Goal: Task Accomplishment & Management: Manage account settings

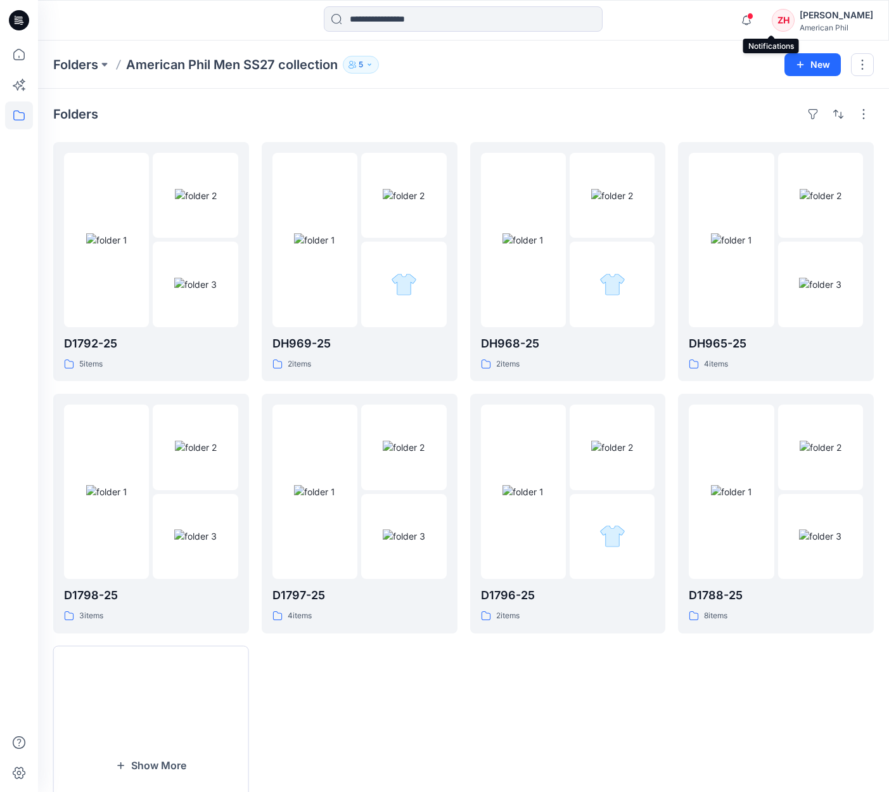
click at [759, 18] on icon "button" at bounding box center [747, 20] width 24 height 25
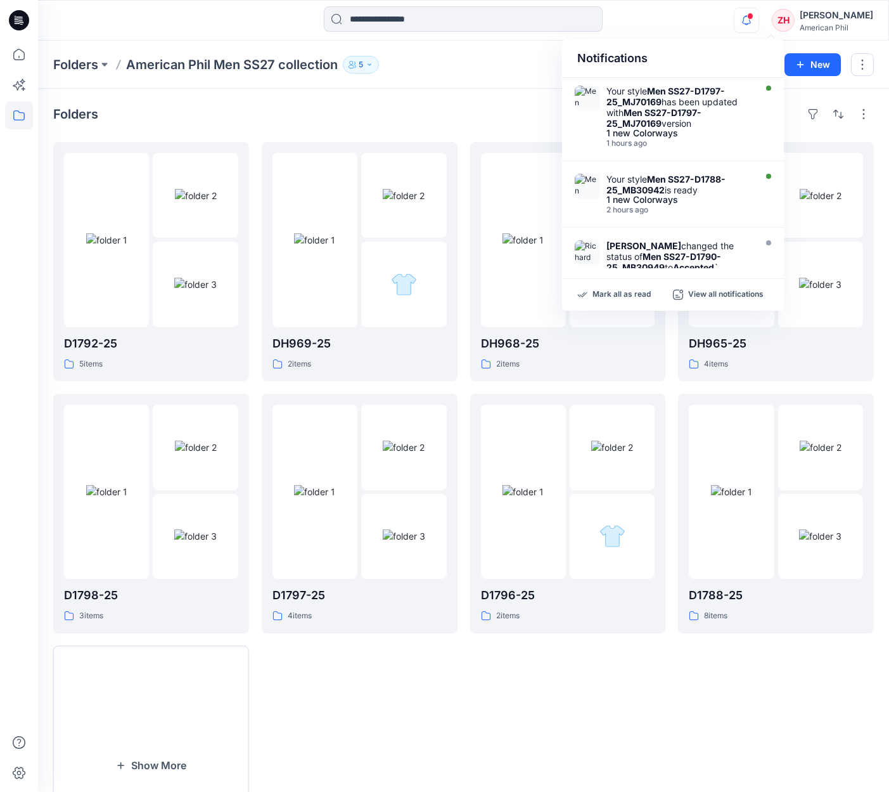
click at [749, 13] on div "Notifications Your style Men SS27-D1797-25_MJ70169 has been updated with Men SS…" at bounding box center [463, 20] width 851 height 28
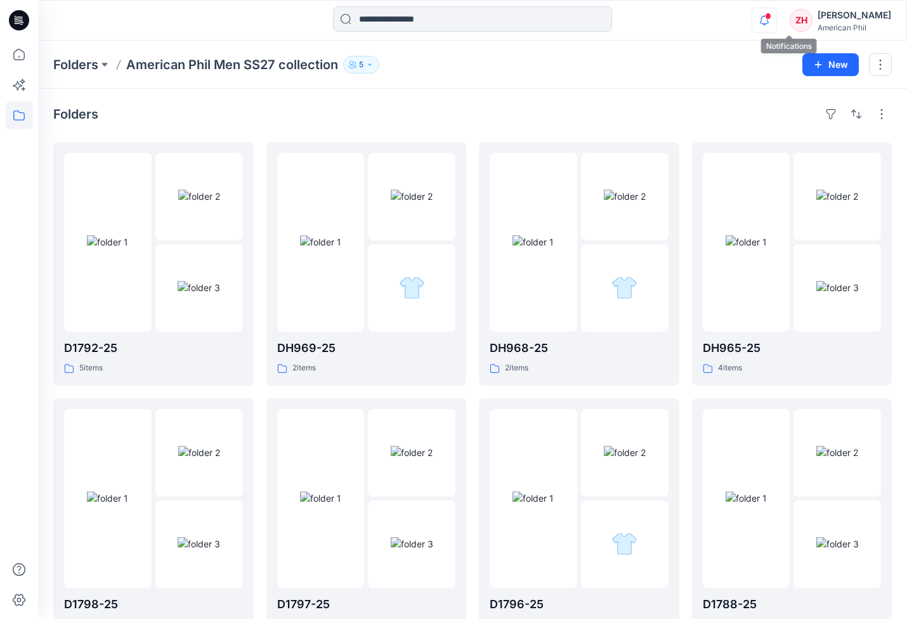
click at [776, 22] on icon "button" at bounding box center [764, 20] width 24 height 25
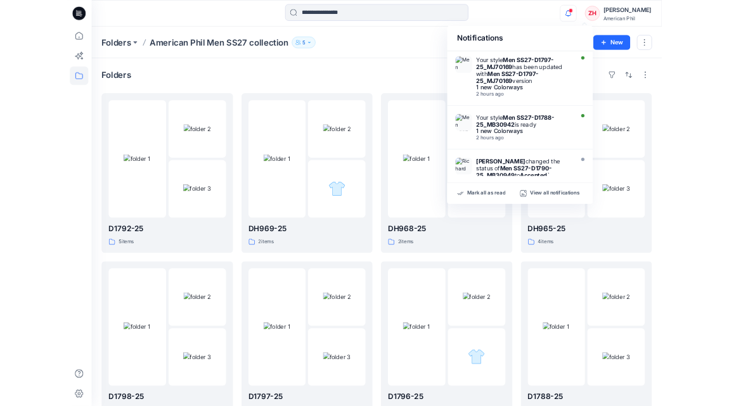
scroll to position [22, 0]
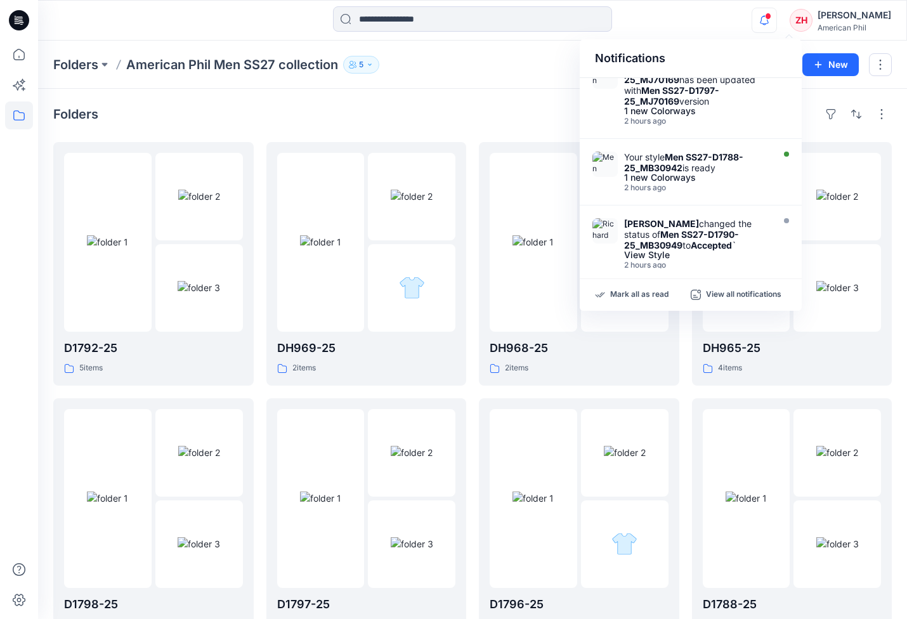
click at [702, 30] on div "Notifications Your style Men SS27-D1797-25_MJ70169 has been updated with Men SS…" at bounding box center [472, 20] width 868 height 28
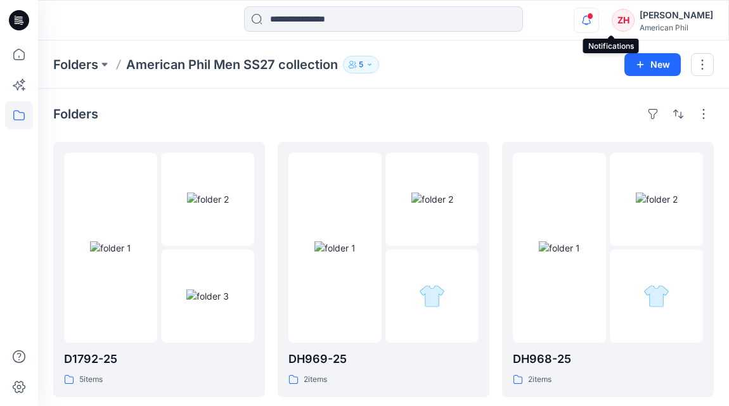
click at [598, 18] on icon "button" at bounding box center [586, 20] width 24 height 25
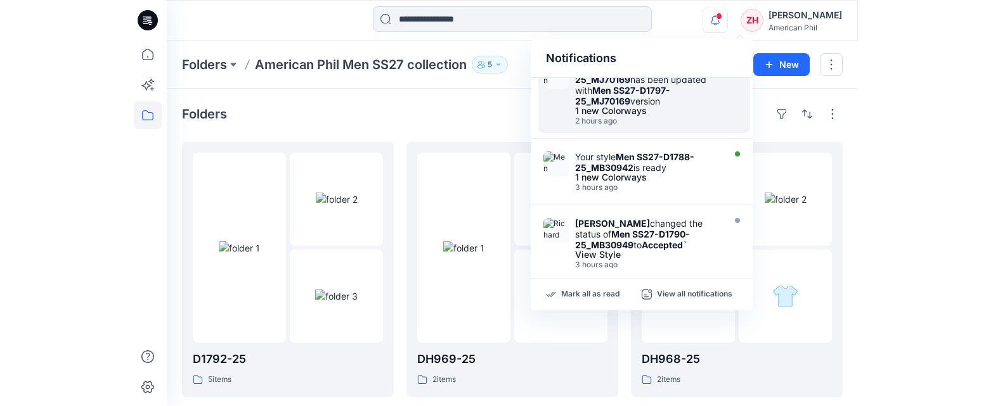
scroll to position [0, 0]
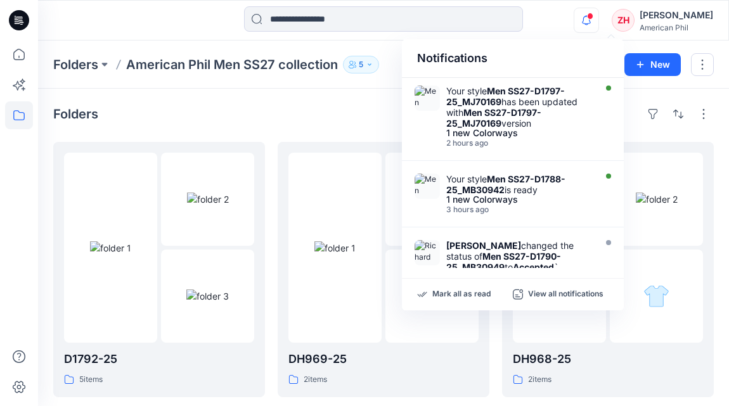
click at [569, 42] on div "Notifications" at bounding box center [513, 58] width 222 height 39
click at [565, 26] on div "Notifications Your style Men SS27-D1797-25_MJ70169 has been updated with Men SS…" at bounding box center [383, 20] width 690 height 28
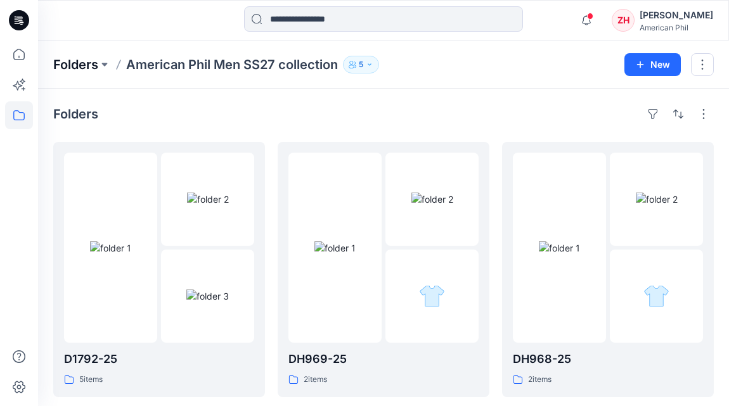
click at [88, 69] on p "Folders" at bounding box center [75, 65] width 45 height 18
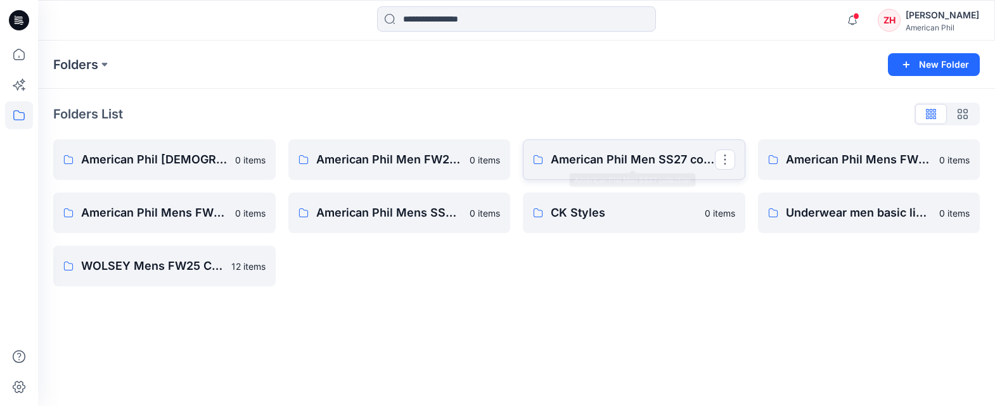
click at [642, 148] on link "American Phil Men SS27 collection" at bounding box center [634, 159] width 223 height 41
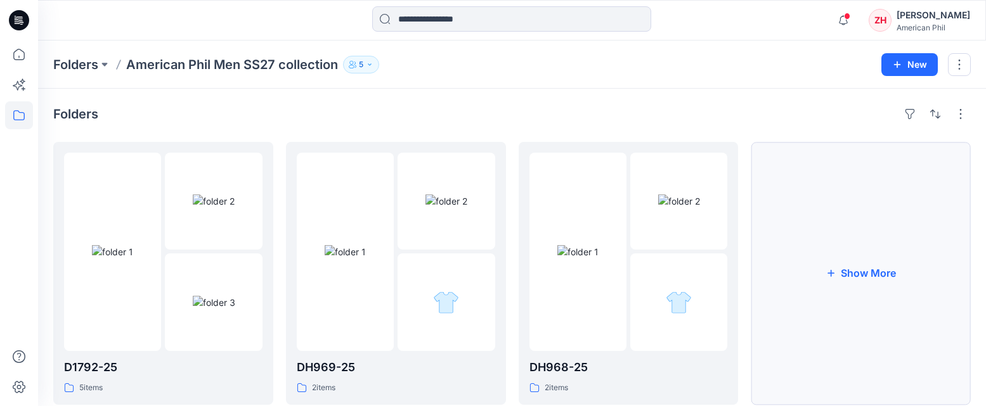
click at [862, 256] on button "Show More" at bounding box center [861, 273] width 220 height 263
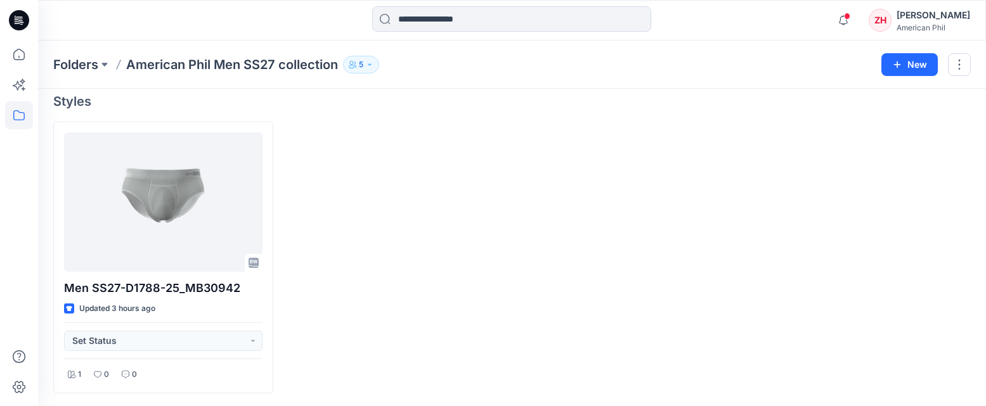
scroll to position [344, 0]
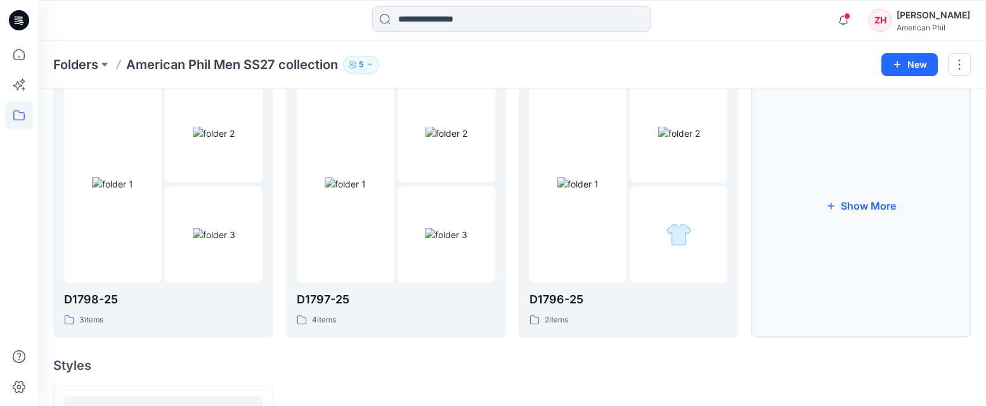
click at [830, 174] on button "Show More" at bounding box center [861, 205] width 220 height 263
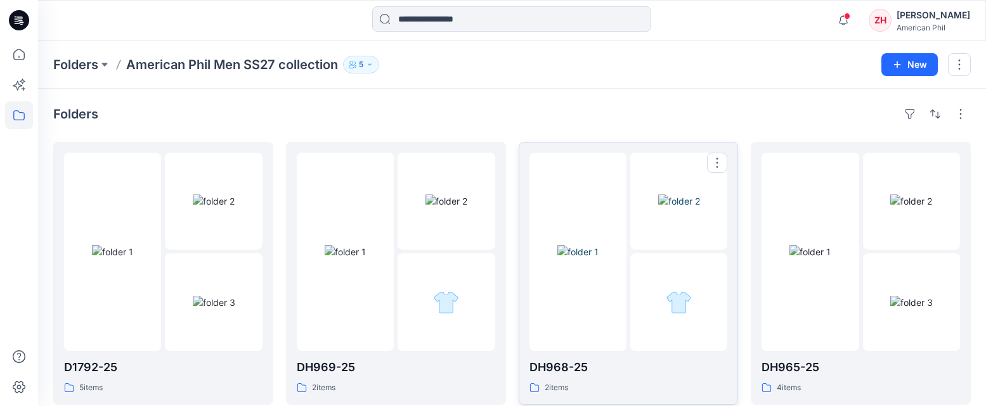
scroll to position [623, 0]
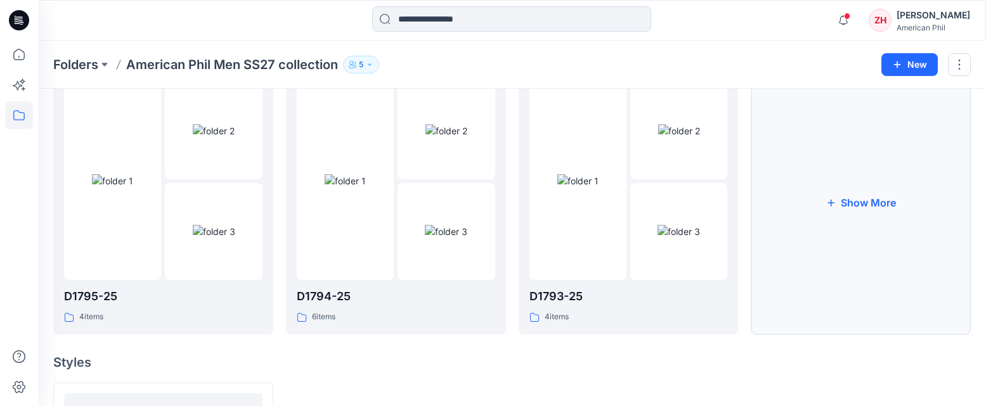
click at [844, 211] on button "Show More" at bounding box center [861, 203] width 220 height 263
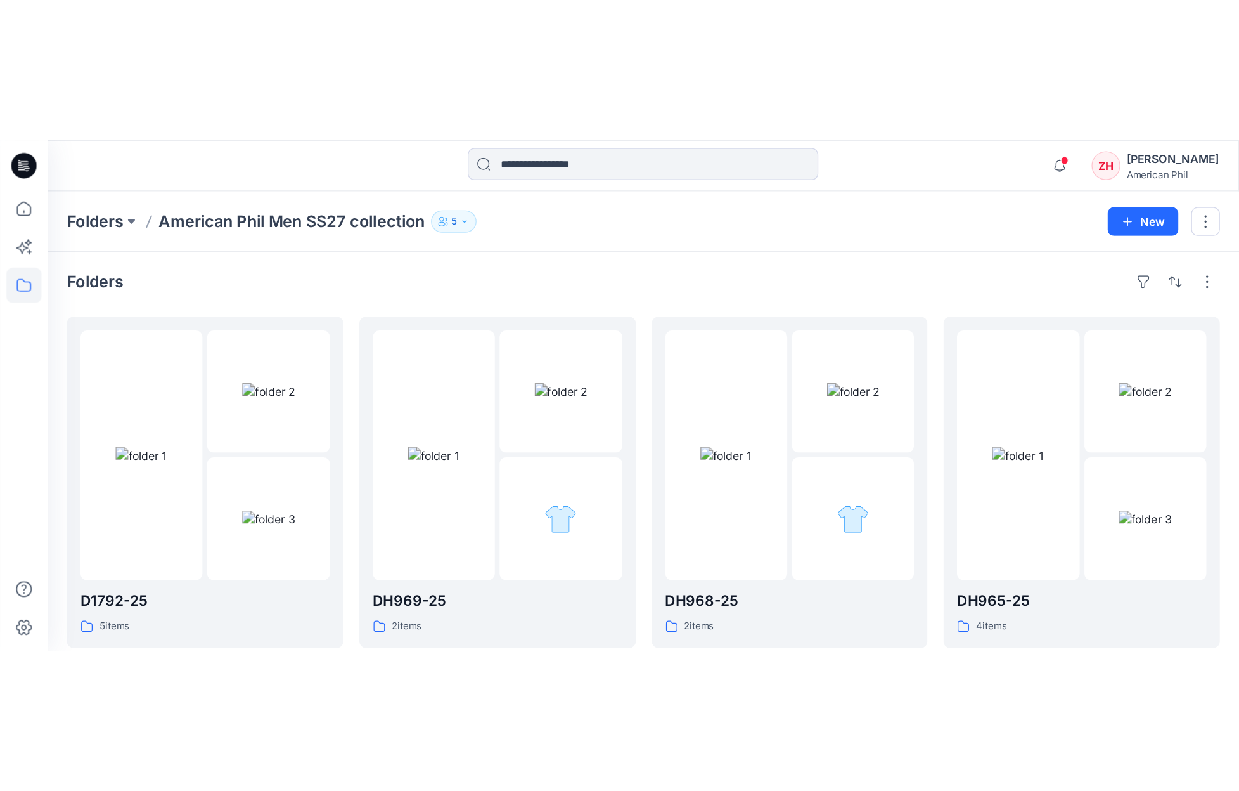
scroll to position [0, 0]
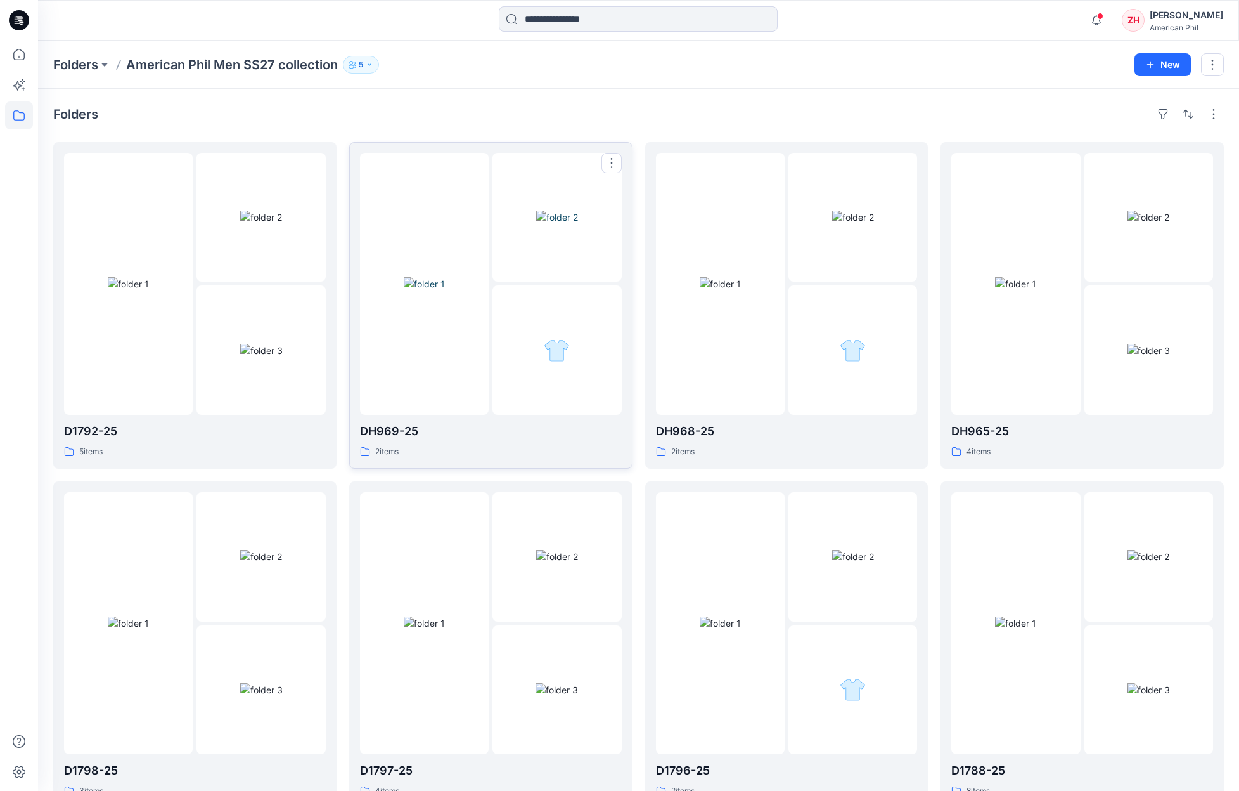
click at [550, 210] on img at bounding box center [557, 216] width 42 height 13
click at [832, 210] on img at bounding box center [853, 216] width 42 height 13
click at [889, 210] on div at bounding box center [1083, 284] width 262 height 262
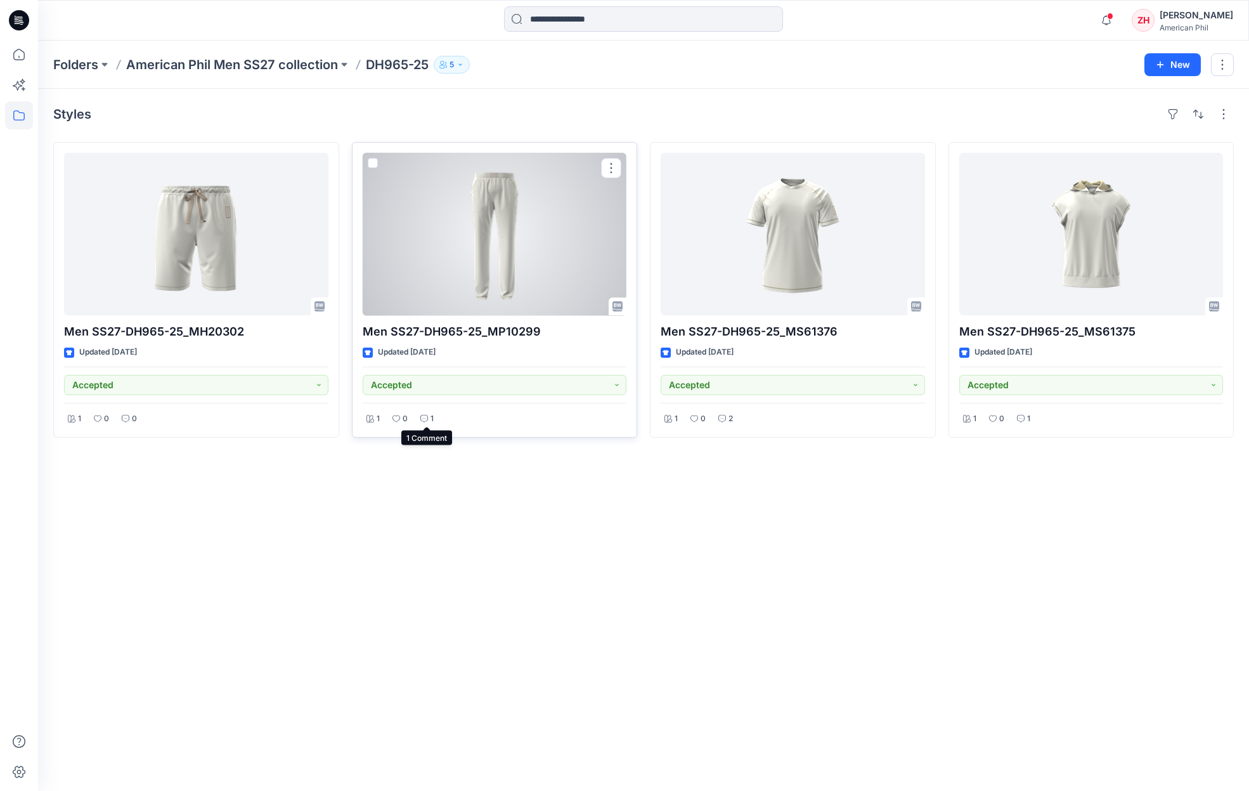
click at [429, 415] on div "1" at bounding box center [427, 419] width 21 height 16
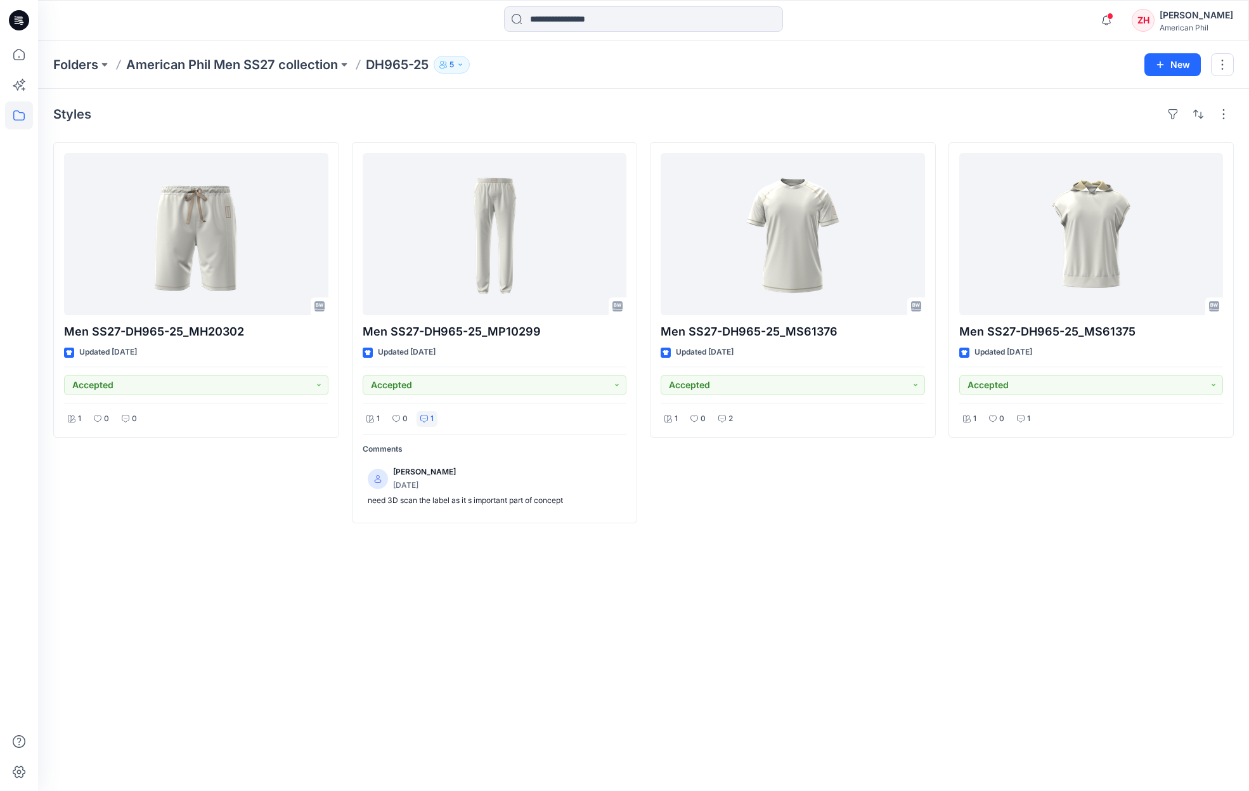
click at [778, 510] on div "Men SS27-DH965-25_MS61376 Updated 4 days ago Accepted 1 0 2" at bounding box center [793, 332] width 286 height 381
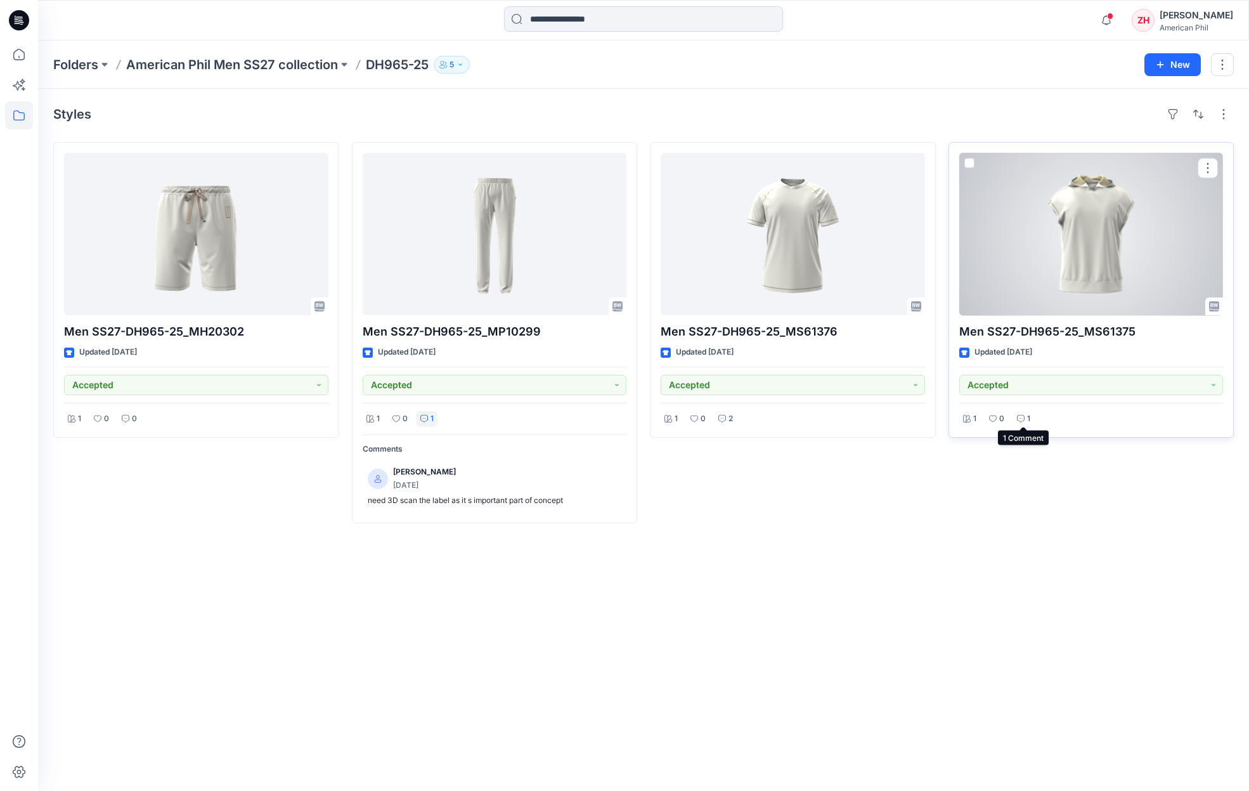
click at [889, 415] on icon at bounding box center [1021, 419] width 8 height 8
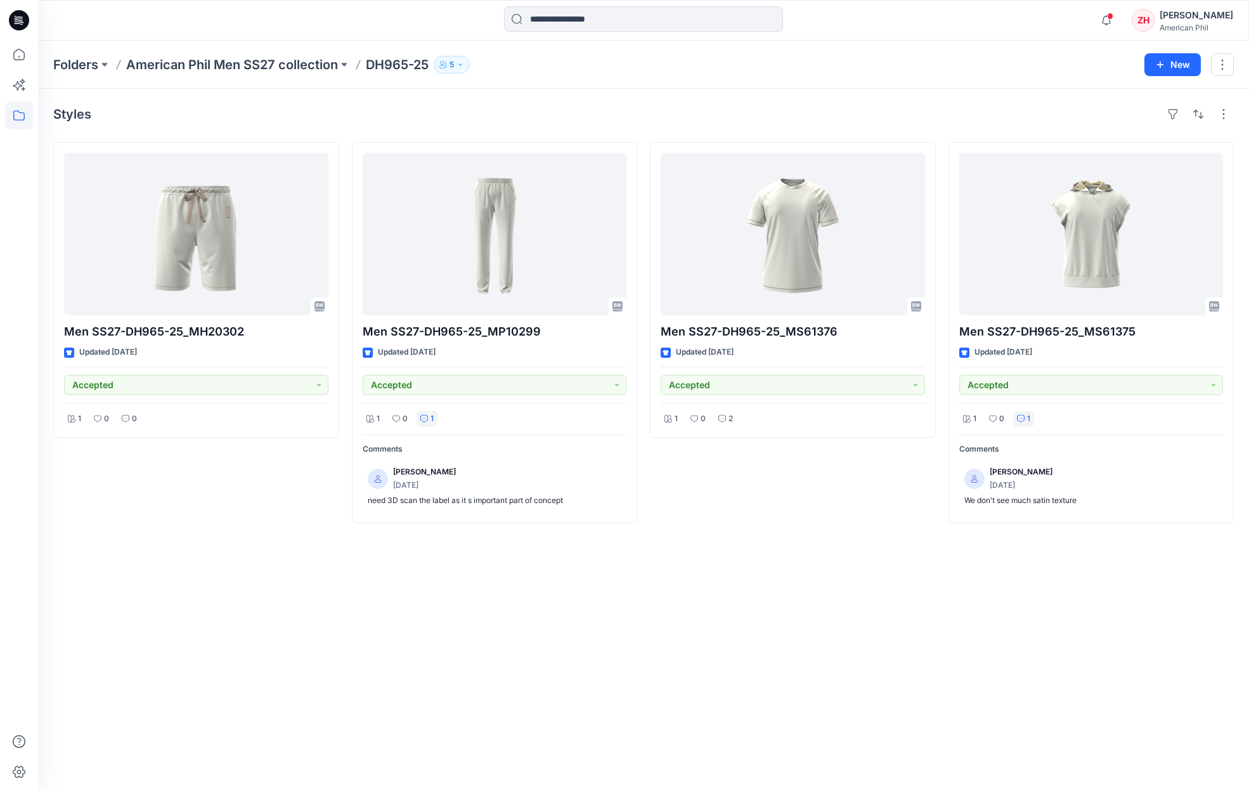
drag, startPoint x: 869, startPoint y: 464, endPoint x: 369, endPoint y: 74, distance: 634.2
click at [869, 464] on div "Men SS27-DH965-25_MS61376 Updated 4 days ago Accepted 1 0 2" at bounding box center [793, 332] width 286 height 381
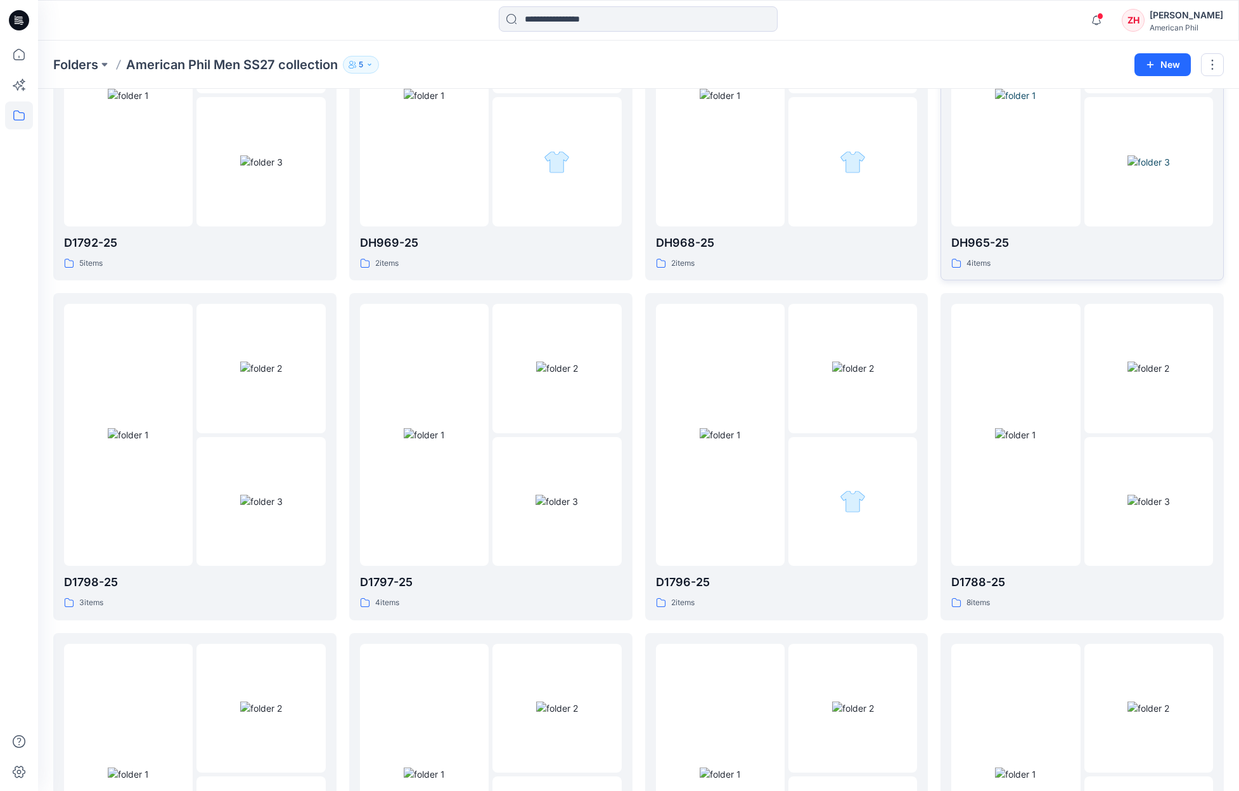
scroll to position [191, 0]
click at [149, 439] on img at bounding box center [128, 431] width 41 height 13
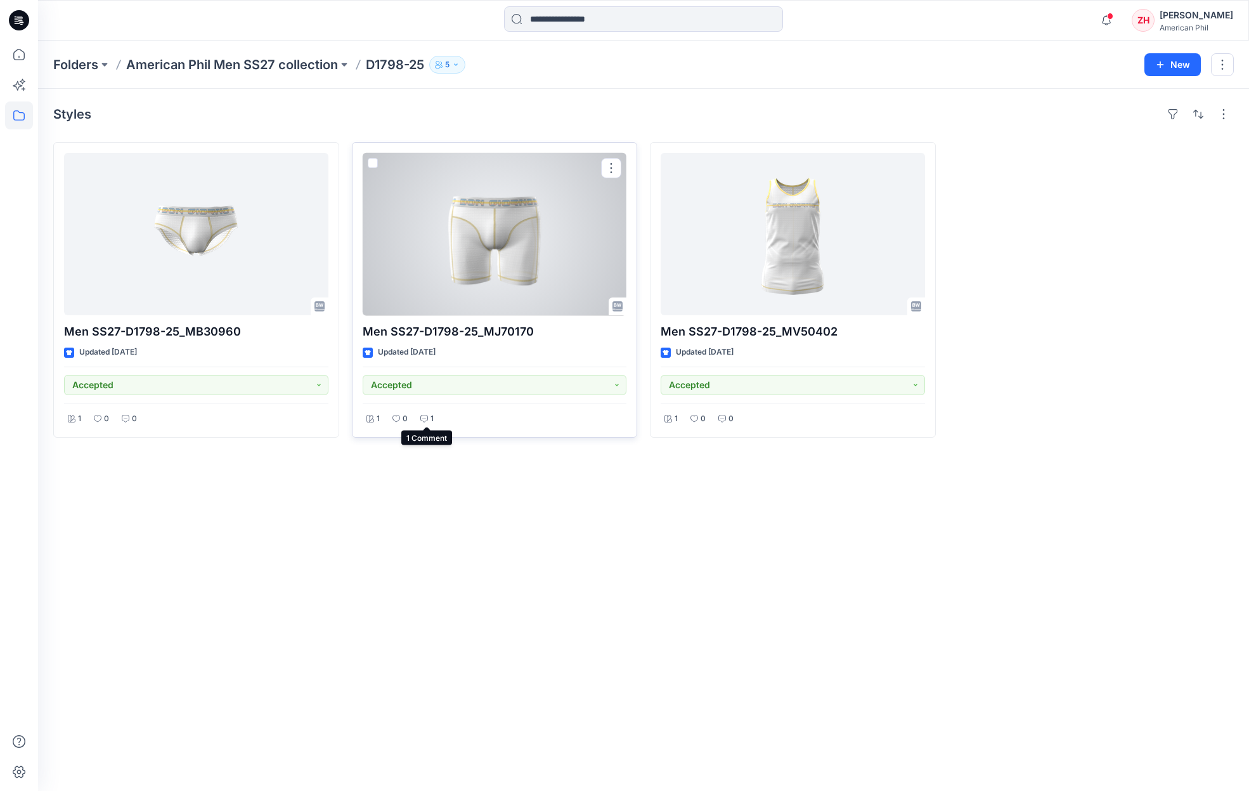
click at [429, 417] on div "1" at bounding box center [427, 419] width 21 height 16
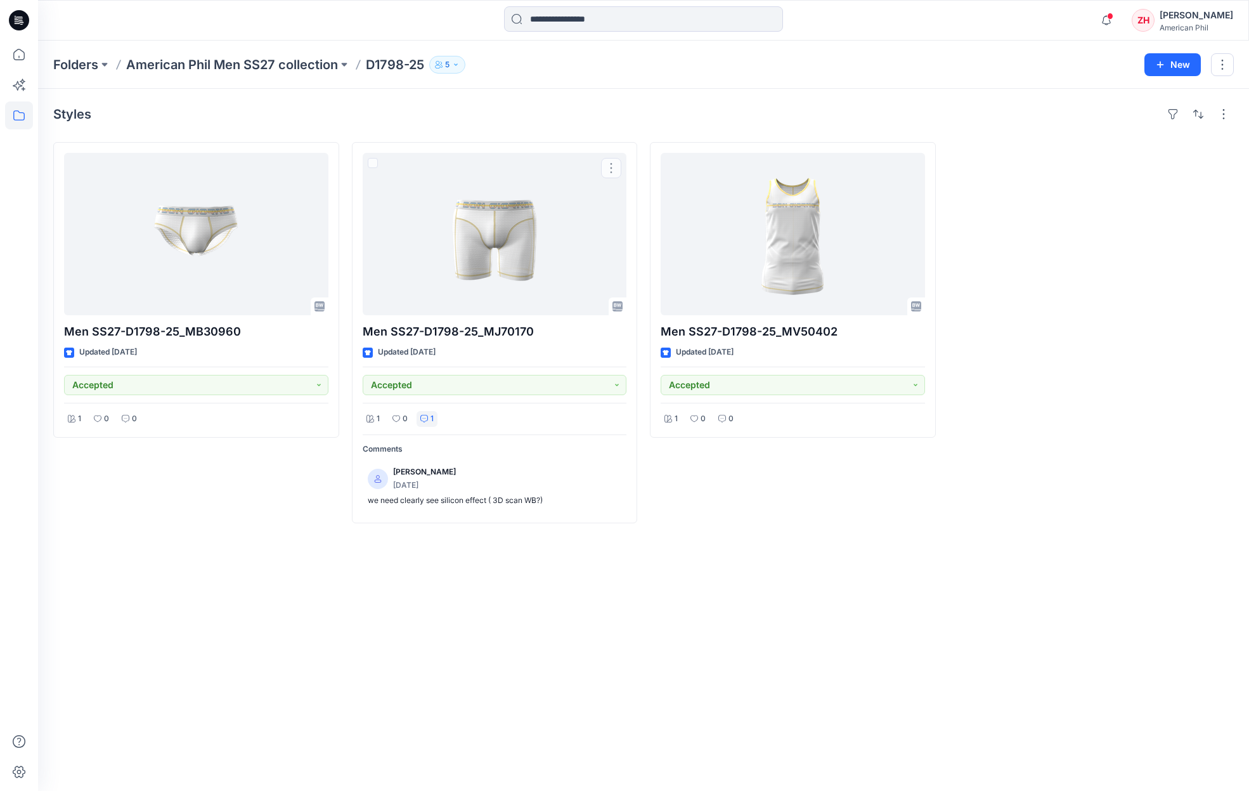
click at [678, 495] on div "Men SS27-D1798-25_MV50402 Updated 4 days ago Accepted 1 0 0" at bounding box center [793, 332] width 286 height 381
click at [692, 491] on div "Men SS27-D1798-25_MV50402 Updated 4 days ago Accepted 1 0 0" at bounding box center [793, 332] width 286 height 381
click at [889, 372] on div at bounding box center [1091, 332] width 286 height 381
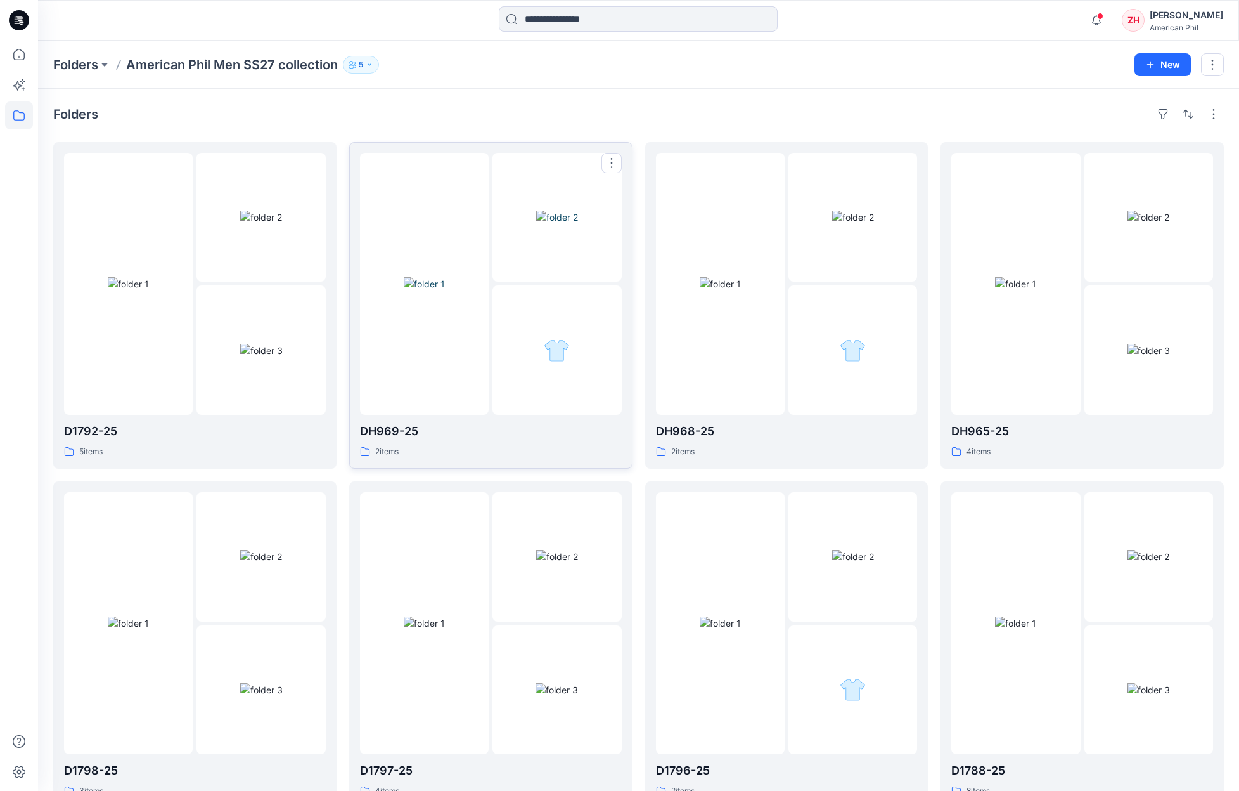
click at [445, 277] on img at bounding box center [424, 283] width 41 height 13
click at [715, 277] on img at bounding box center [720, 283] width 41 height 13
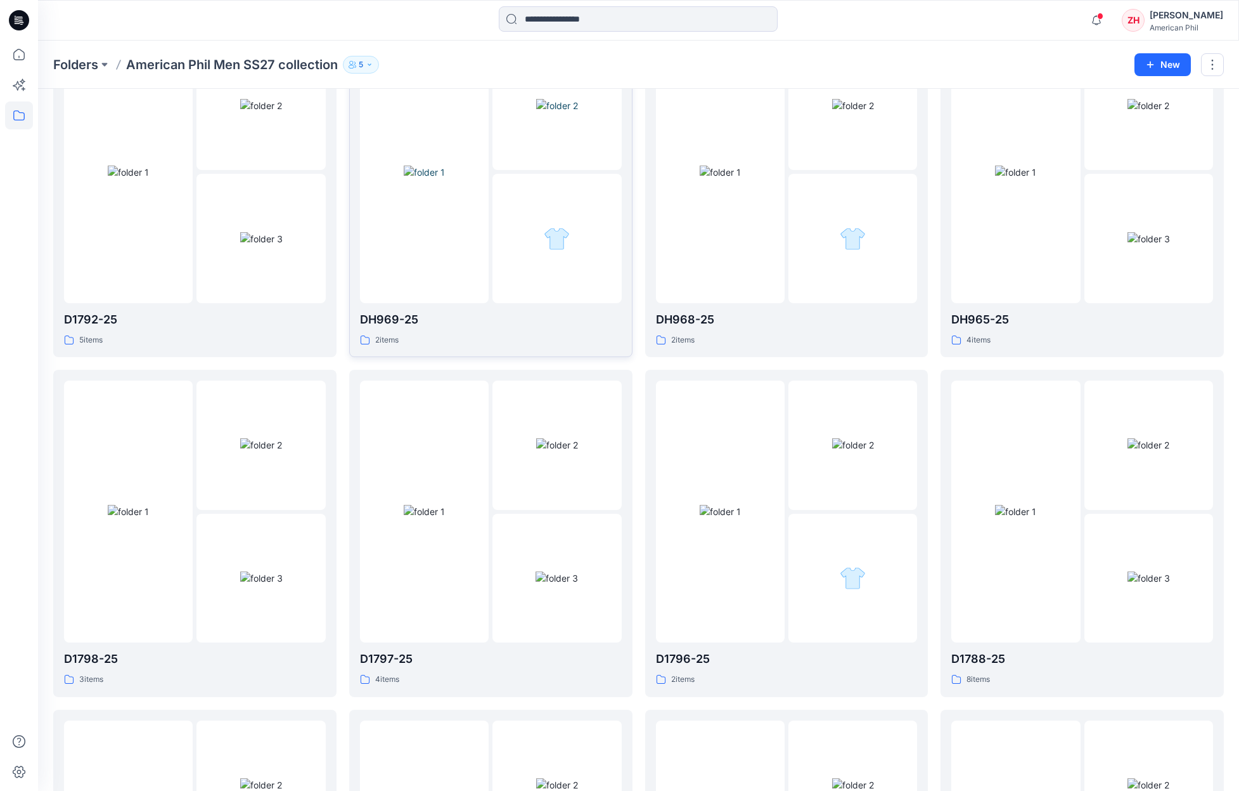
scroll to position [228, 0]
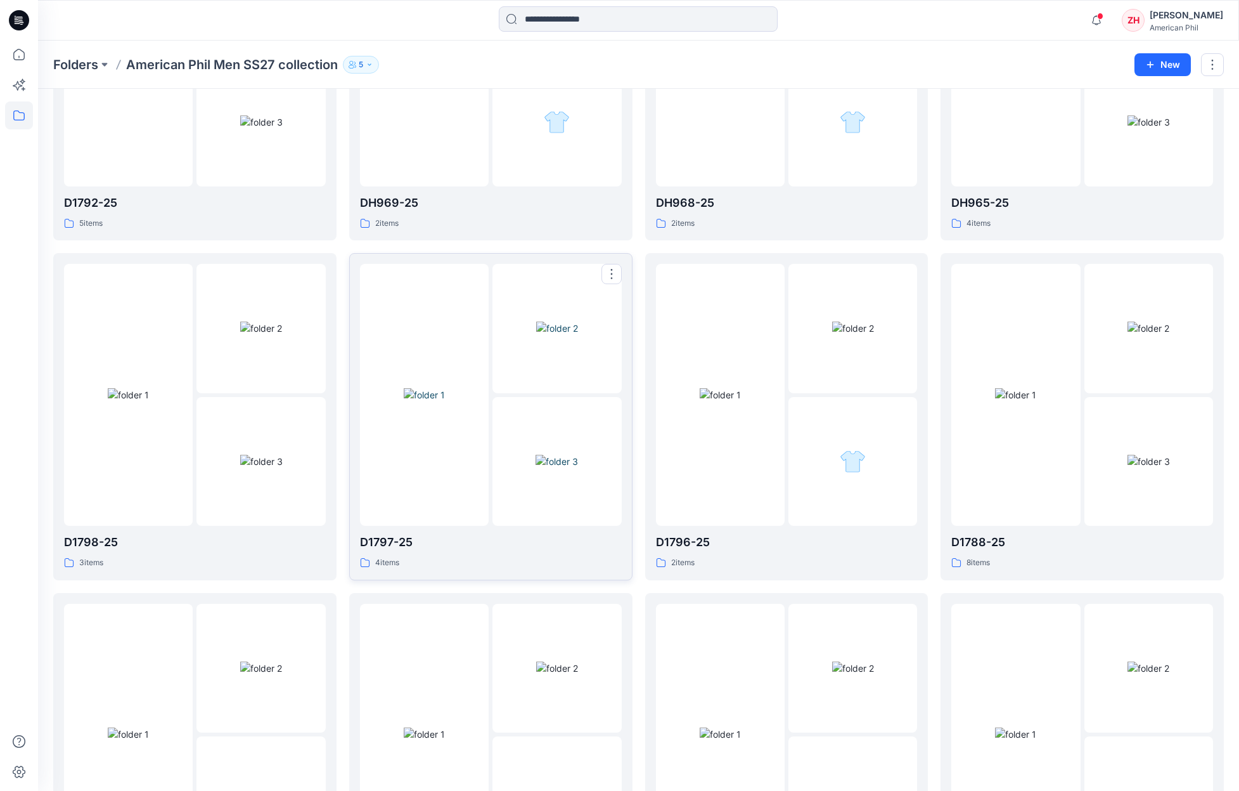
click at [459, 315] on div at bounding box center [424, 395] width 129 height 262
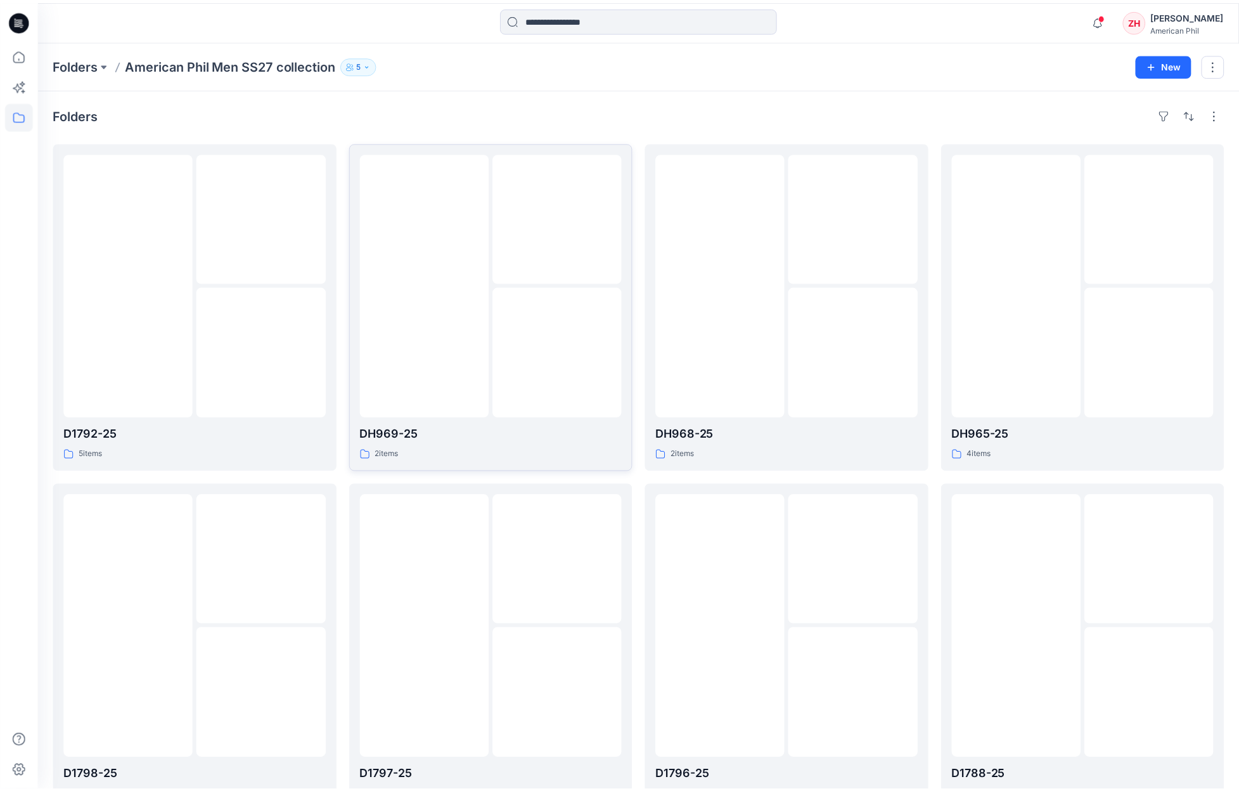
scroll to position [228, 0]
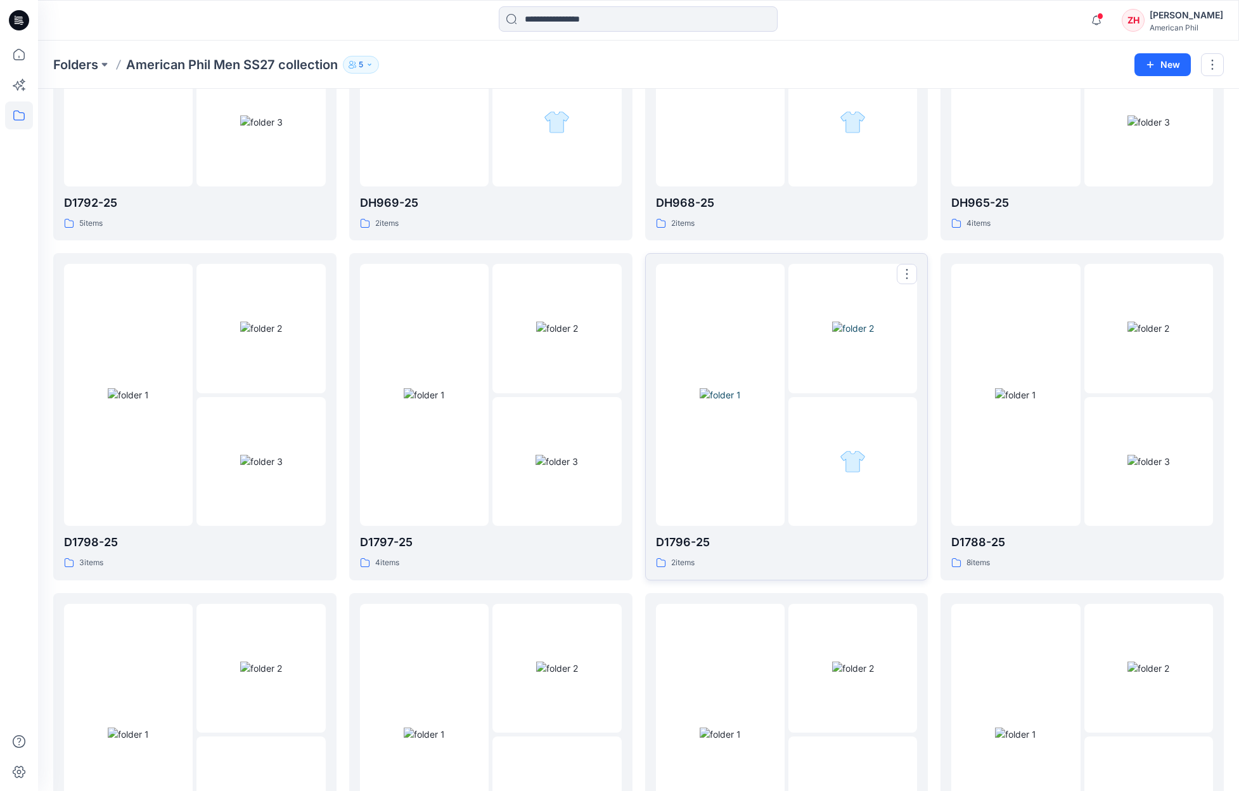
click at [741, 388] on img at bounding box center [720, 394] width 41 height 13
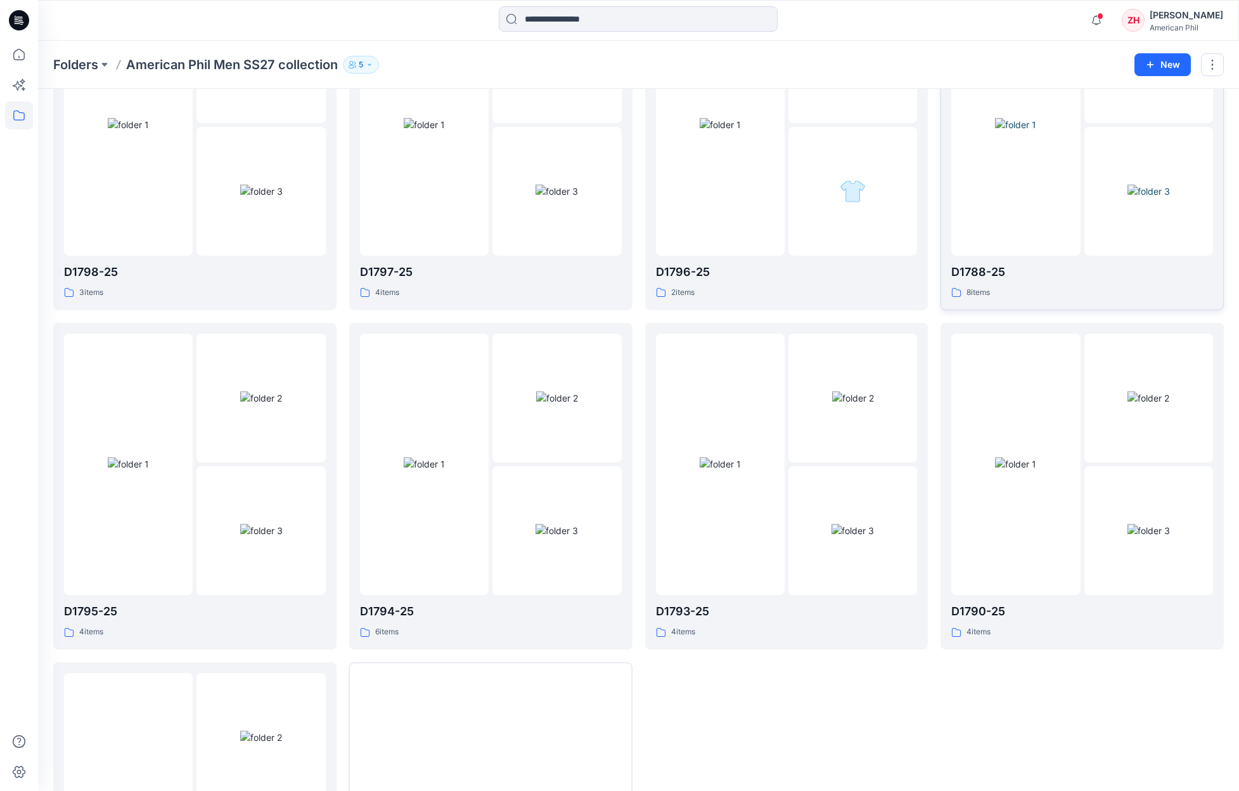
scroll to position [400, 0]
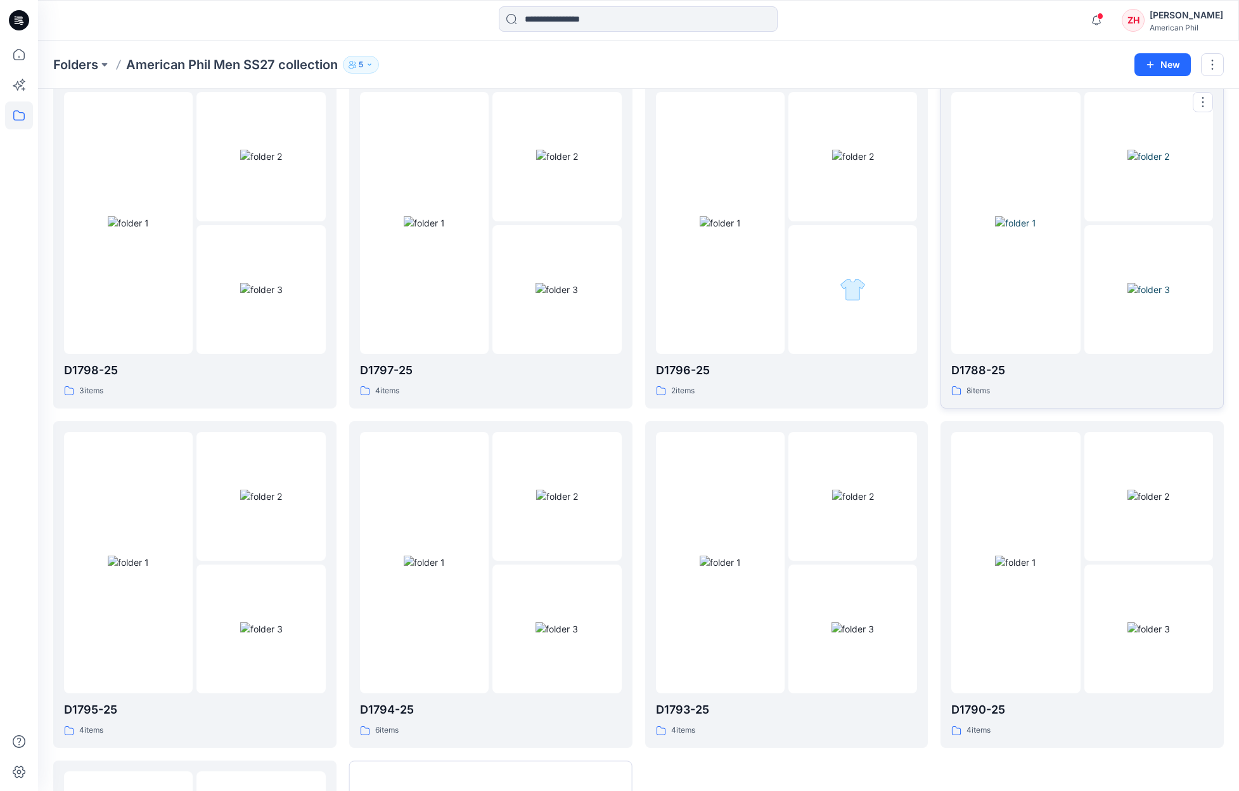
click at [889, 216] on img at bounding box center [1015, 222] width 41 height 13
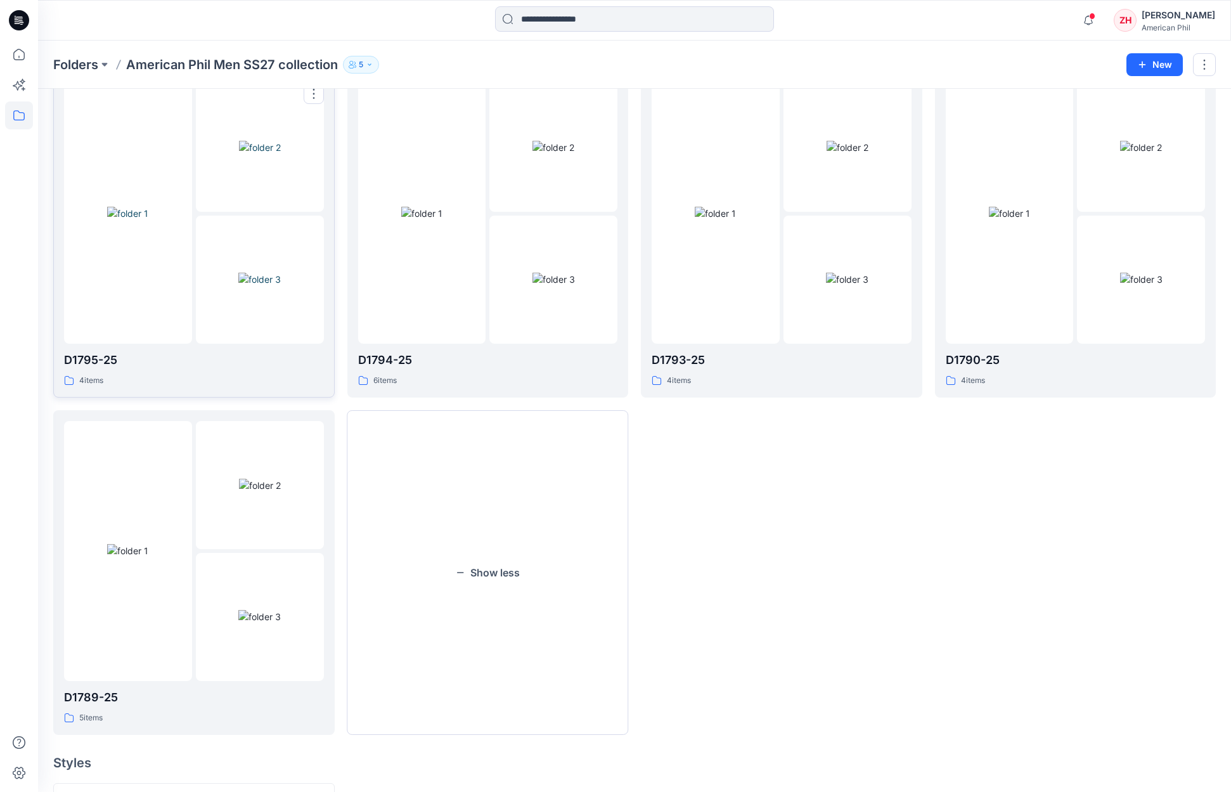
scroll to position [654, 0]
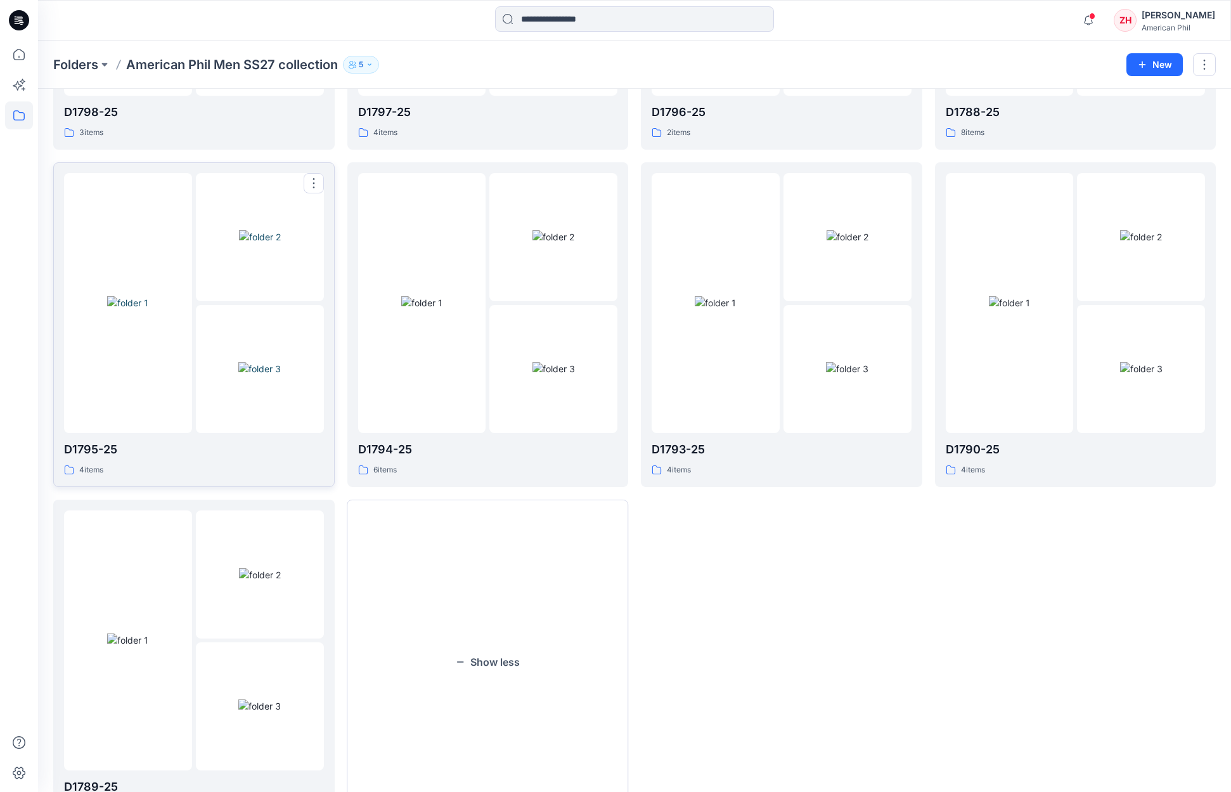
click at [148, 296] on img at bounding box center [127, 302] width 41 height 13
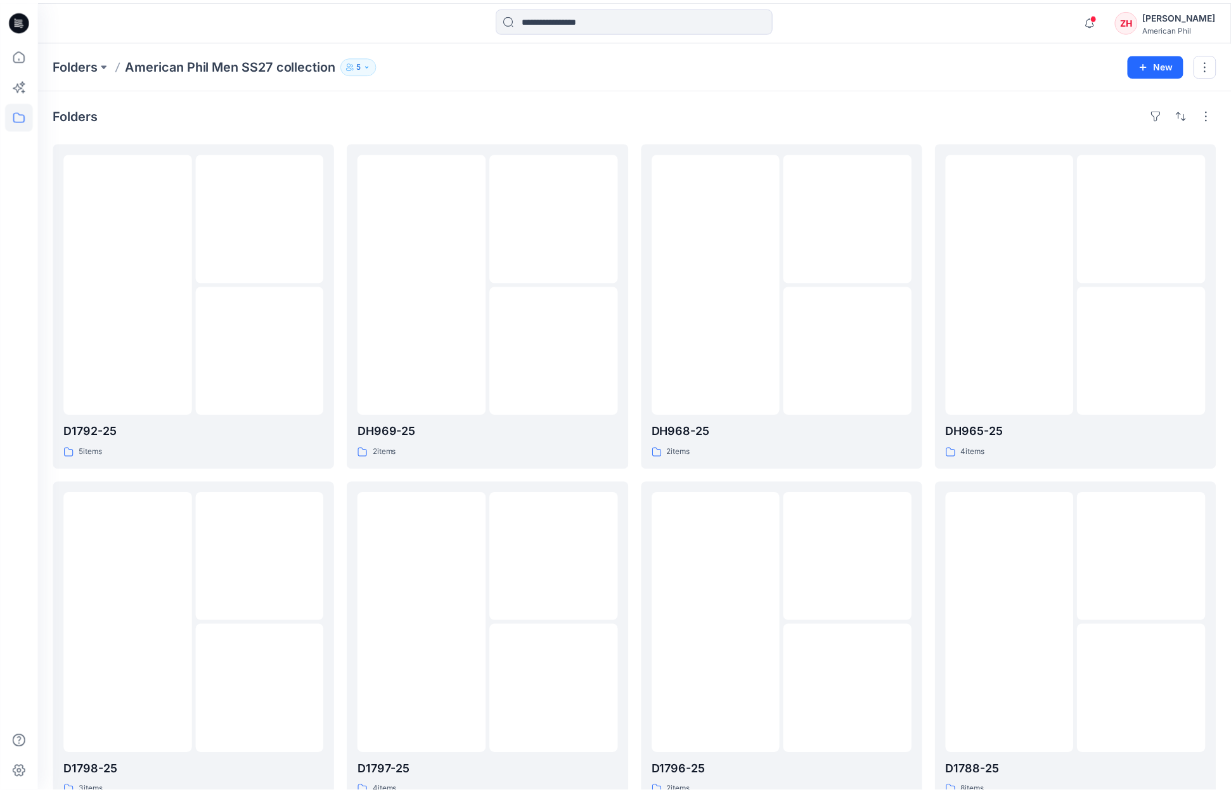
scroll to position [654, 0]
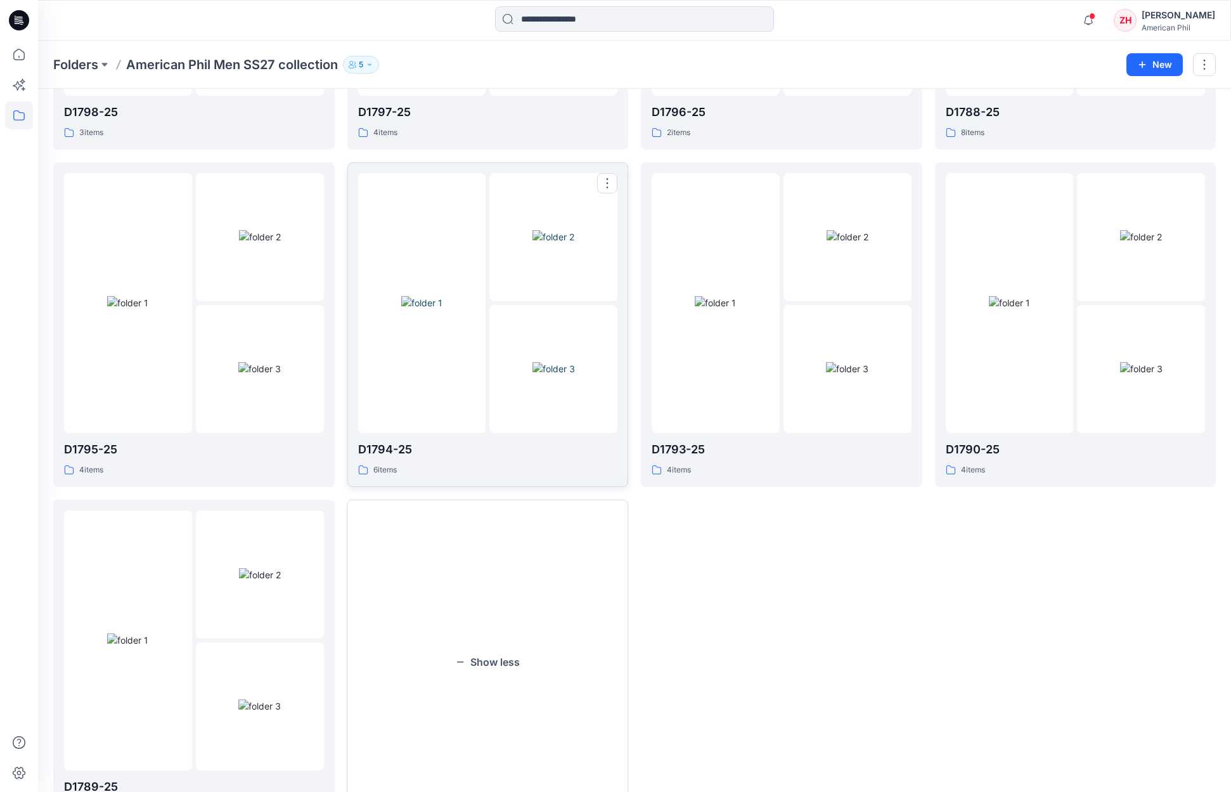
click at [533, 362] on img at bounding box center [554, 368] width 42 height 13
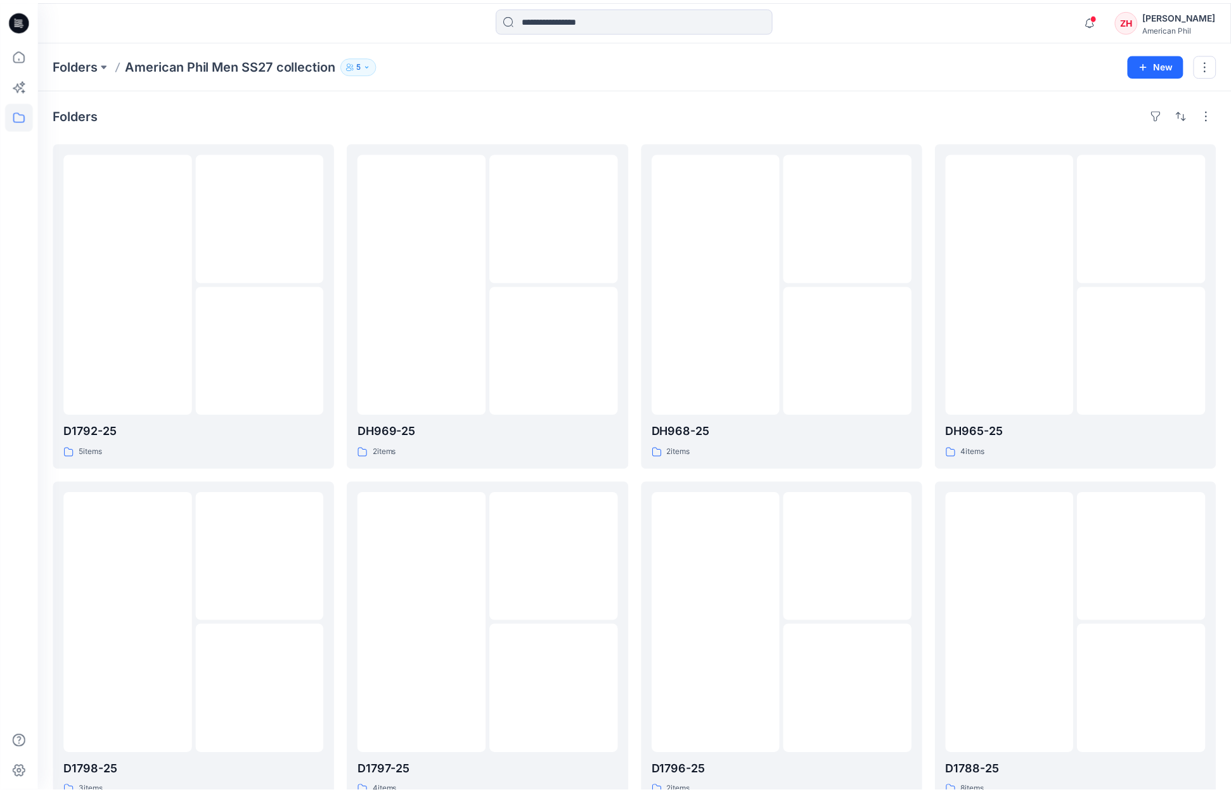
scroll to position [654, 0]
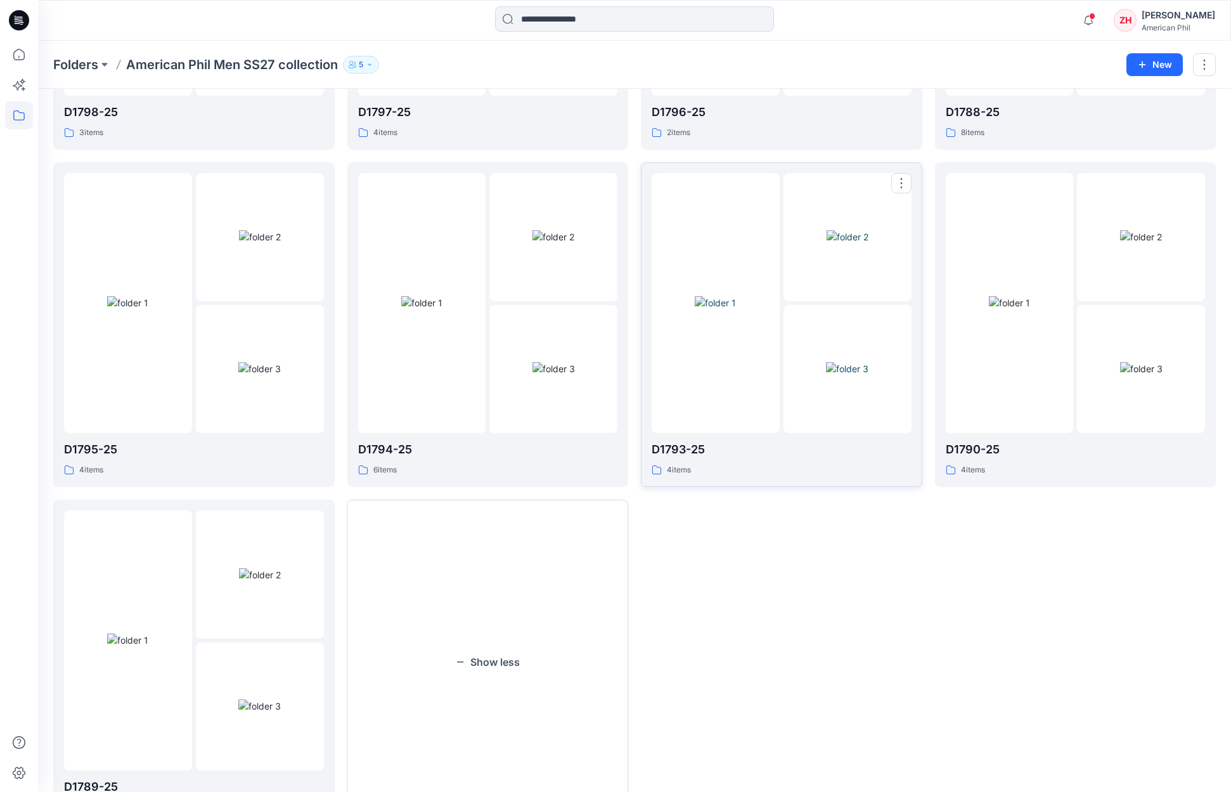
click at [781, 228] on div at bounding box center [782, 303] width 260 height 260
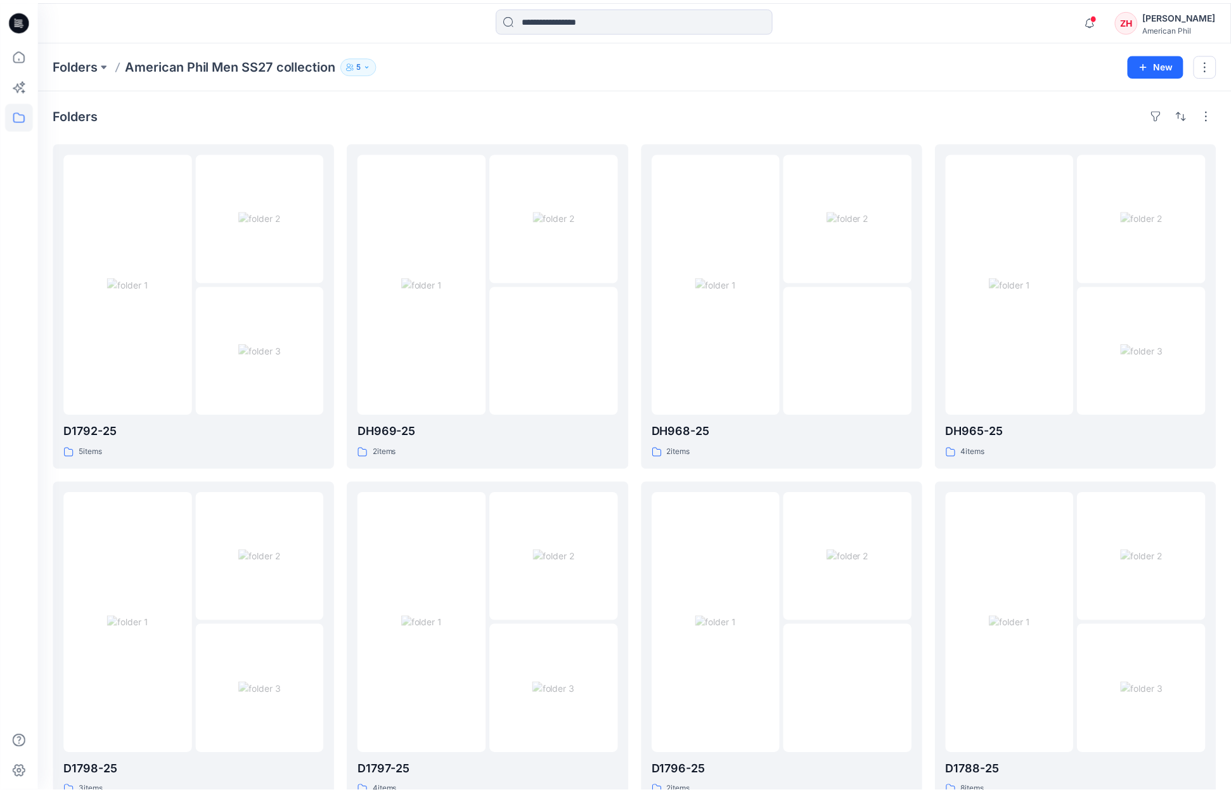
scroll to position [654, 0]
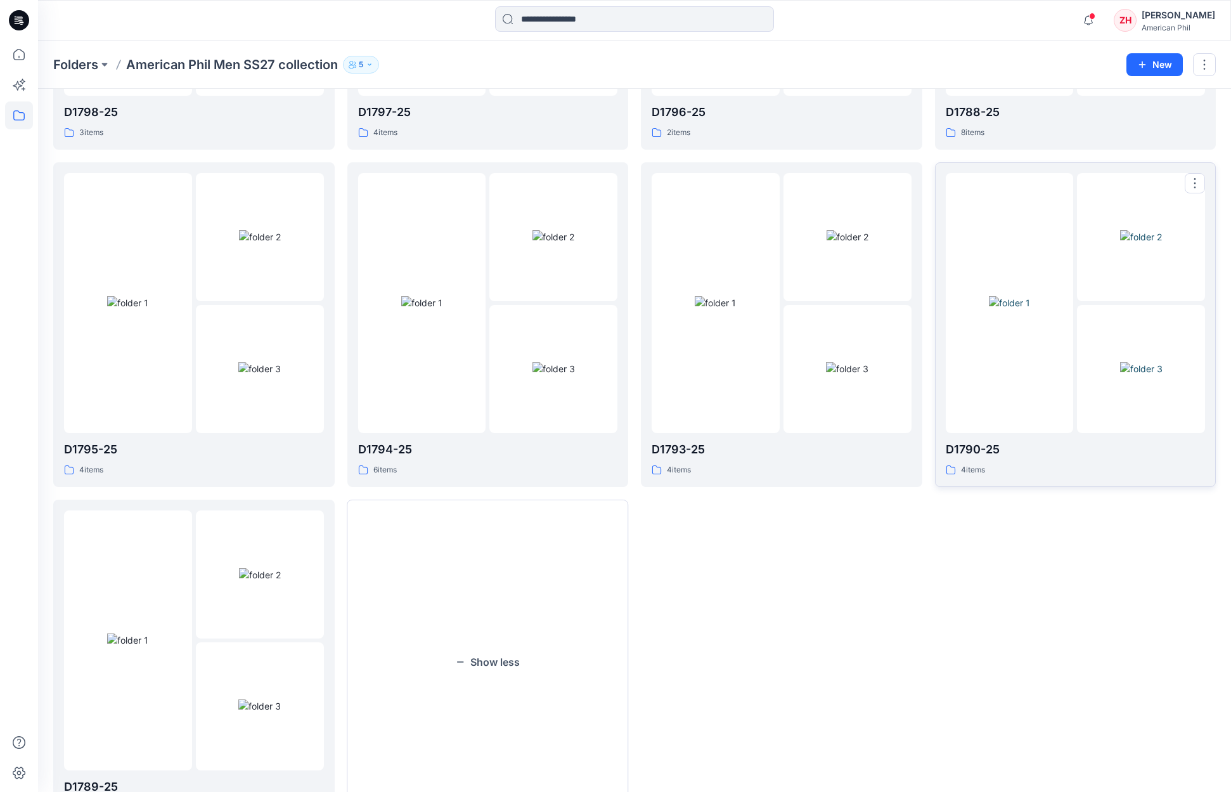
click at [889, 296] on img at bounding box center [1009, 302] width 41 height 13
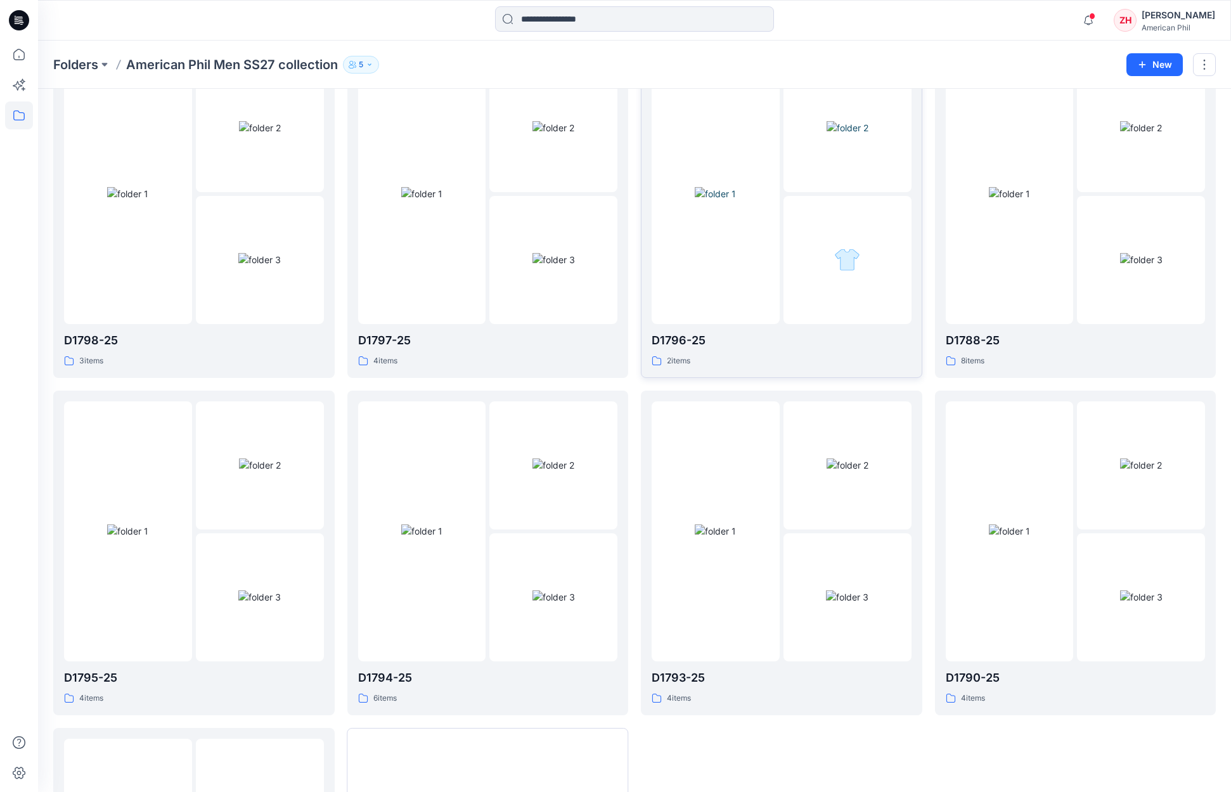
scroll to position [686, 0]
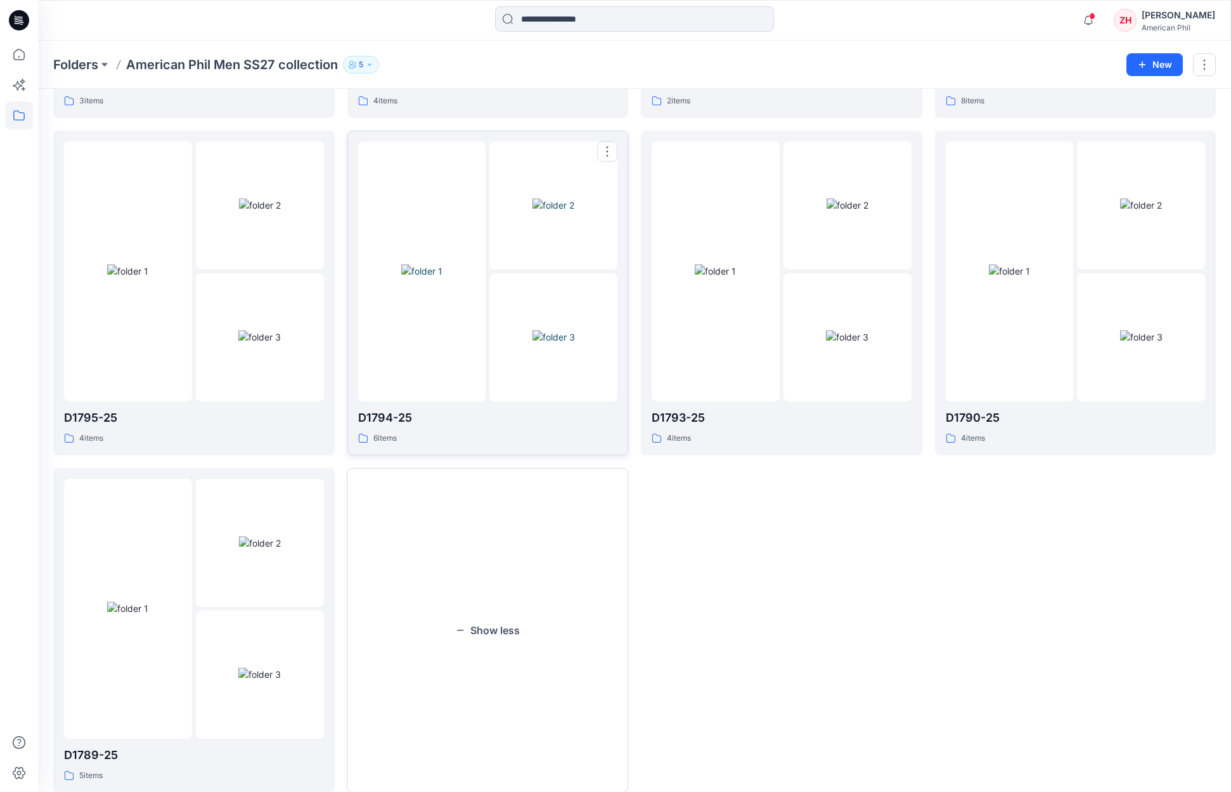
click at [460, 196] on div at bounding box center [422, 271] width 128 height 260
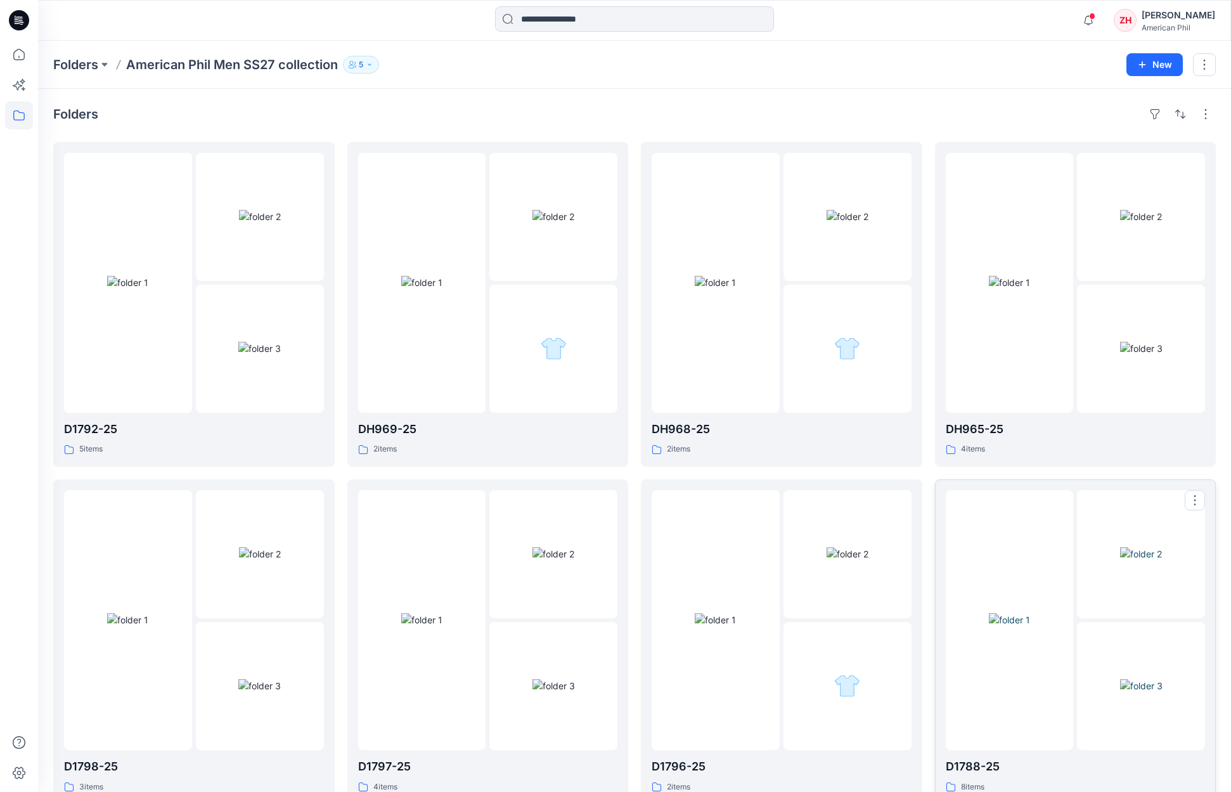
click at [889, 613] on img at bounding box center [1009, 619] width 41 height 13
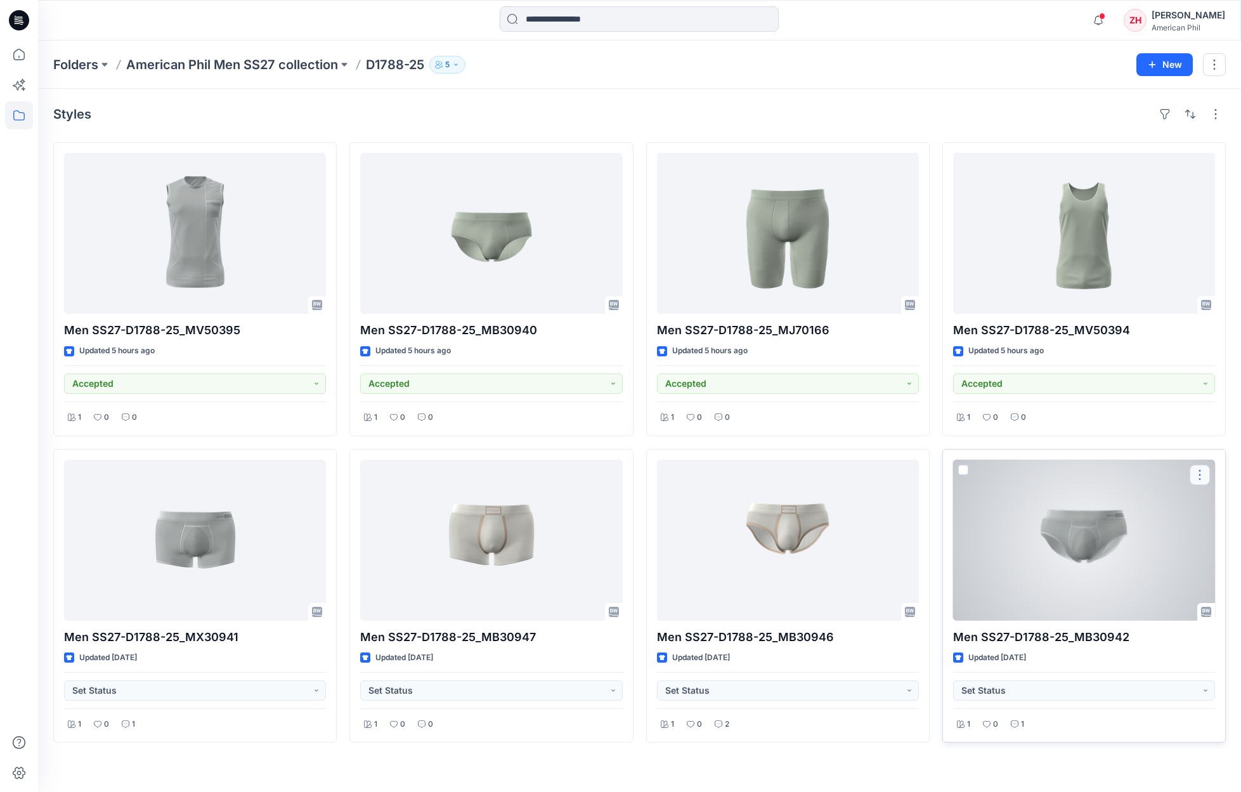
click at [889, 472] on button "button" at bounding box center [1199, 475] width 20 height 20
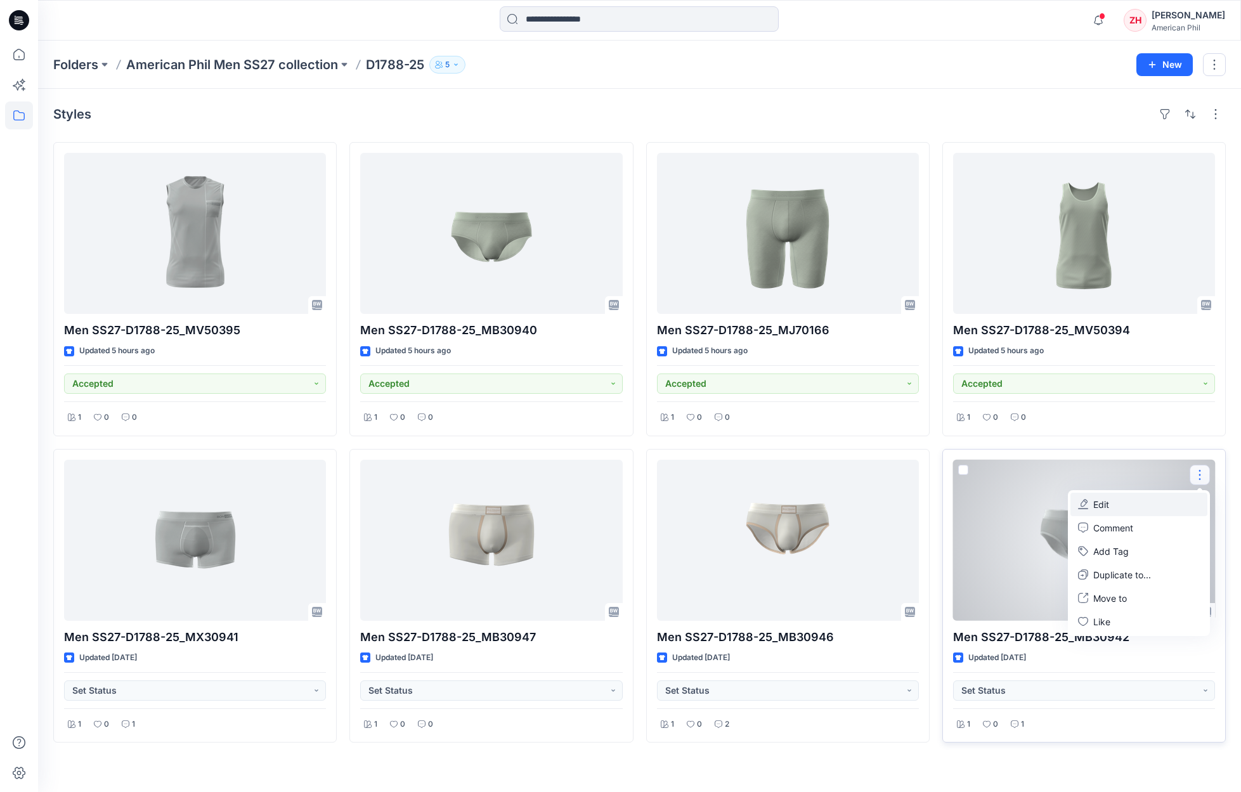
click at [889, 501] on button "Edit" at bounding box center [1138, 504] width 137 height 23
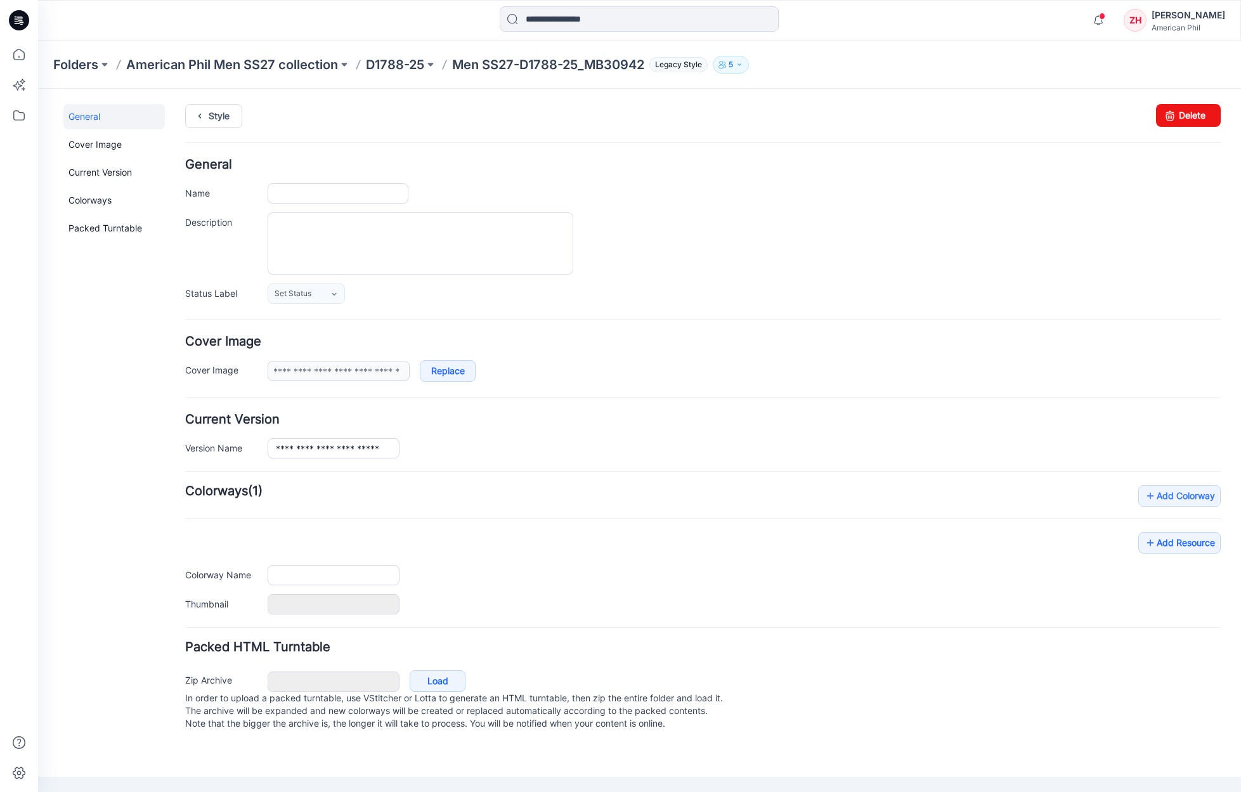
type input "**********"
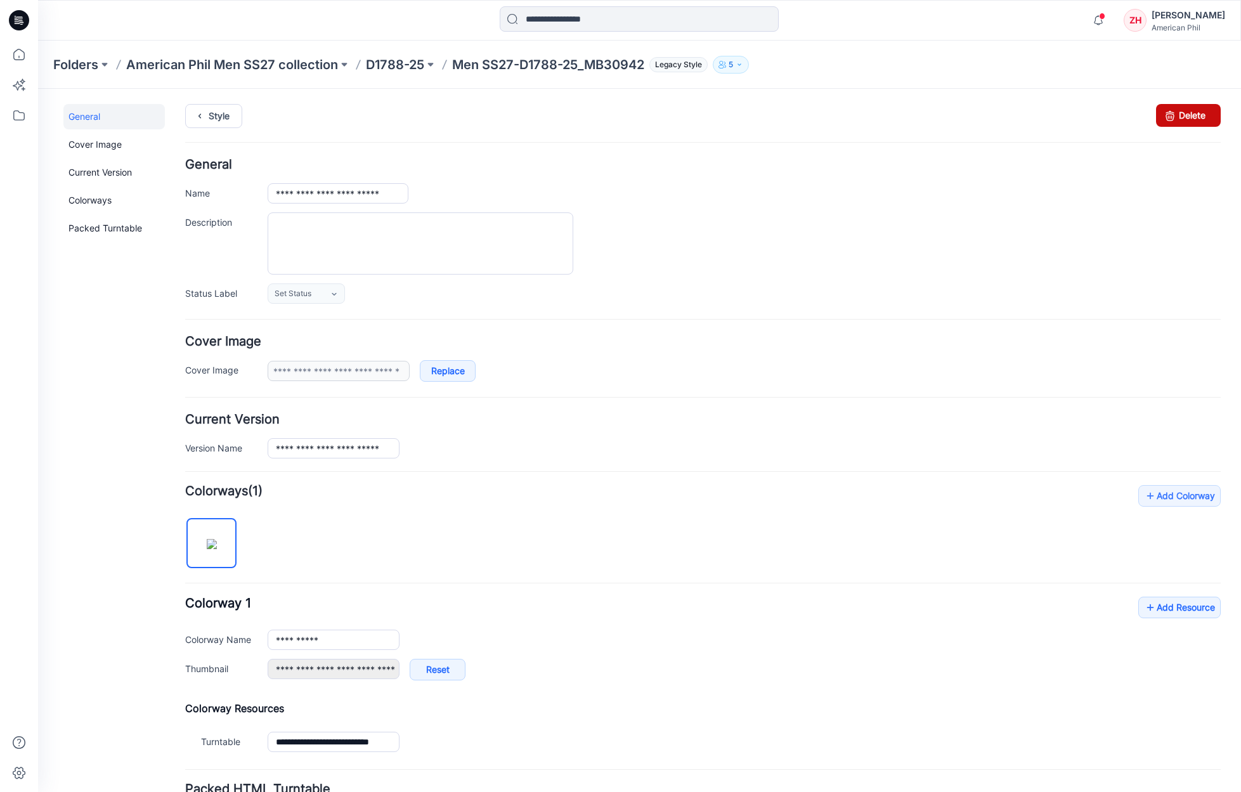
click at [889, 120] on link "Delete" at bounding box center [1188, 115] width 65 height 23
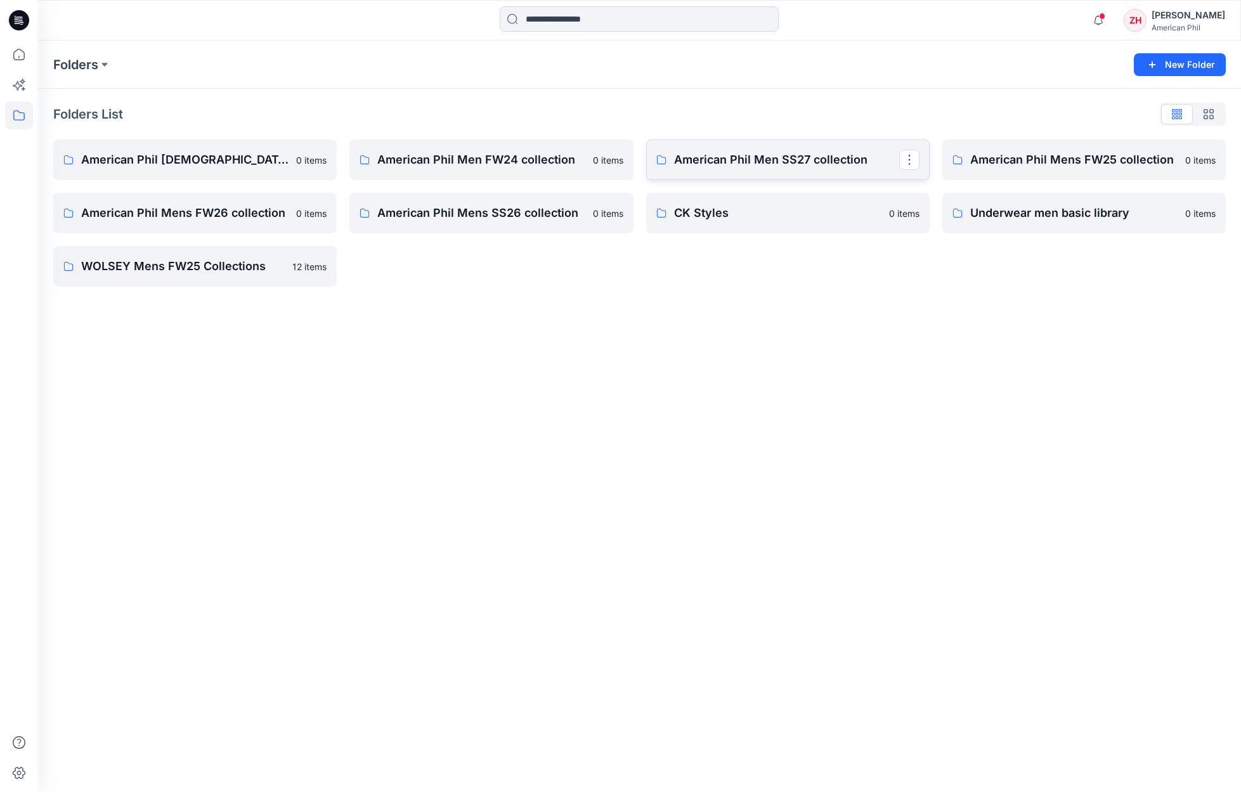
click at [783, 158] on p "American Phil Men SS27 collection" at bounding box center [786, 160] width 225 height 18
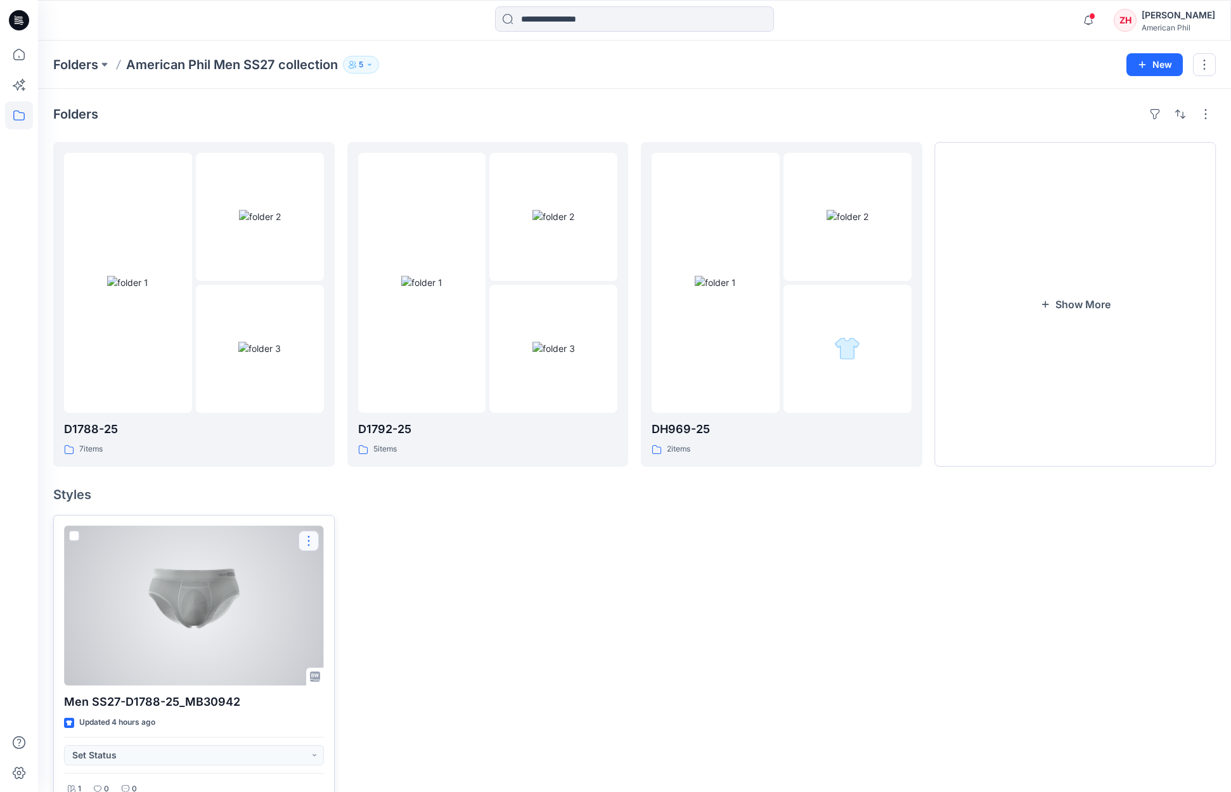
click at [313, 543] on button "button" at bounding box center [309, 541] width 20 height 20
click at [368, 668] on button "Move to" at bounding box center [369, 663] width 137 height 23
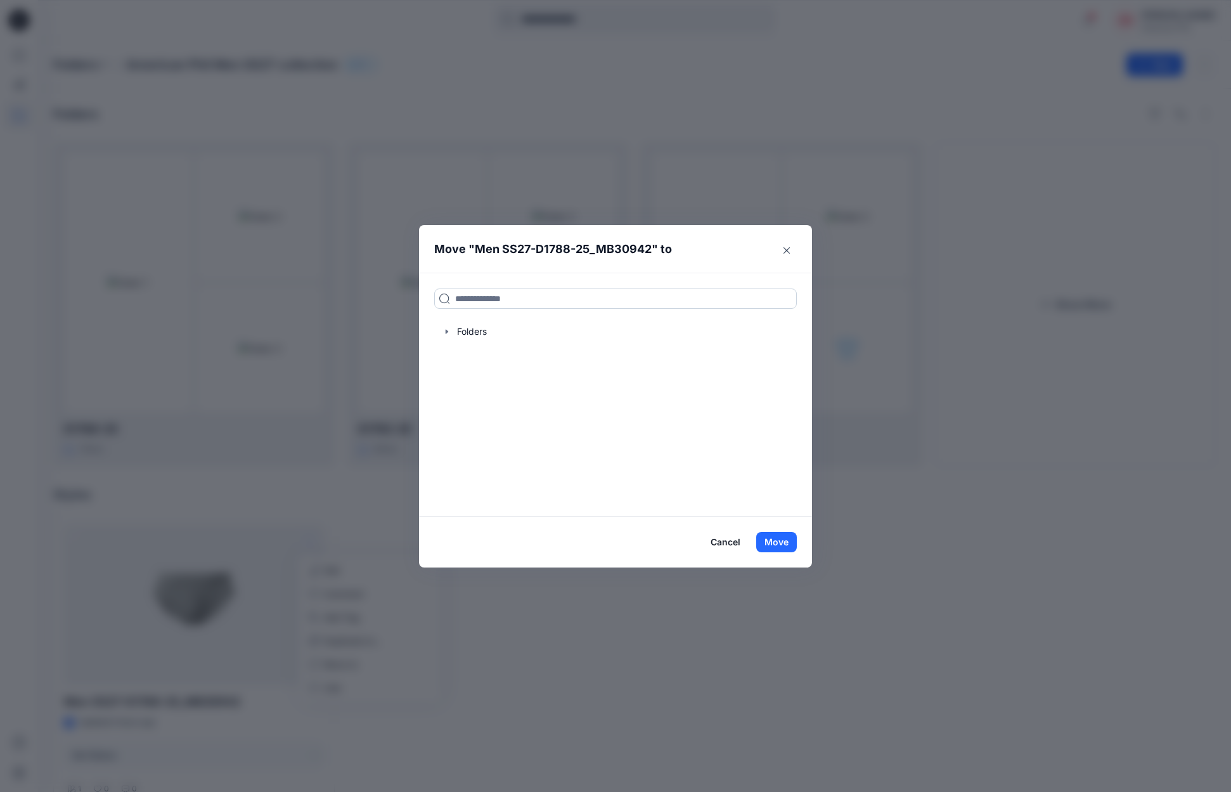
click at [525, 298] on input at bounding box center [615, 298] width 363 height 20
type input "*****"
click at [526, 331] on div "D1788 -25" at bounding box center [528, 326] width 178 height 15
drag, startPoint x: 784, startPoint y: 537, endPoint x: 793, endPoint y: 533, distance: 9.7
click at [784, 536] on button "Move" at bounding box center [776, 542] width 41 height 20
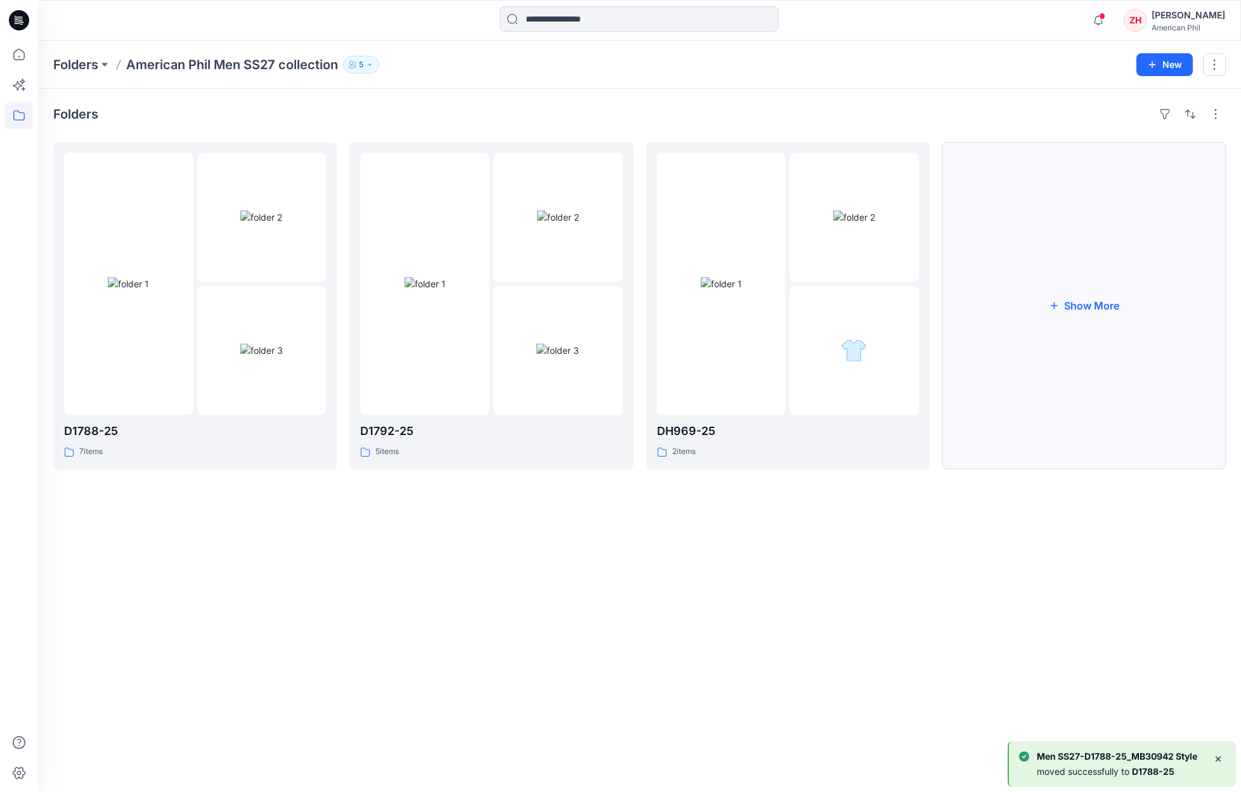
click at [1063, 318] on button "Show More" at bounding box center [1083, 305] width 283 height 327
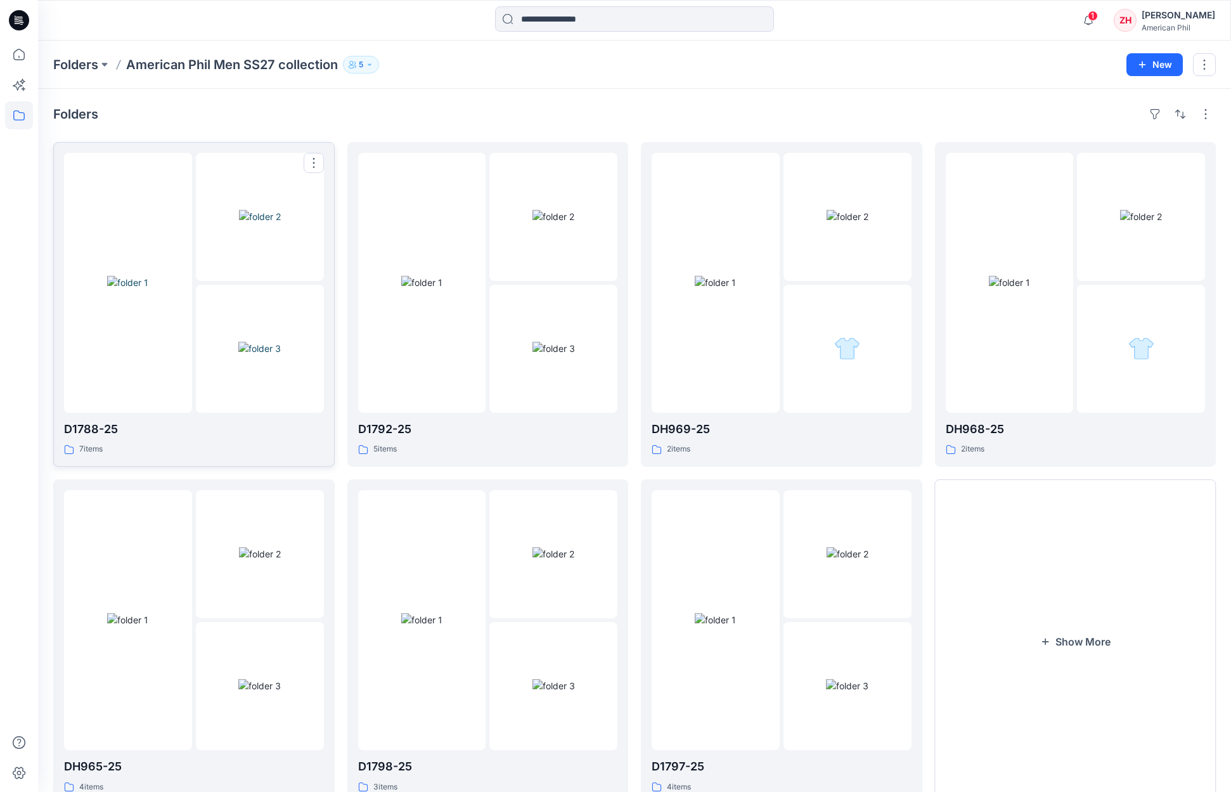
click at [148, 281] on img at bounding box center [127, 282] width 41 height 13
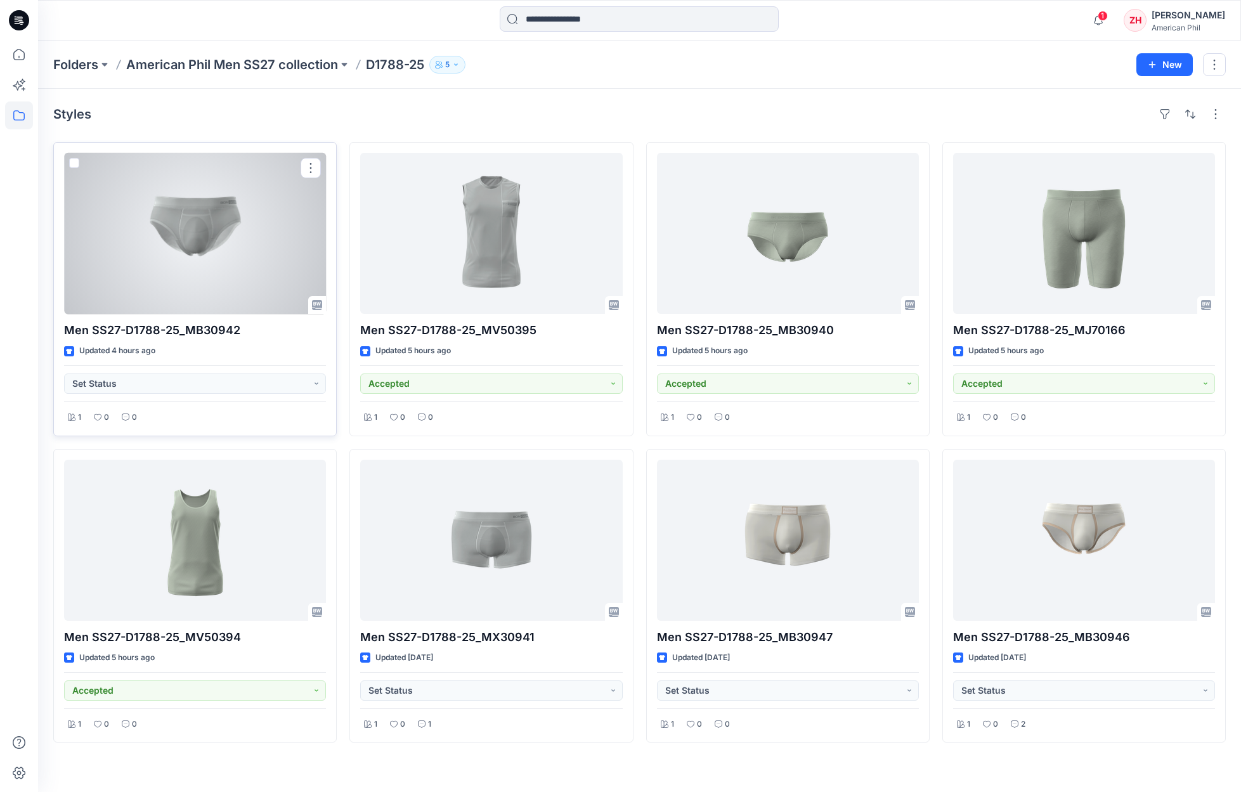
click at [248, 234] on div at bounding box center [195, 233] width 262 height 161
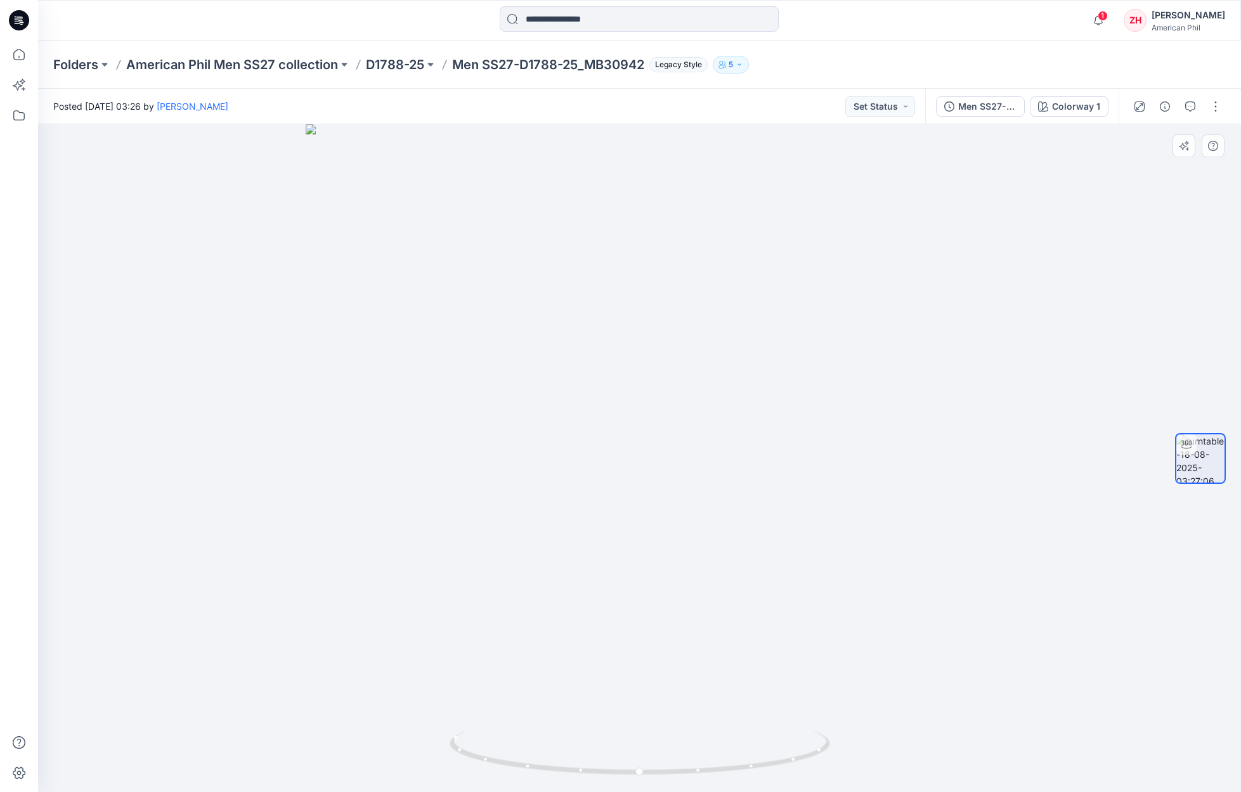
click at [699, 422] on div at bounding box center [639, 458] width 1203 height 668
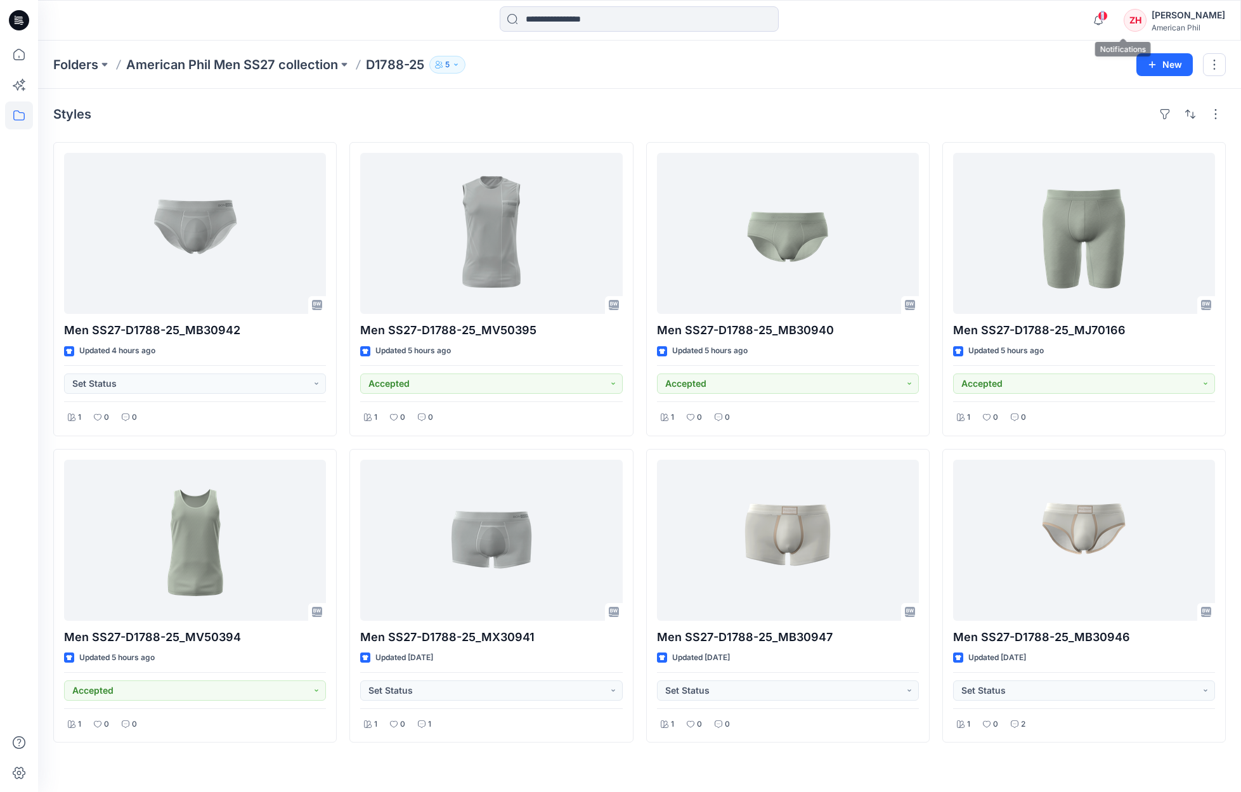
click at [1108, 17] on span "1" at bounding box center [1102, 16] width 10 height 10
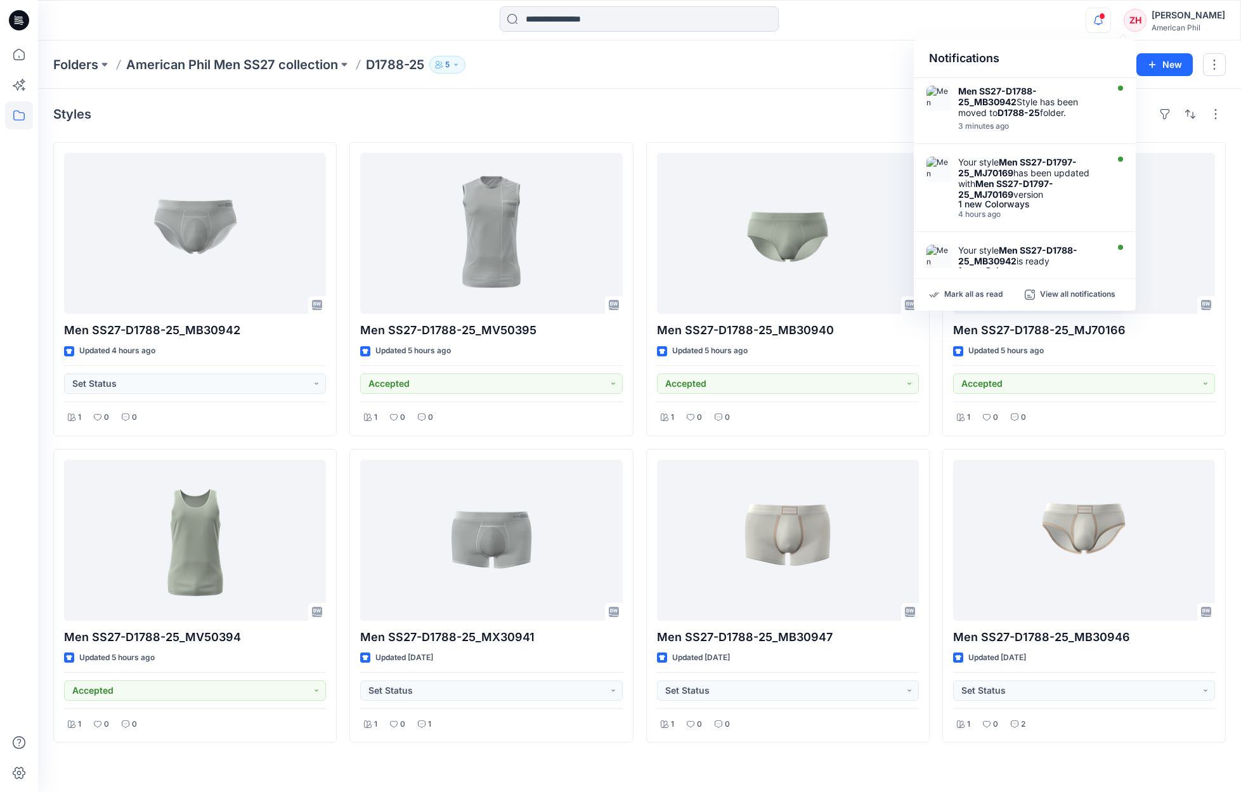
click at [1064, 30] on div "Notifications Men SS27-D1788-25_MB30942 Style has been moved to D1788-25 folder…" at bounding box center [639, 20] width 1202 height 28
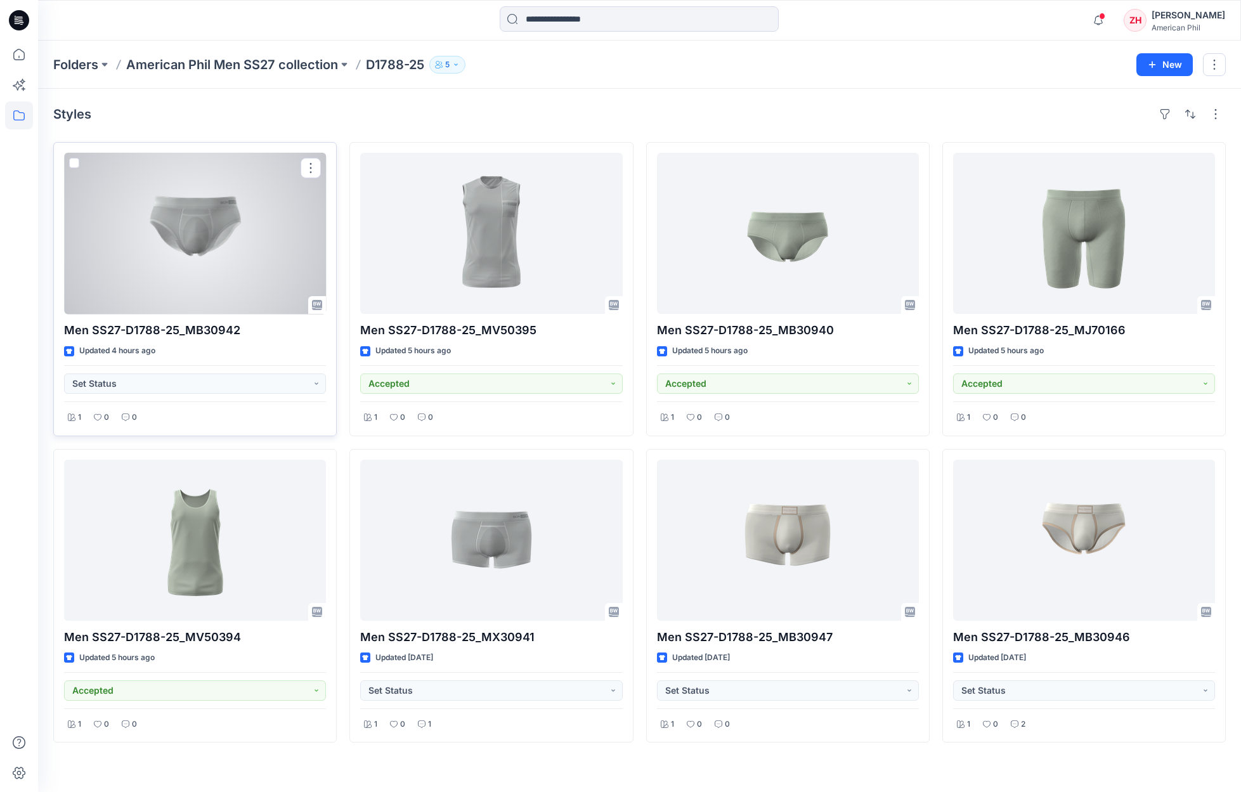
click at [243, 254] on div at bounding box center [195, 233] width 262 height 161
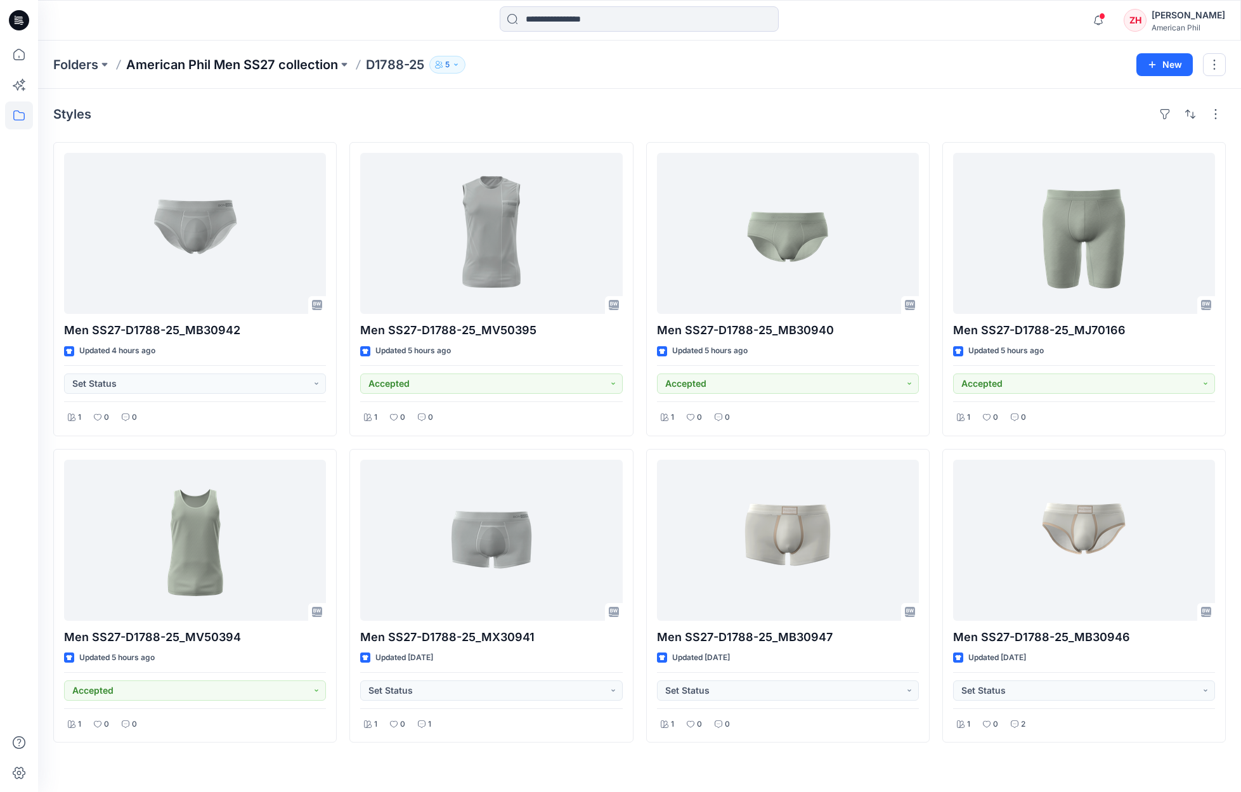
click at [277, 57] on p "American Phil Men SS27 collection" at bounding box center [232, 65] width 212 height 18
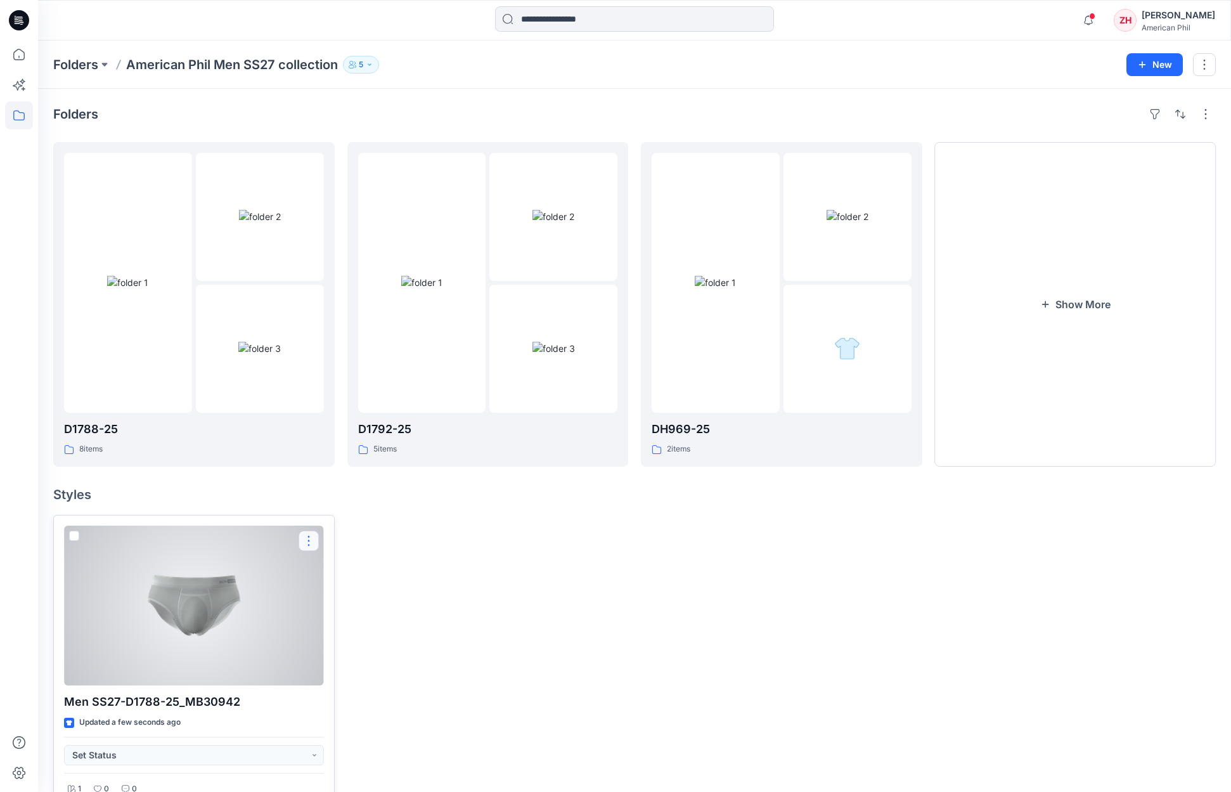
click at [307, 540] on button "button" at bounding box center [309, 541] width 20 height 20
click at [380, 666] on button "Move to" at bounding box center [369, 663] width 137 height 23
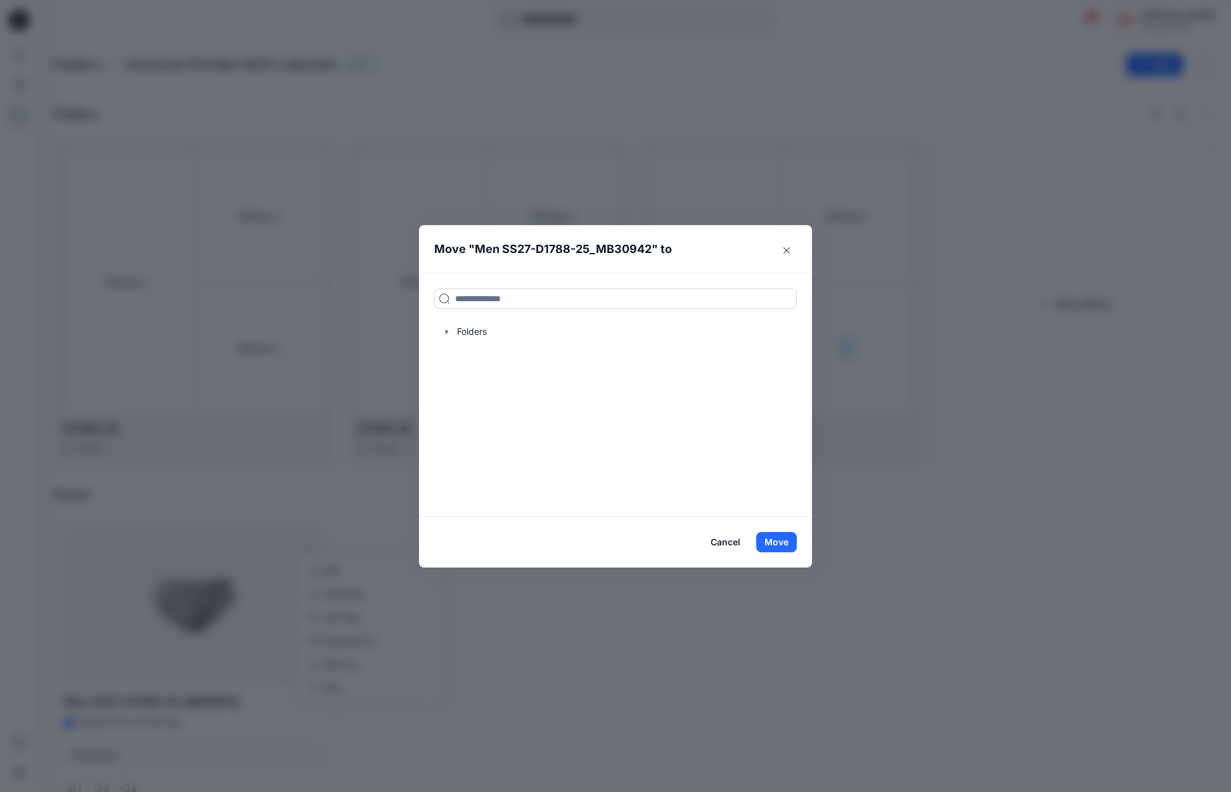
click at [512, 303] on input at bounding box center [615, 298] width 363 height 20
type input "*****"
click at [561, 338] on p "American Phil Men SS27 collection" at bounding box center [555, 340] width 124 height 13
drag, startPoint x: 771, startPoint y: 540, endPoint x: 584, endPoint y: 196, distance: 391.8
click at [771, 540] on button "Move" at bounding box center [776, 542] width 41 height 20
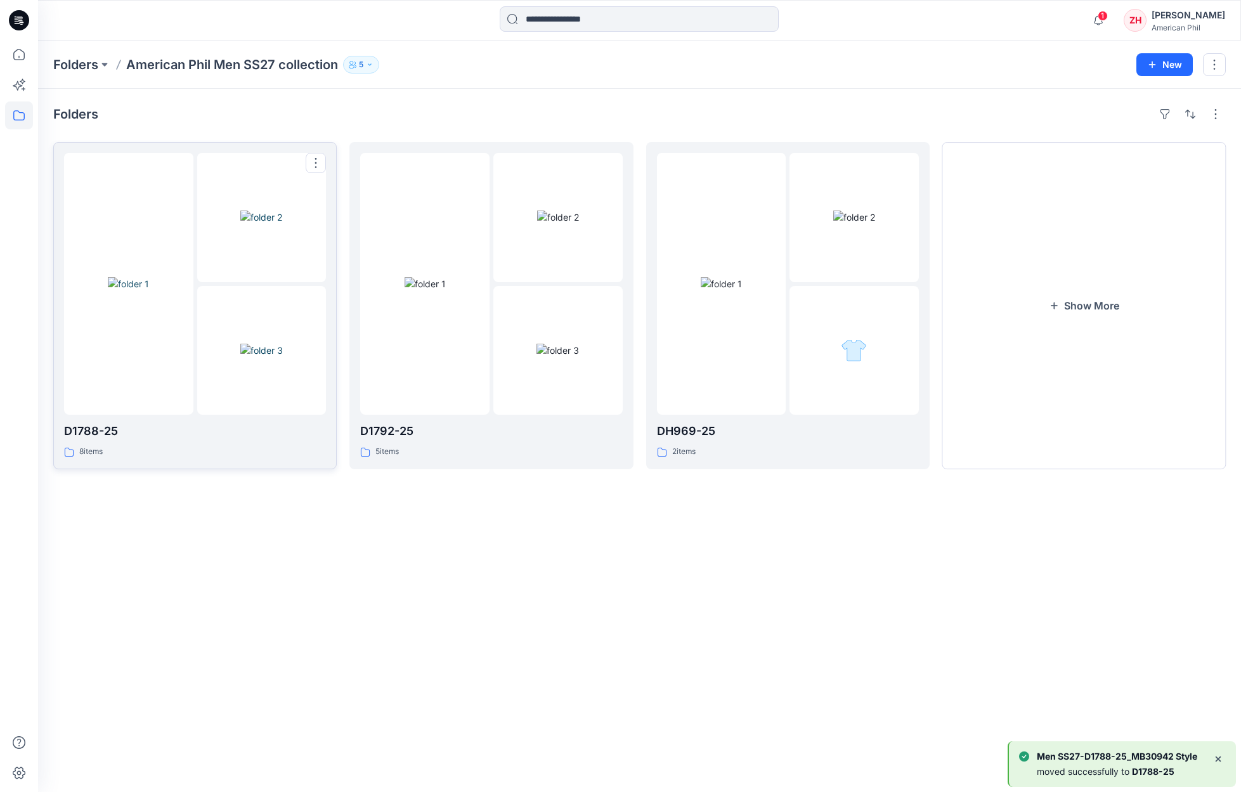
click at [186, 170] on div at bounding box center [128, 284] width 129 height 262
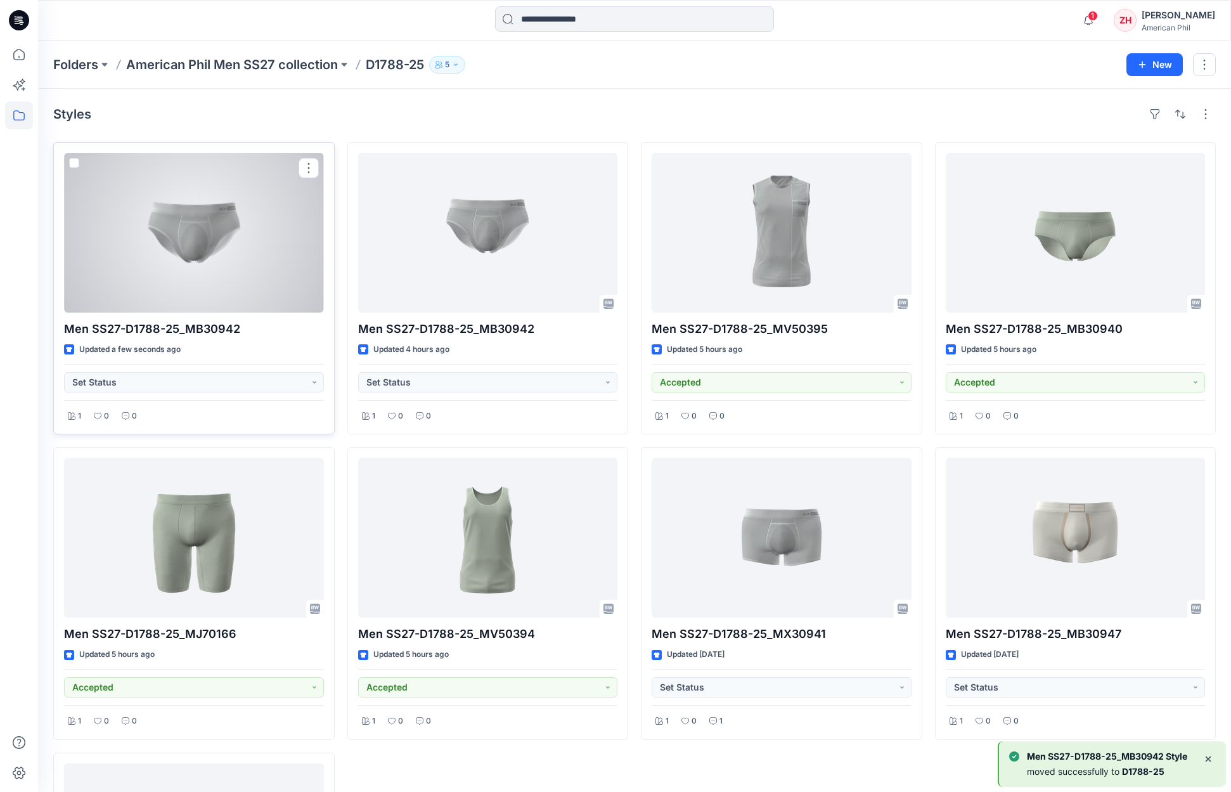
click at [264, 232] on div at bounding box center [194, 233] width 260 height 160
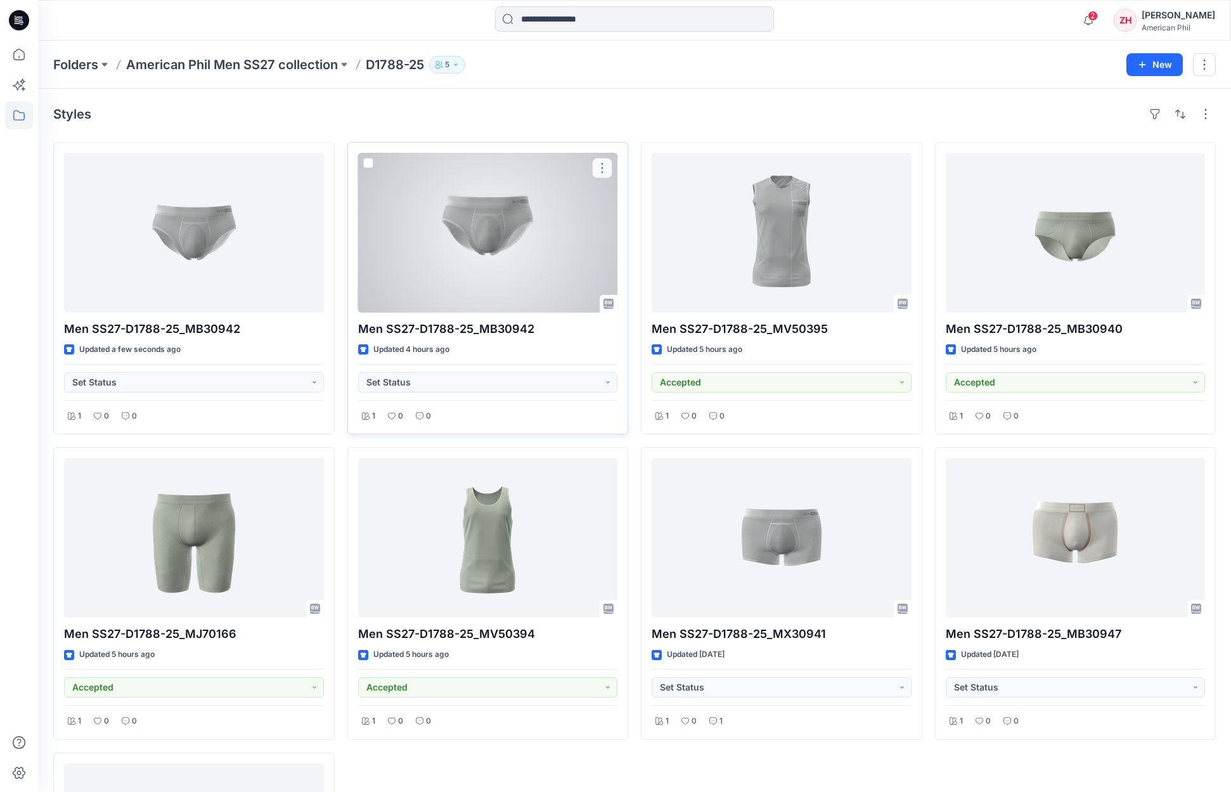
click at [600, 169] on button "button" at bounding box center [602, 168] width 20 height 20
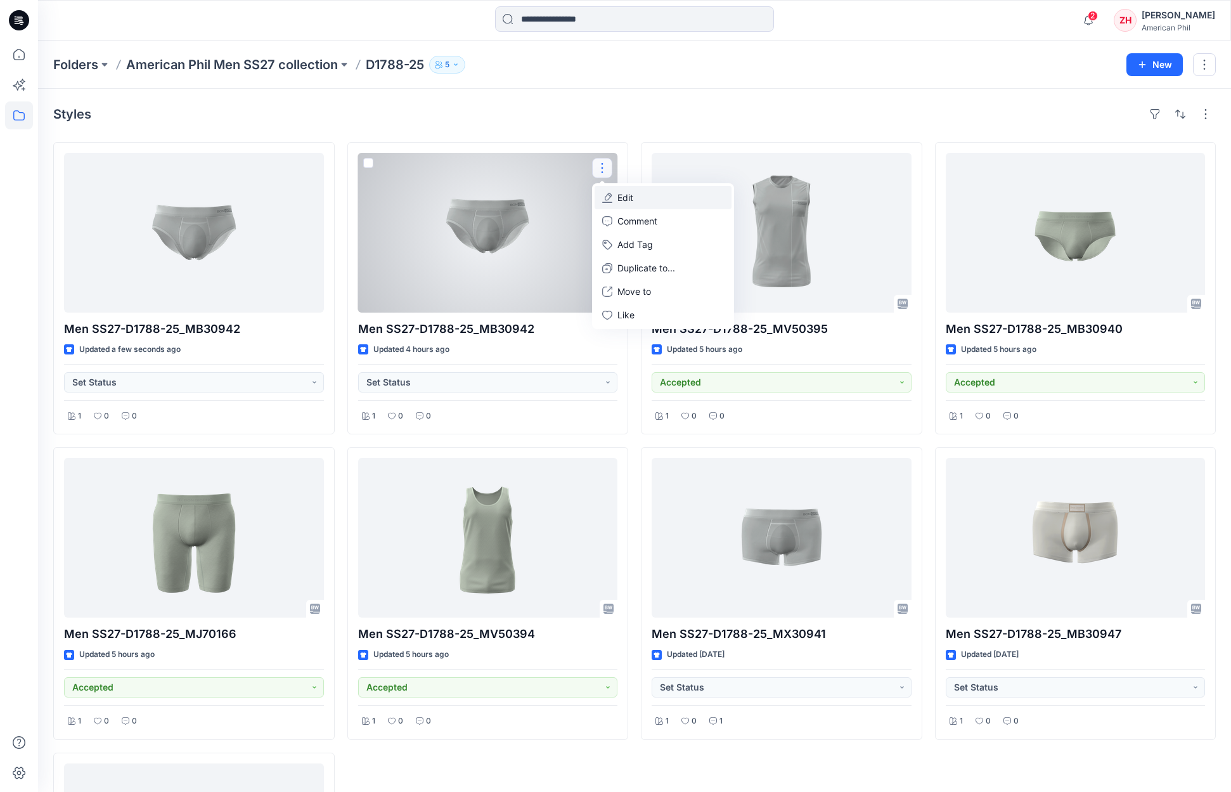
click at [635, 199] on button "Edit" at bounding box center [663, 197] width 137 height 23
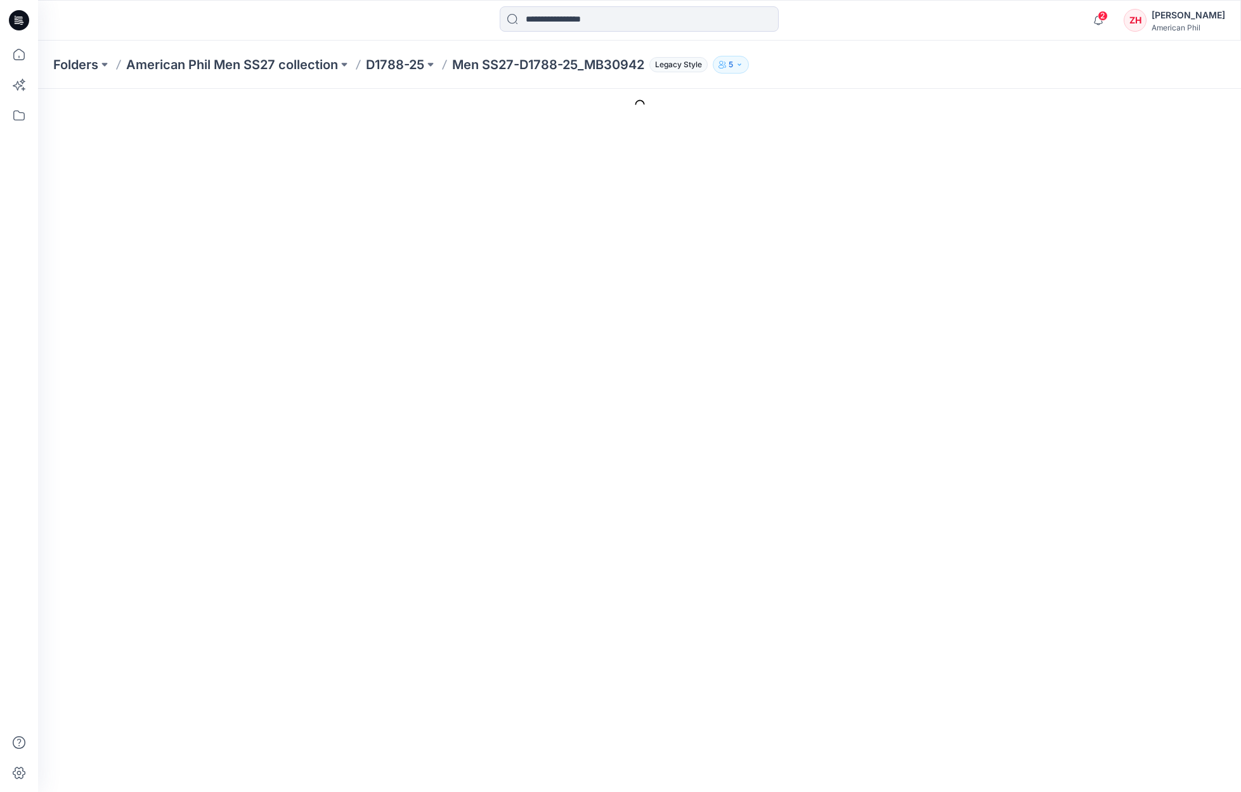
type input "**********"
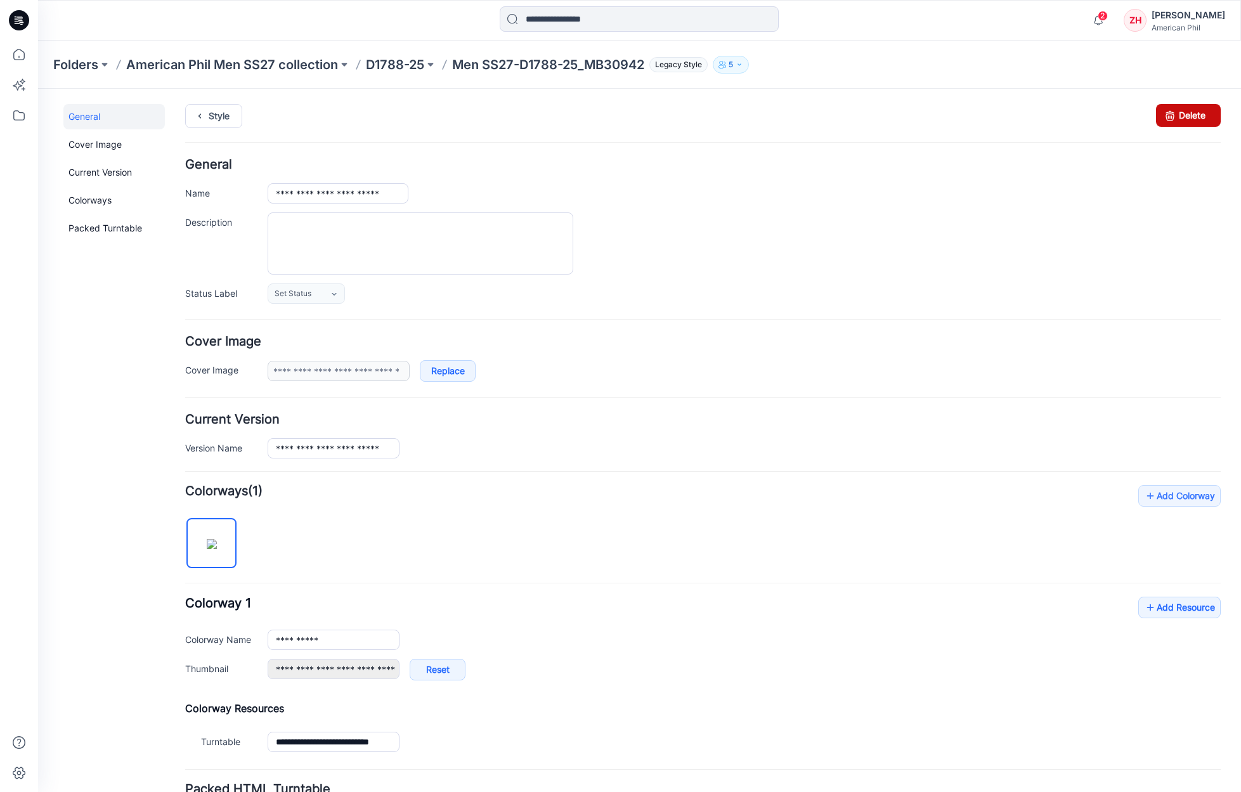
click at [1161, 116] on icon at bounding box center [1170, 115] width 18 height 23
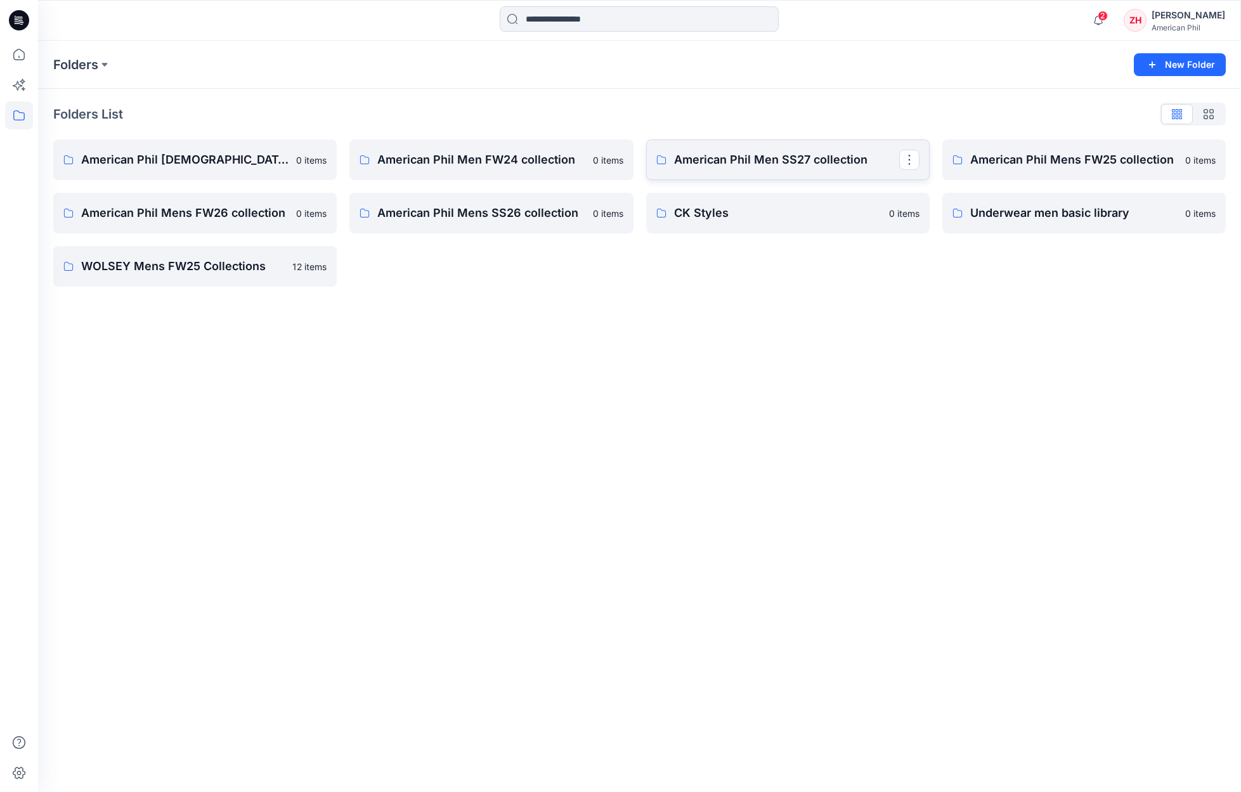
click at [697, 146] on link "American Phil Men SS27 collection" at bounding box center [787, 159] width 283 height 41
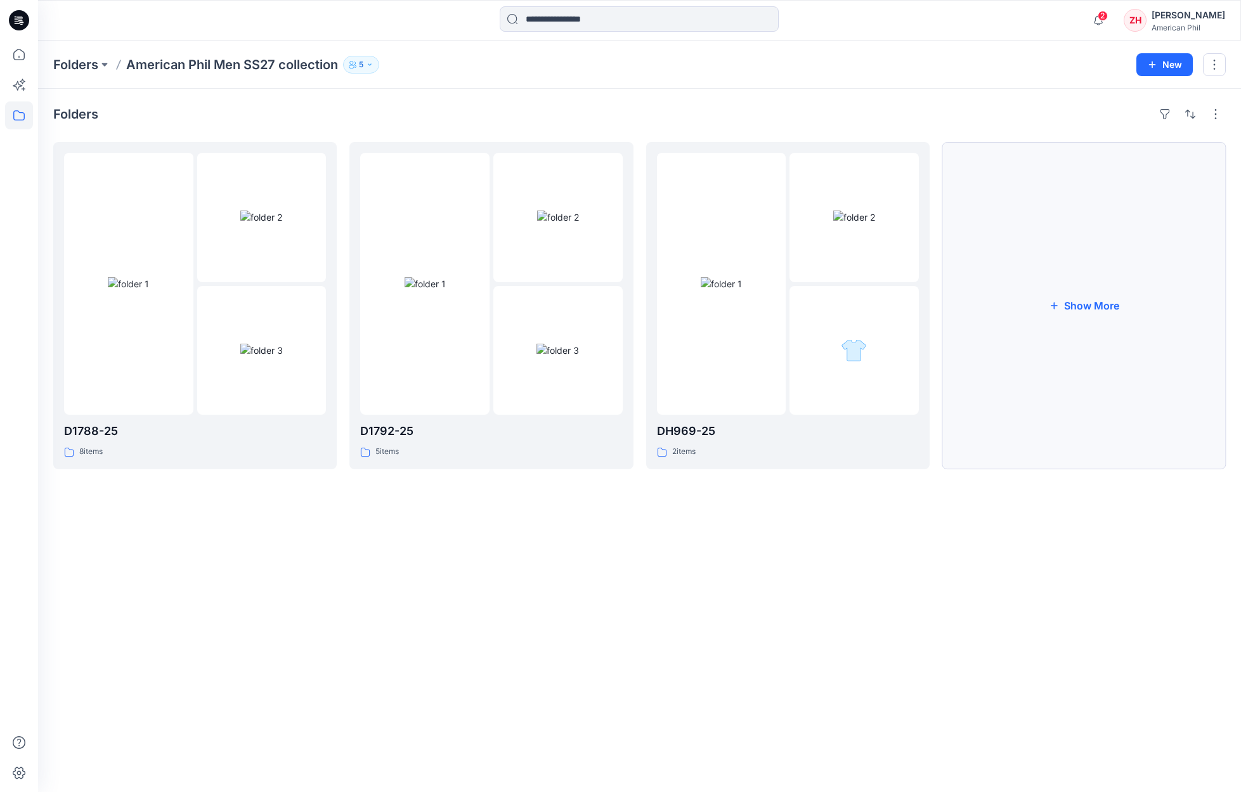
click at [1011, 278] on button "Show More" at bounding box center [1083, 305] width 283 height 327
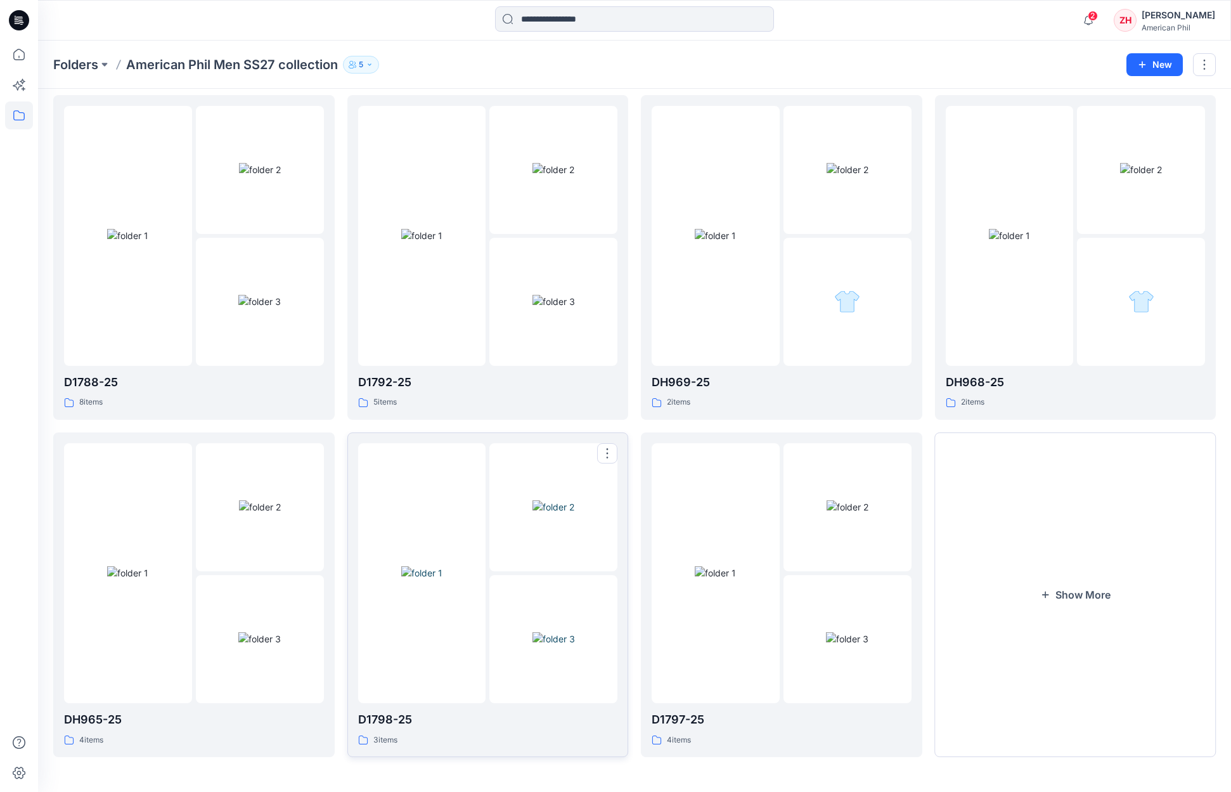
scroll to position [6, 0]
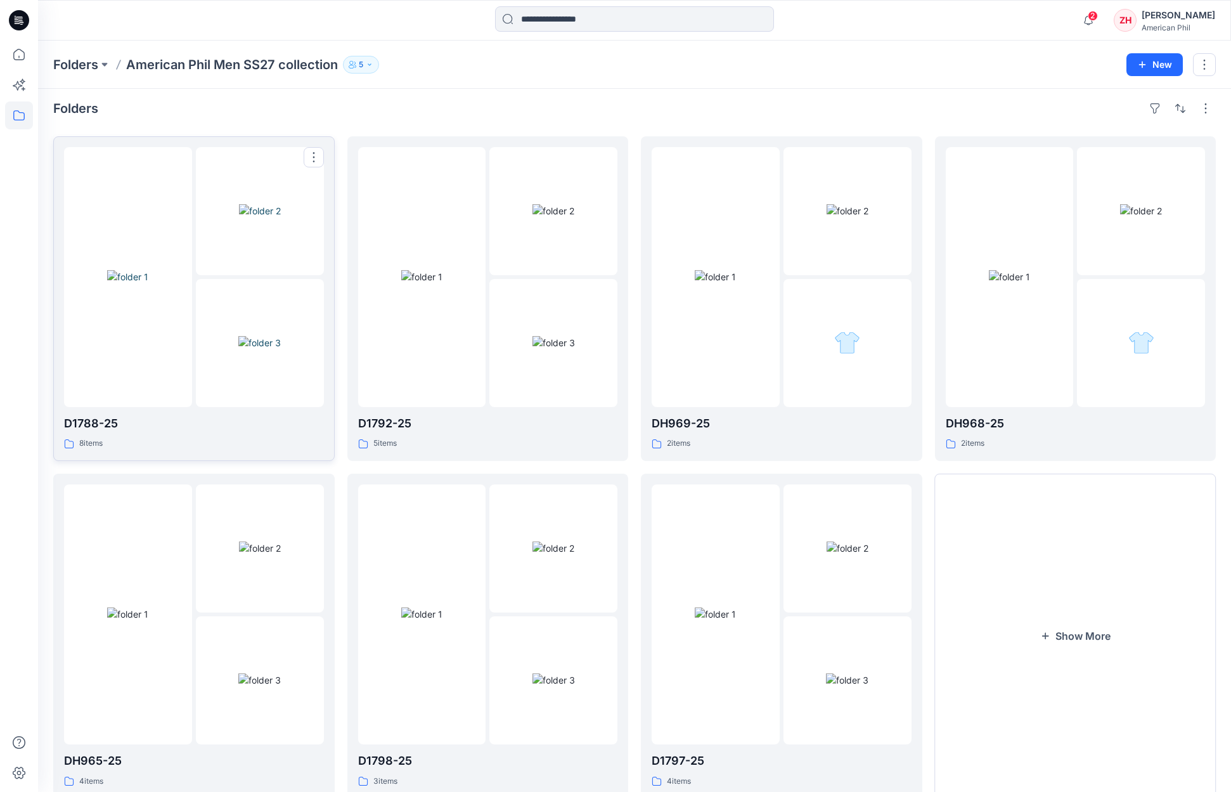
click at [122, 270] on img at bounding box center [127, 276] width 41 height 13
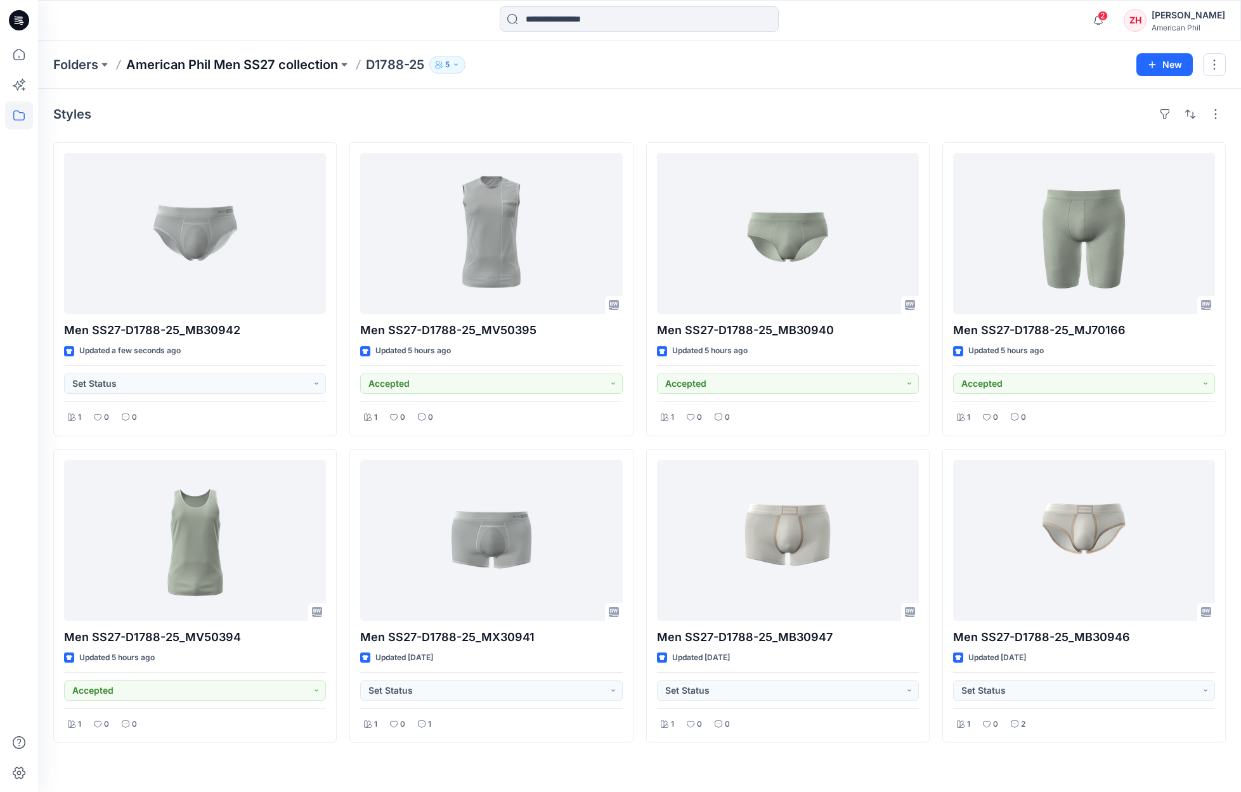
click at [209, 64] on p "American Phil Men SS27 collection" at bounding box center [232, 65] width 212 height 18
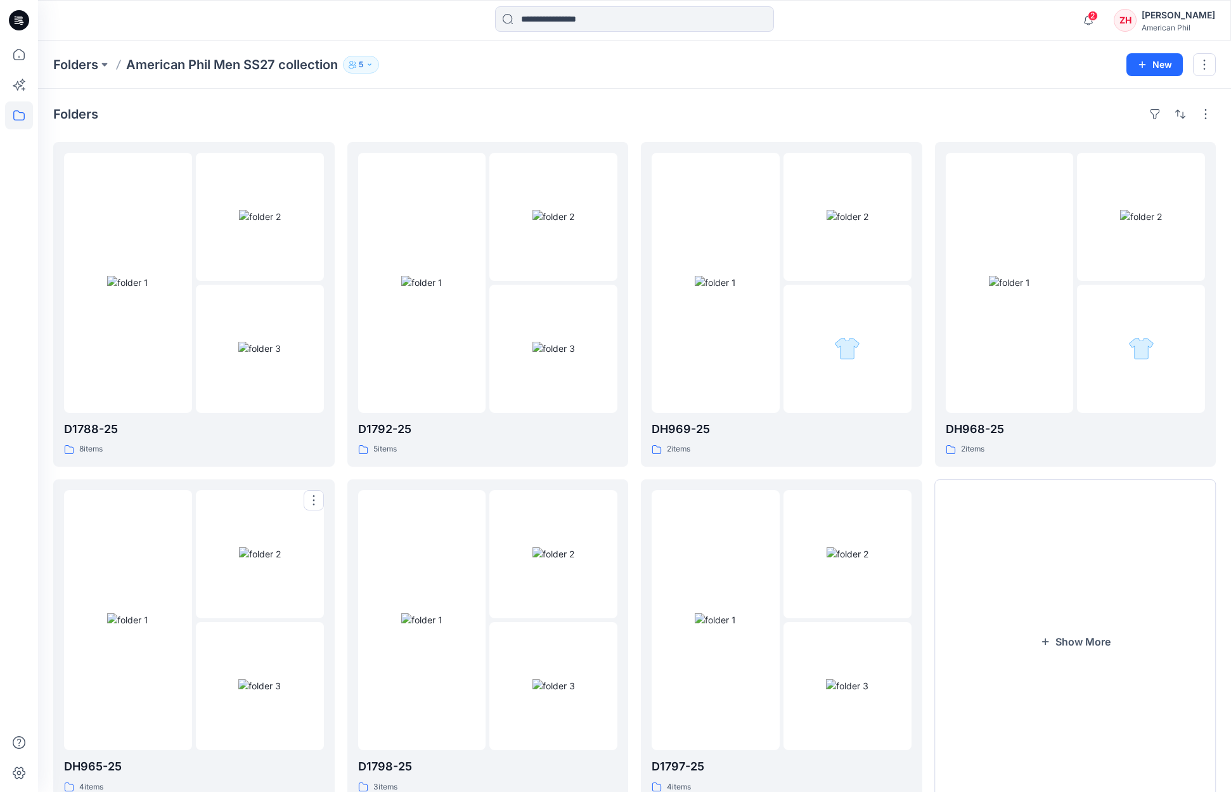
click at [150, 540] on div at bounding box center [128, 620] width 128 height 260
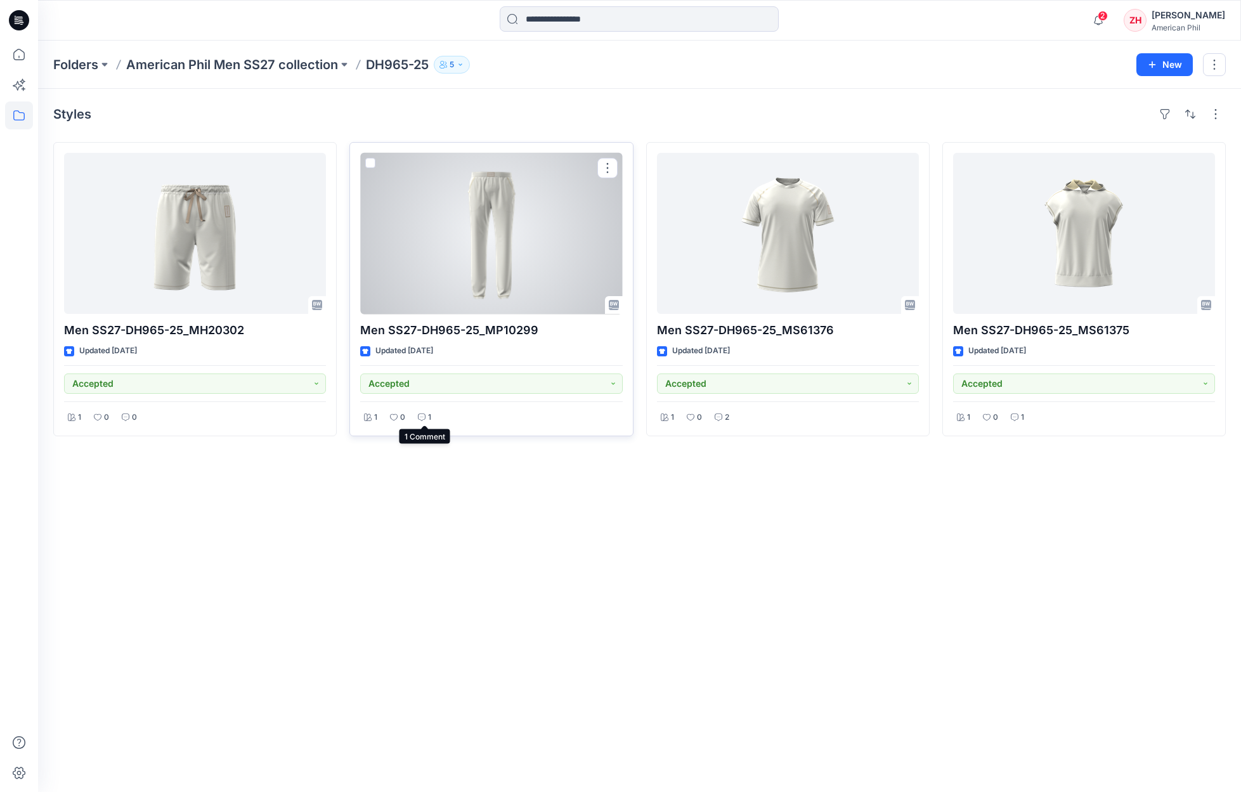
click at [422, 413] on icon at bounding box center [422, 417] width 8 height 8
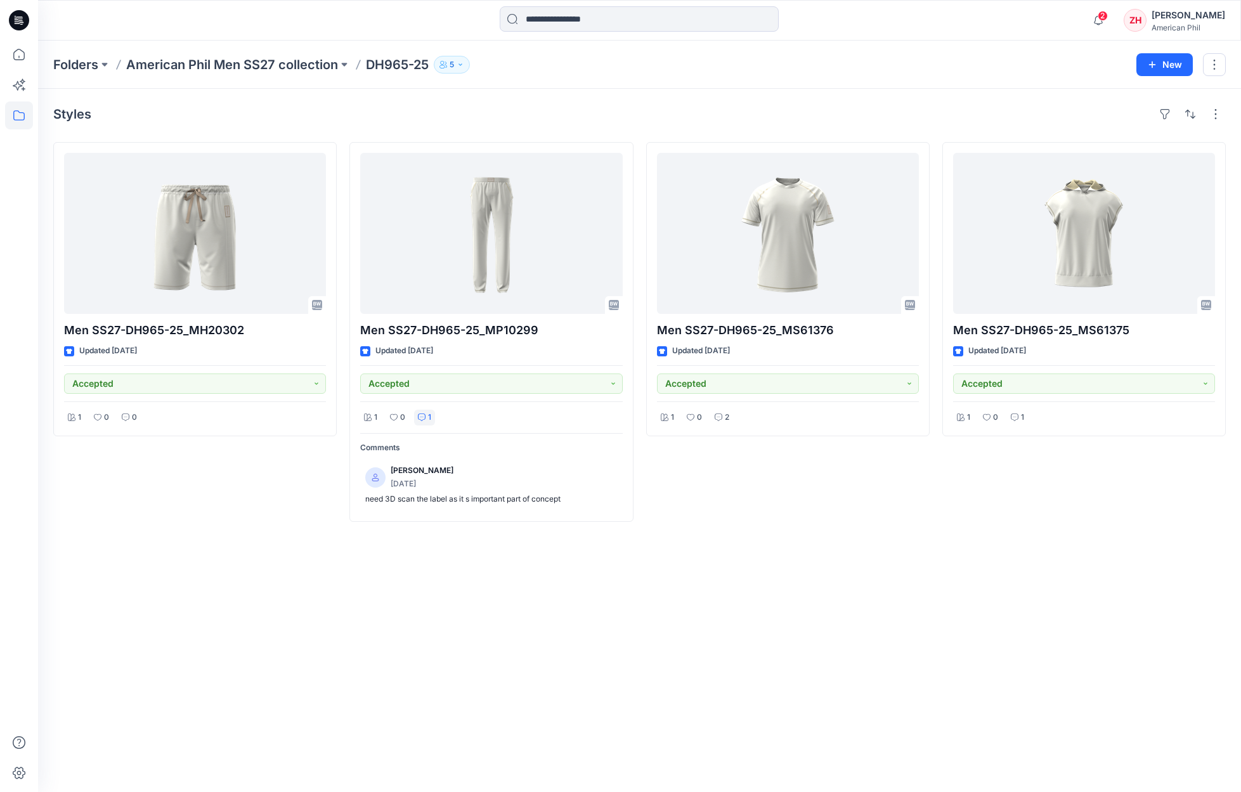
click at [775, 517] on div "Men SS27-DH965-25_MS61376 Updated [DATE] Accepted 1 0 2" at bounding box center [787, 332] width 283 height 380
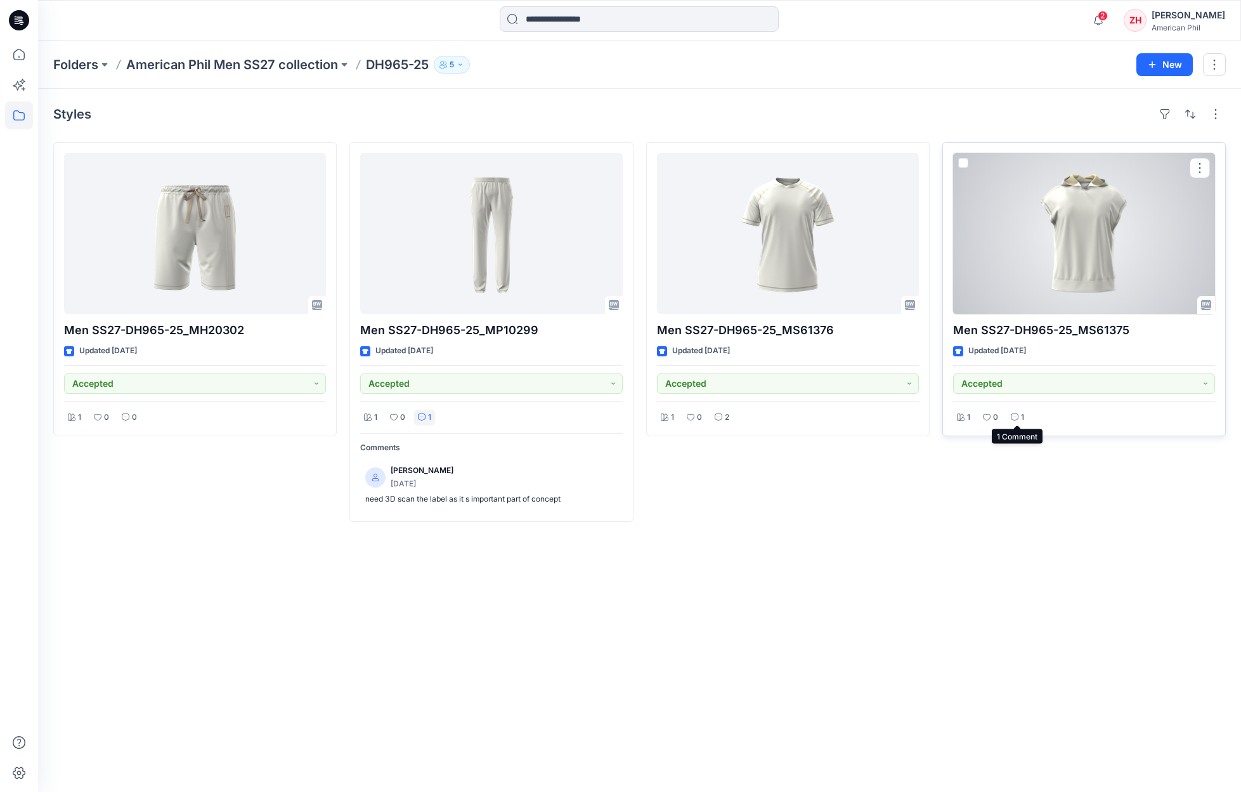
click at [1021, 414] on p "1" at bounding box center [1022, 417] width 3 height 13
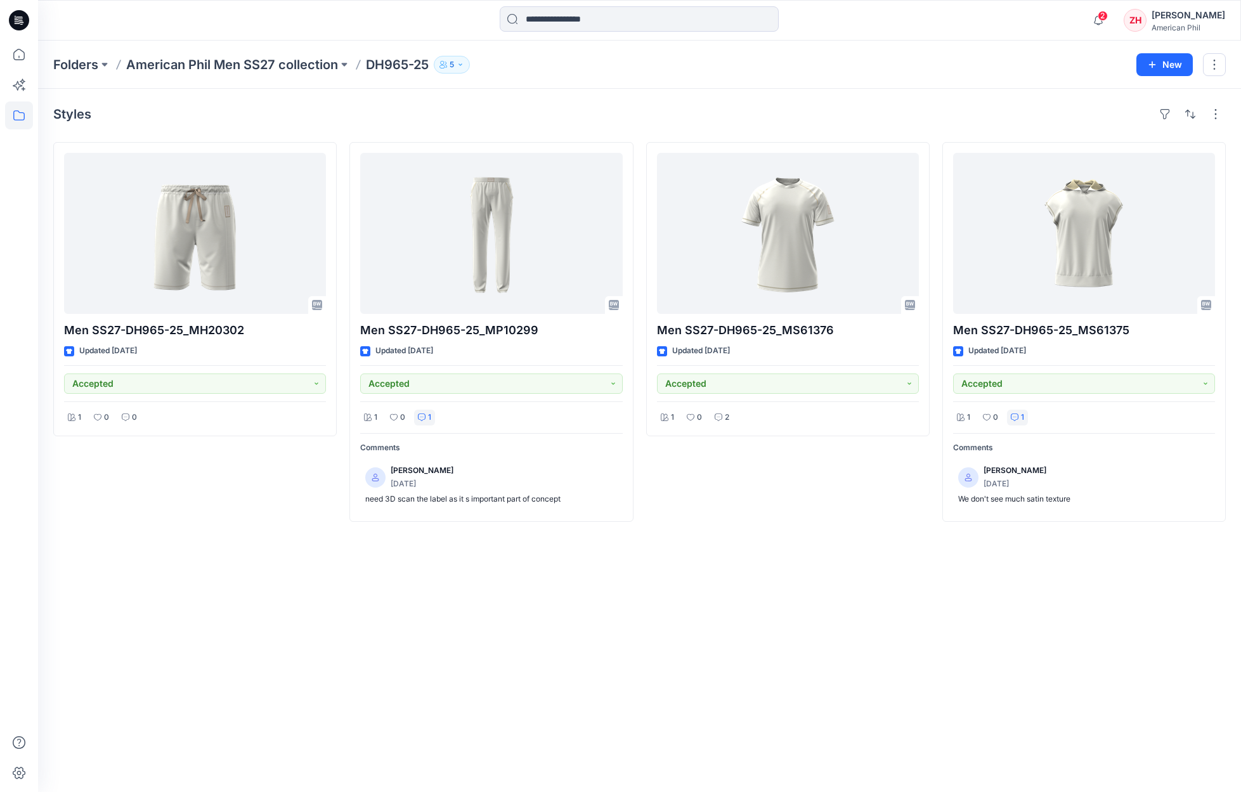
click at [893, 474] on div "Men SS27-DH965-25_MS61376 Updated [DATE] Accepted 1 0 2" at bounding box center [787, 332] width 283 height 380
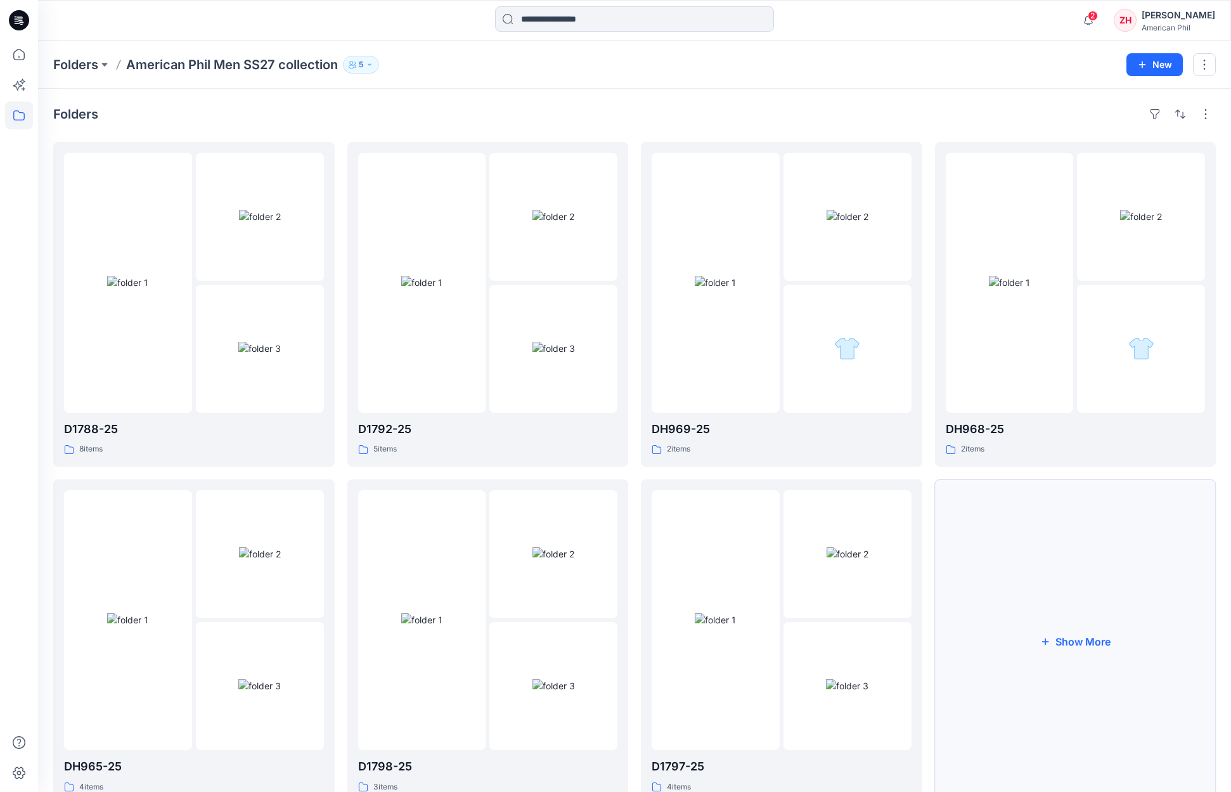
click at [1045, 605] on button "Show More" at bounding box center [1075, 641] width 281 height 325
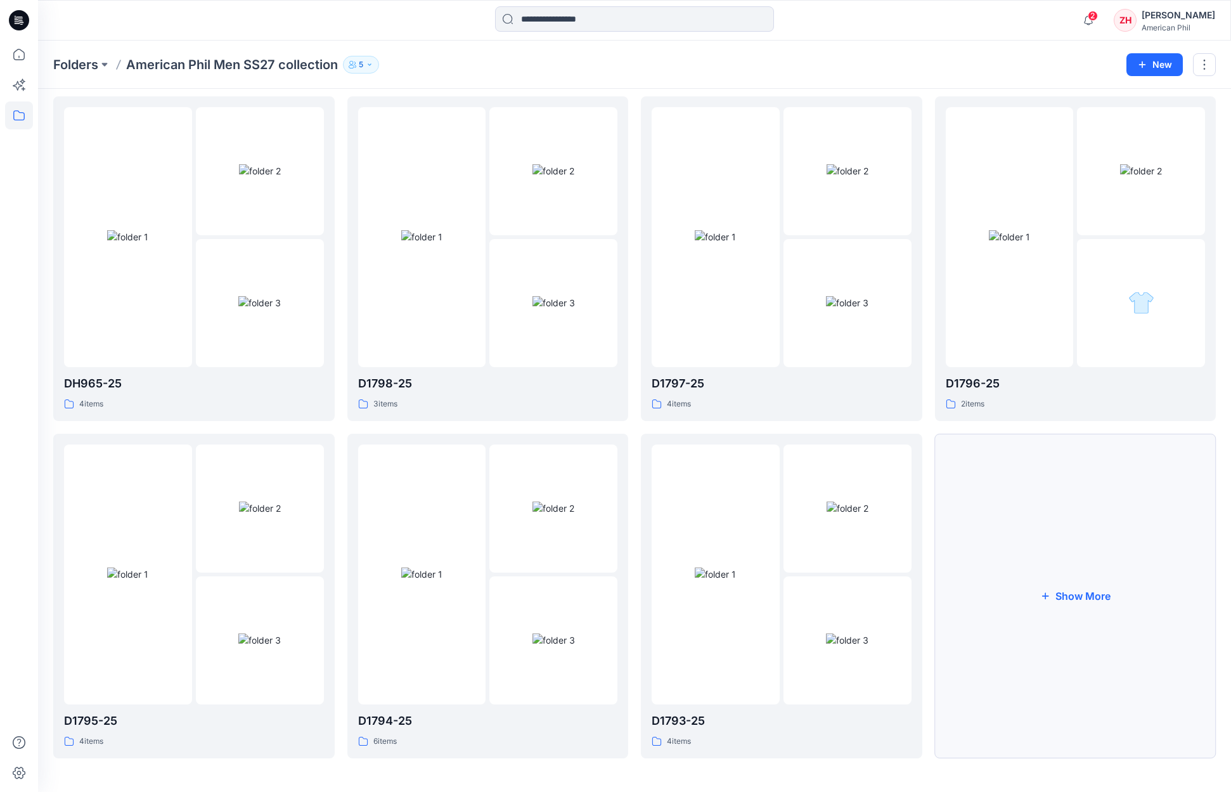
click at [1045, 565] on button "Show More" at bounding box center [1075, 596] width 281 height 325
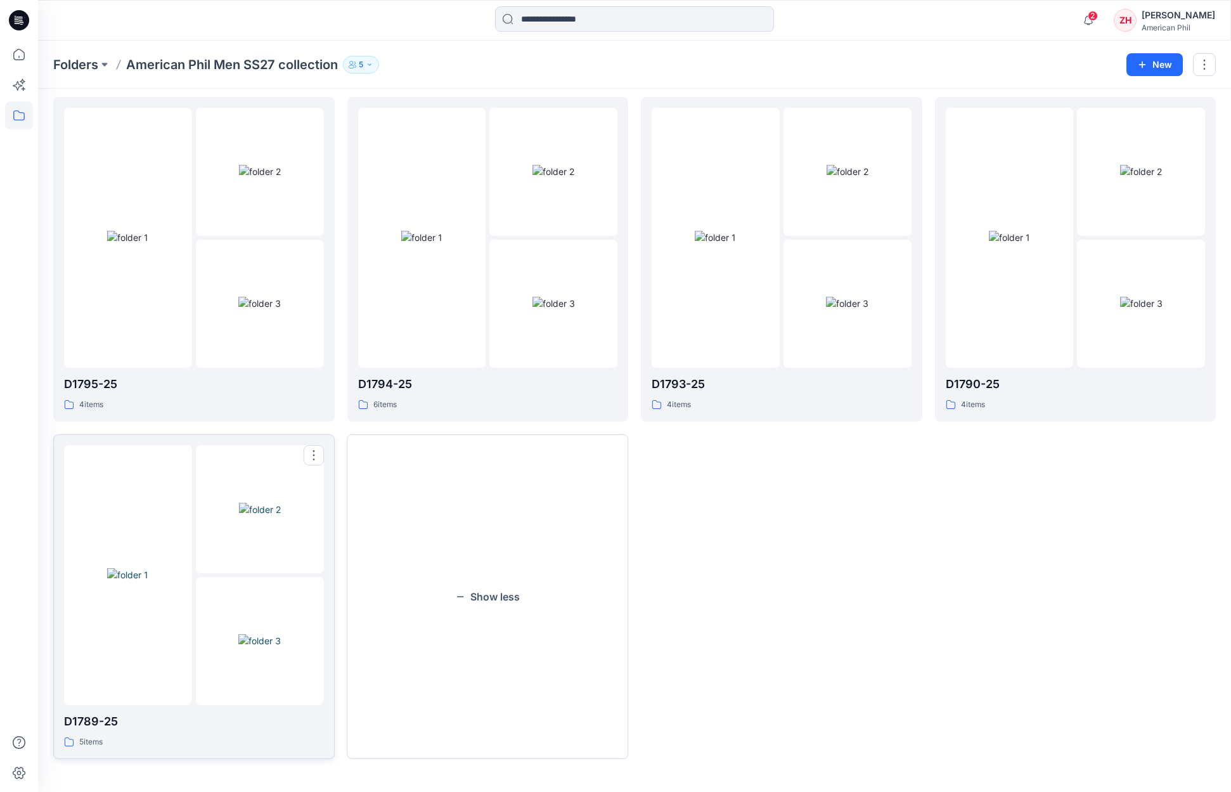
click at [148, 568] on img at bounding box center [127, 574] width 41 height 13
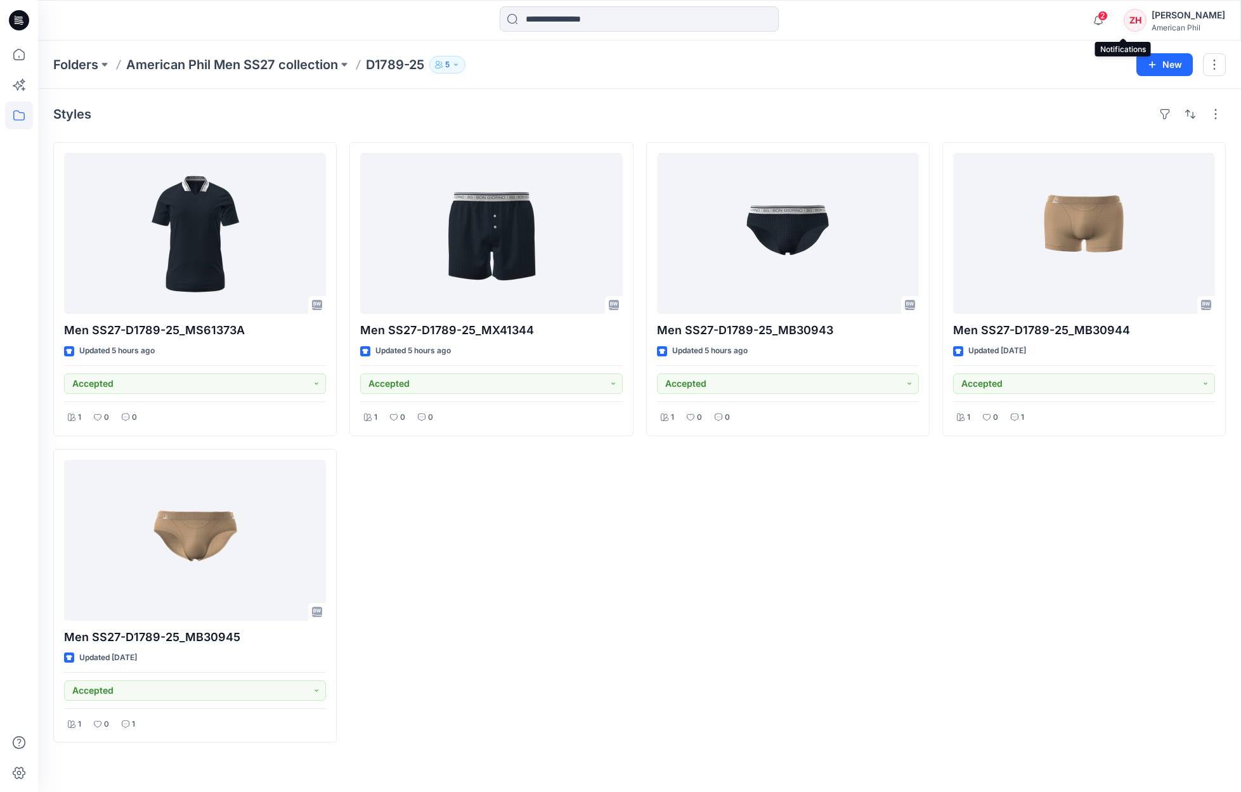
click at [1108, 16] on span "2" at bounding box center [1102, 16] width 10 height 10
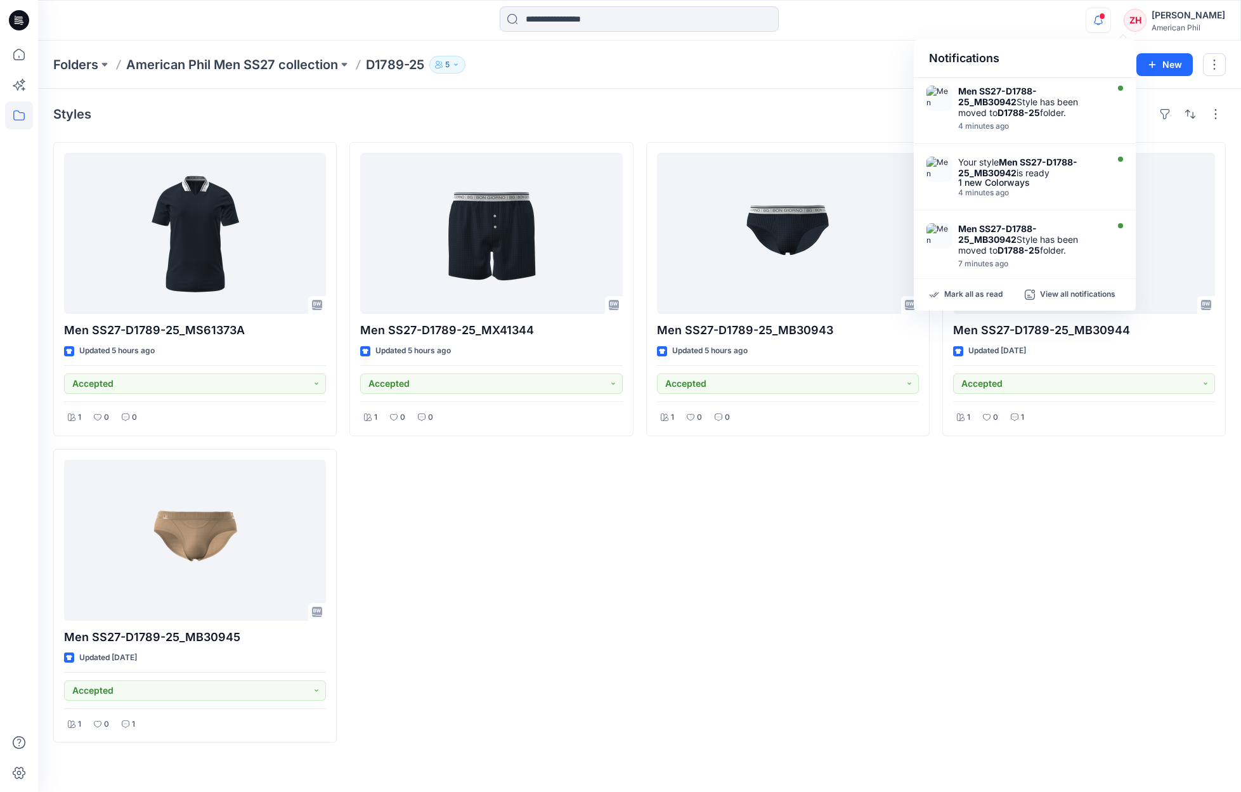
click at [734, 88] on div "Folders American Phil Men SS27 collection D1789-25 5 New" at bounding box center [639, 65] width 1203 height 48
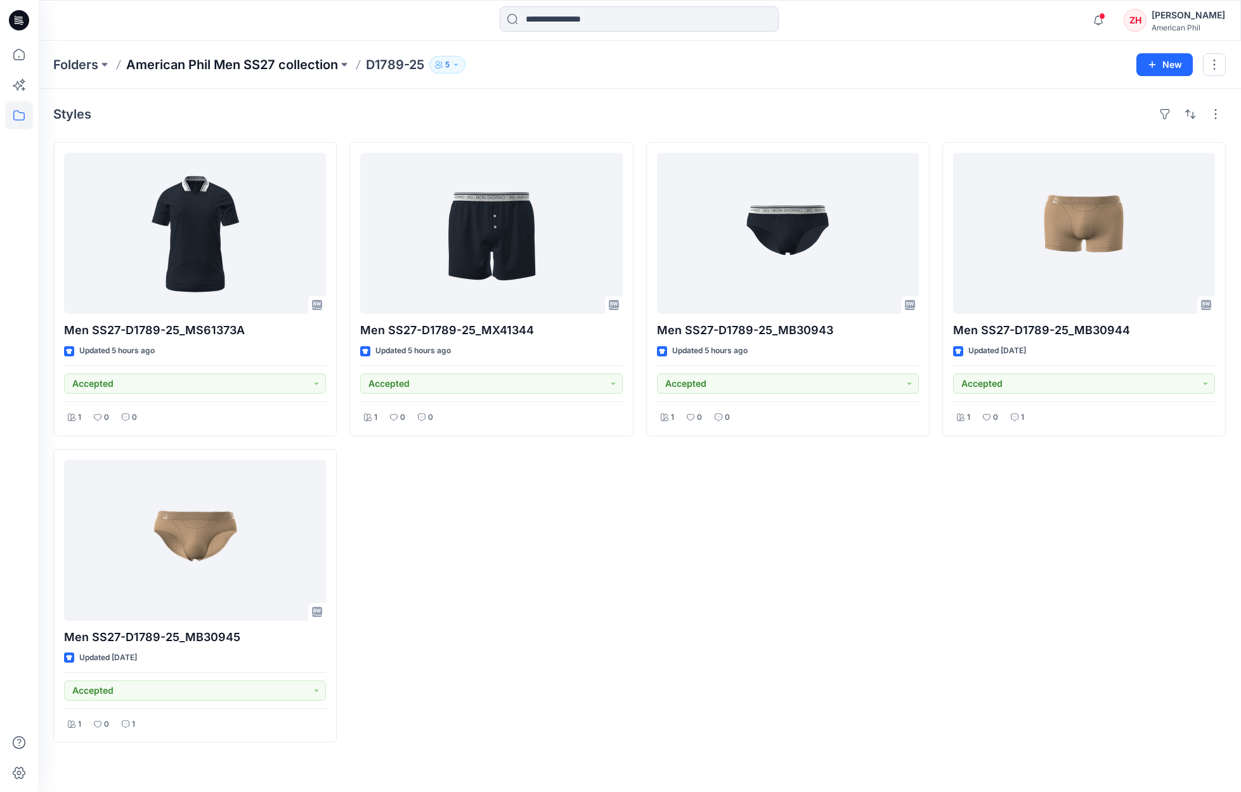
click at [268, 66] on p "American Phil Men SS27 collection" at bounding box center [232, 65] width 212 height 18
